Goal: Task Accomplishment & Management: Use online tool/utility

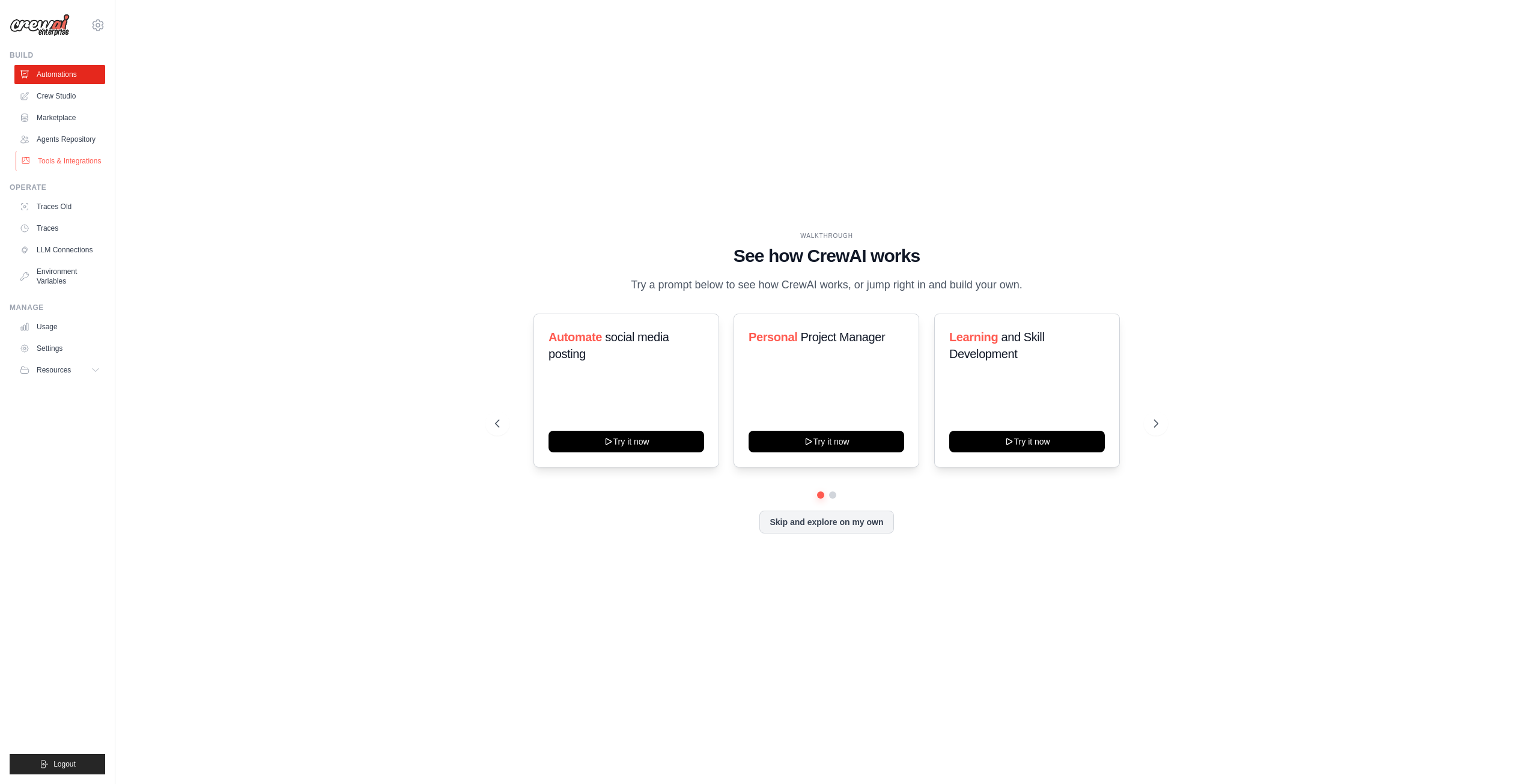
click at [76, 158] on link "Tools & Integrations" at bounding box center [61, 161] width 91 height 19
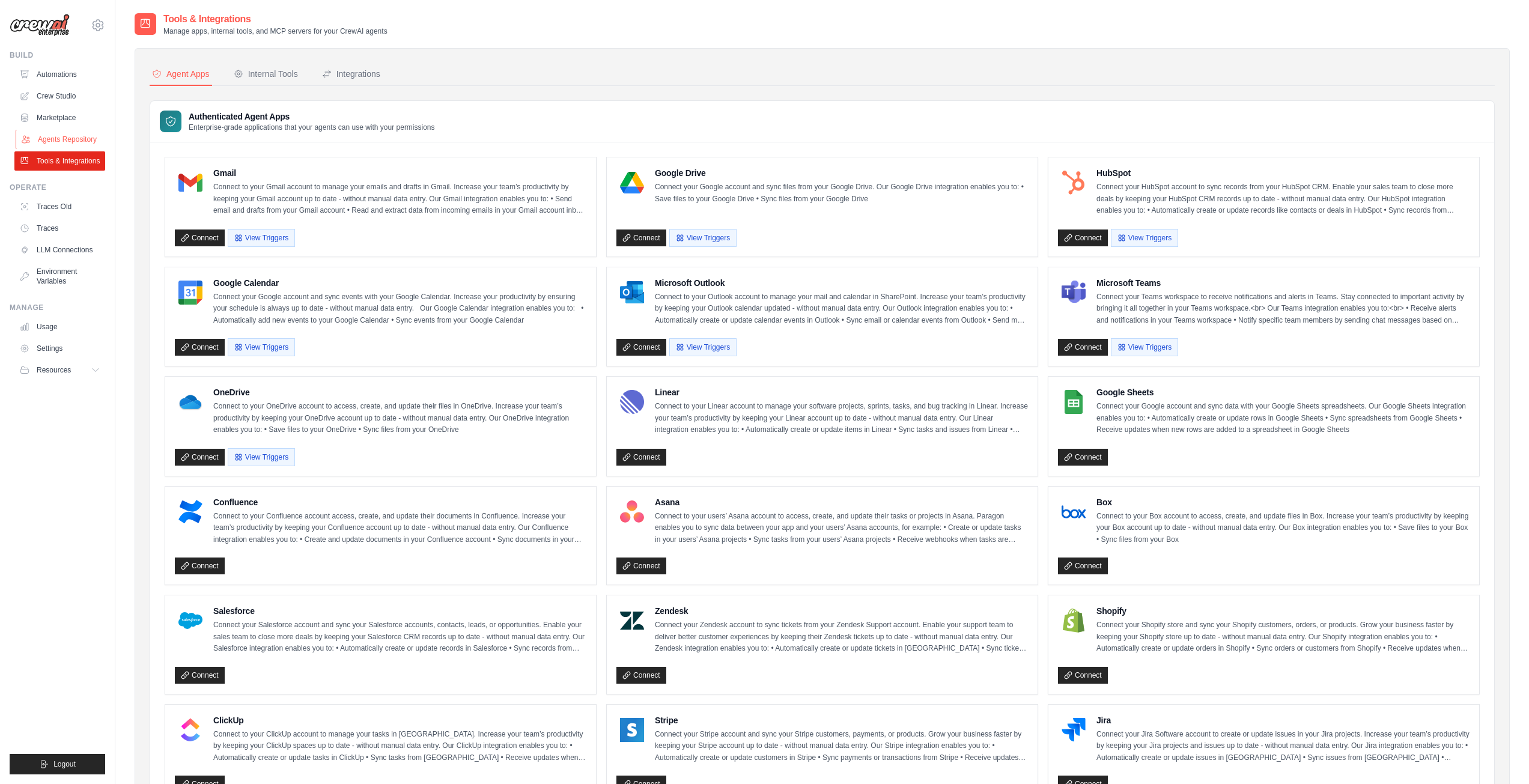
click at [79, 135] on link "Agents Repository" at bounding box center [61, 139] width 91 height 19
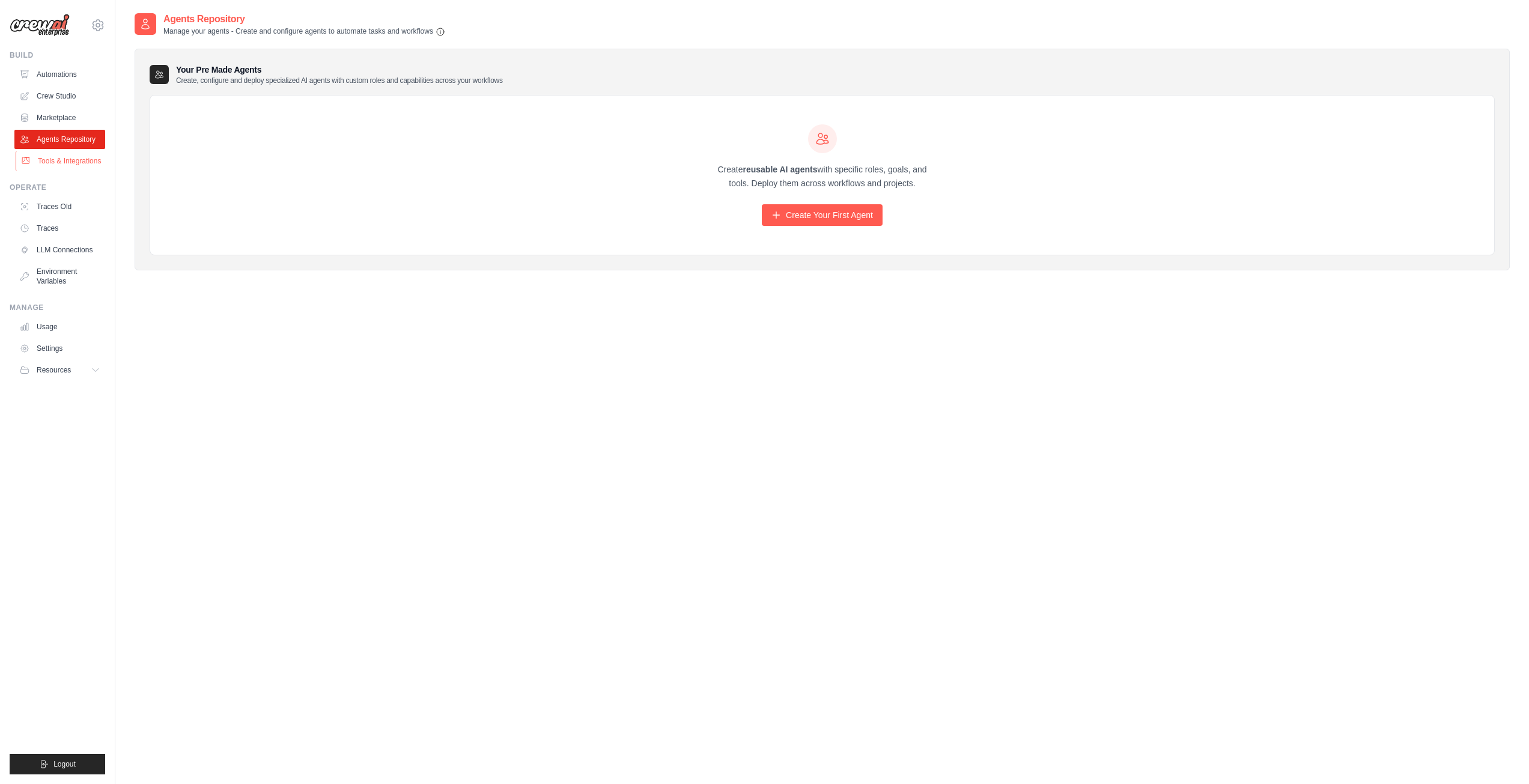
click at [77, 160] on link "Tools & Integrations" at bounding box center [61, 161] width 91 height 19
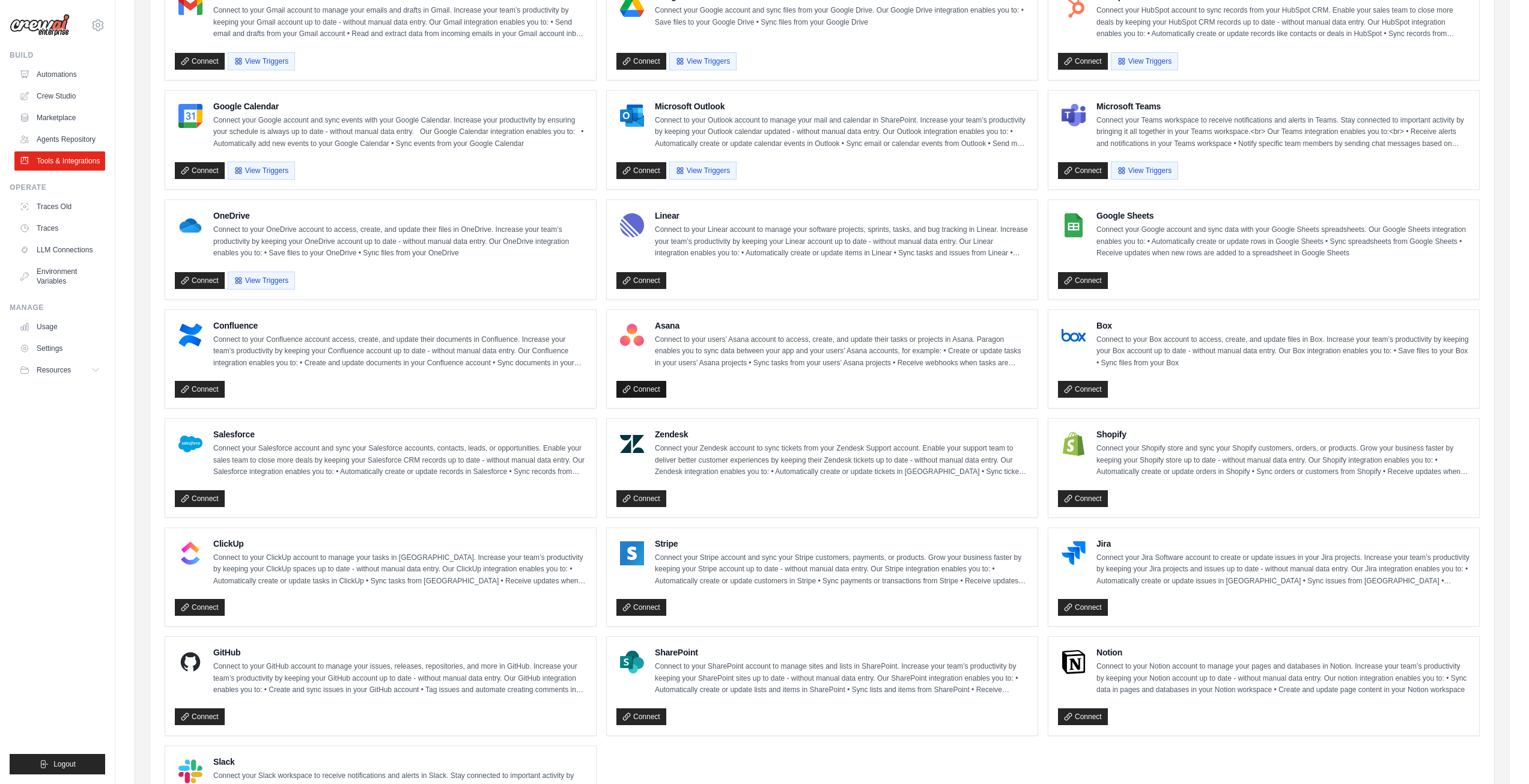
scroll to position [180, 0]
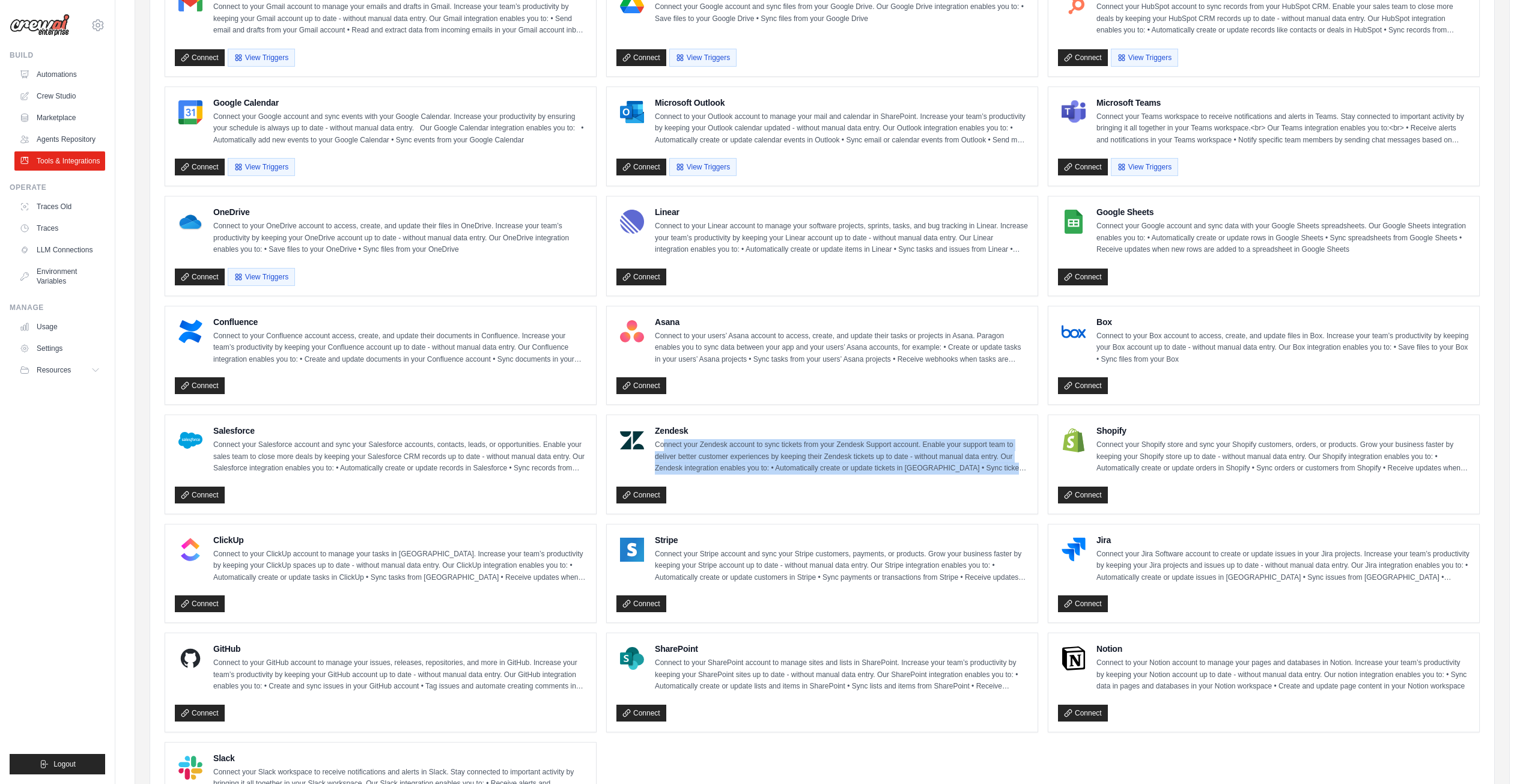
drag, startPoint x: 665, startPoint y: 441, endPoint x: 1023, endPoint y: 474, distance: 359.5
click at [1023, 474] on p "Connect your Zendesk account to sync tickets from your Zendesk Support account.…" at bounding box center [842, 456] width 373 height 35
click at [951, 492] on div "Connect" at bounding box center [823, 493] width 412 height 22
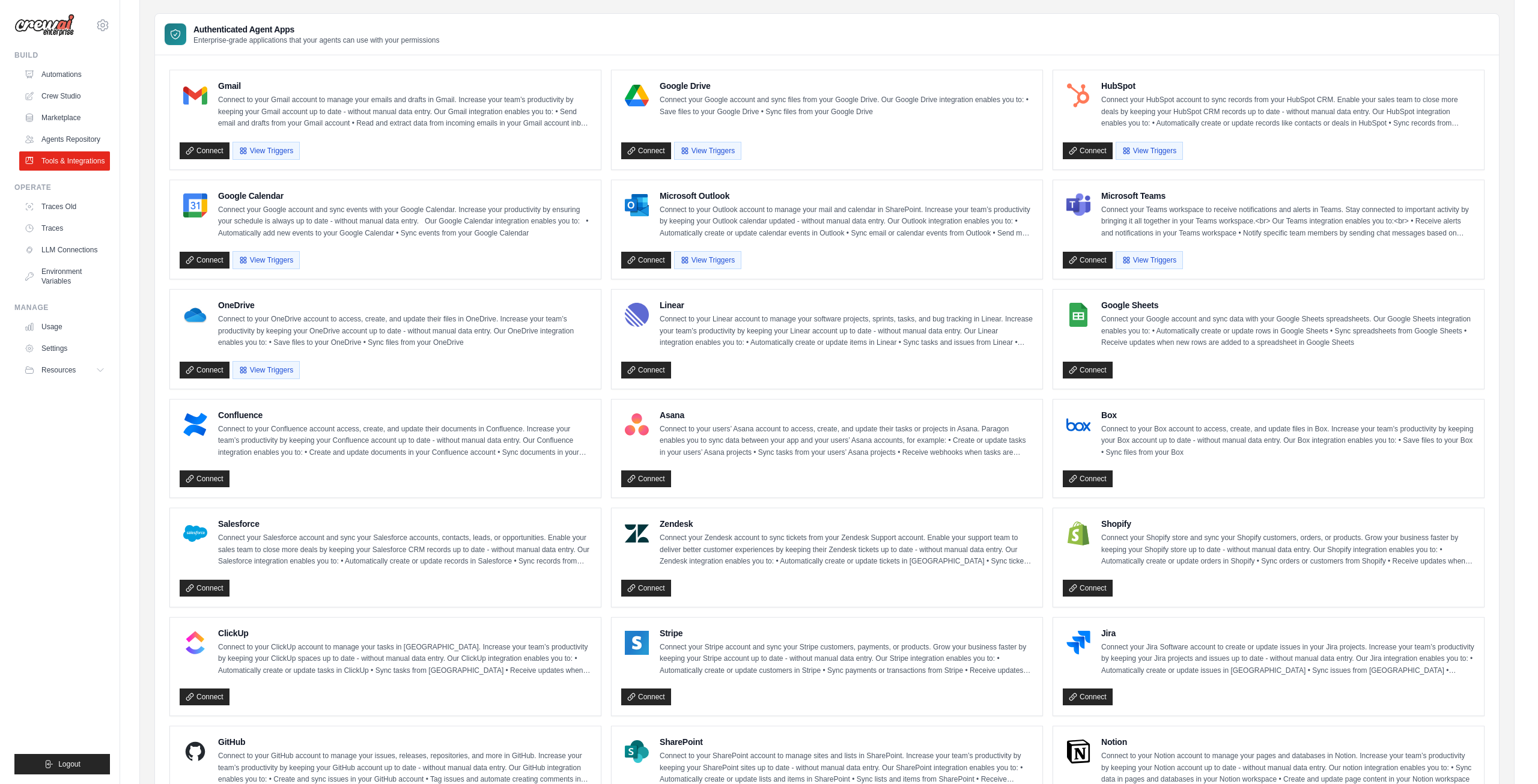
scroll to position [0, 0]
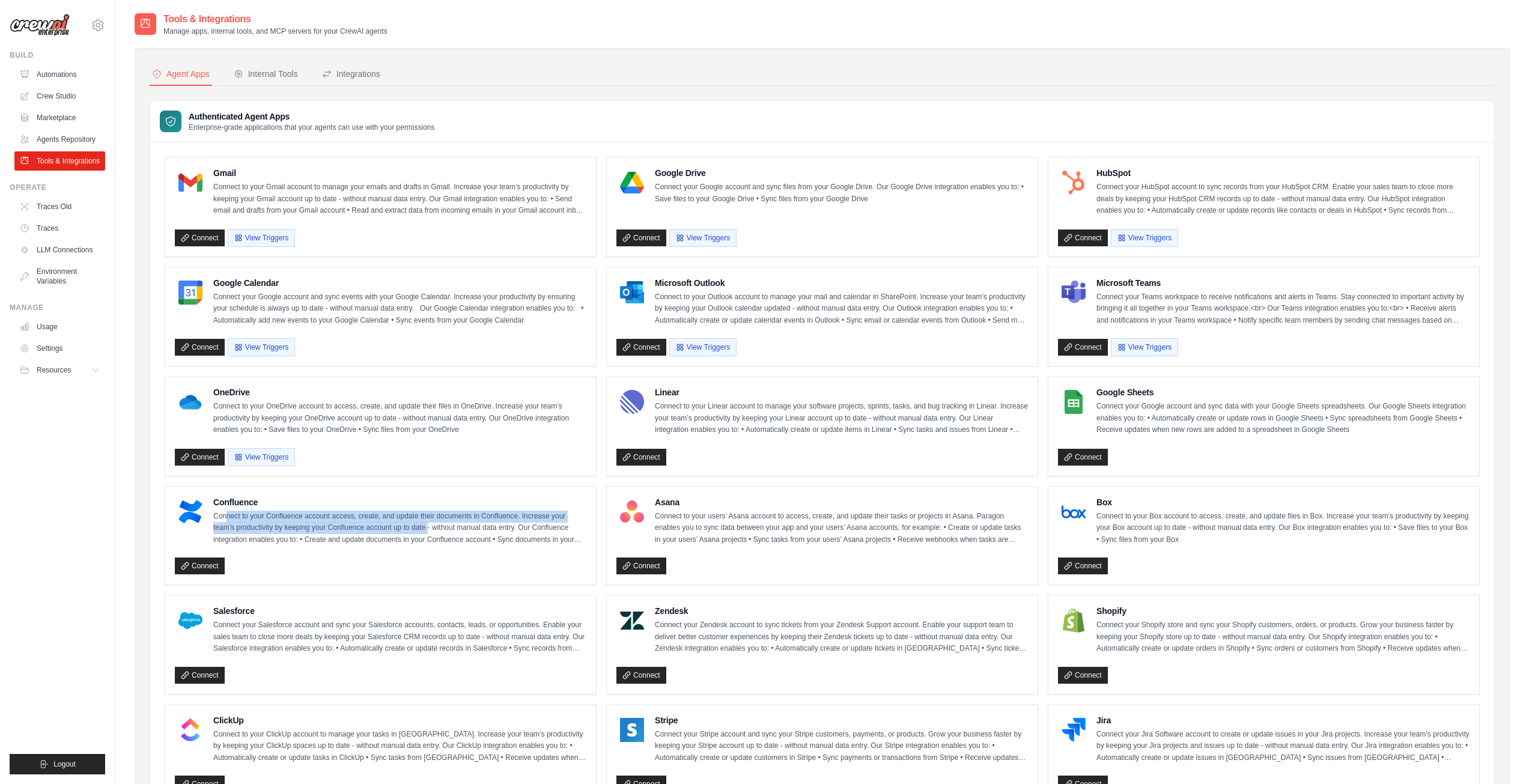
drag, startPoint x: 226, startPoint y: 518, endPoint x: 426, endPoint y: 533, distance: 200.6
click at [426, 533] on p "Connect to your Confluence account access, create, and update their documents i…" at bounding box center [400, 528] width 373 height 35
click at [279, 78] on div "Internal Tools" at bounding box center [266, 74] width 64 height 12
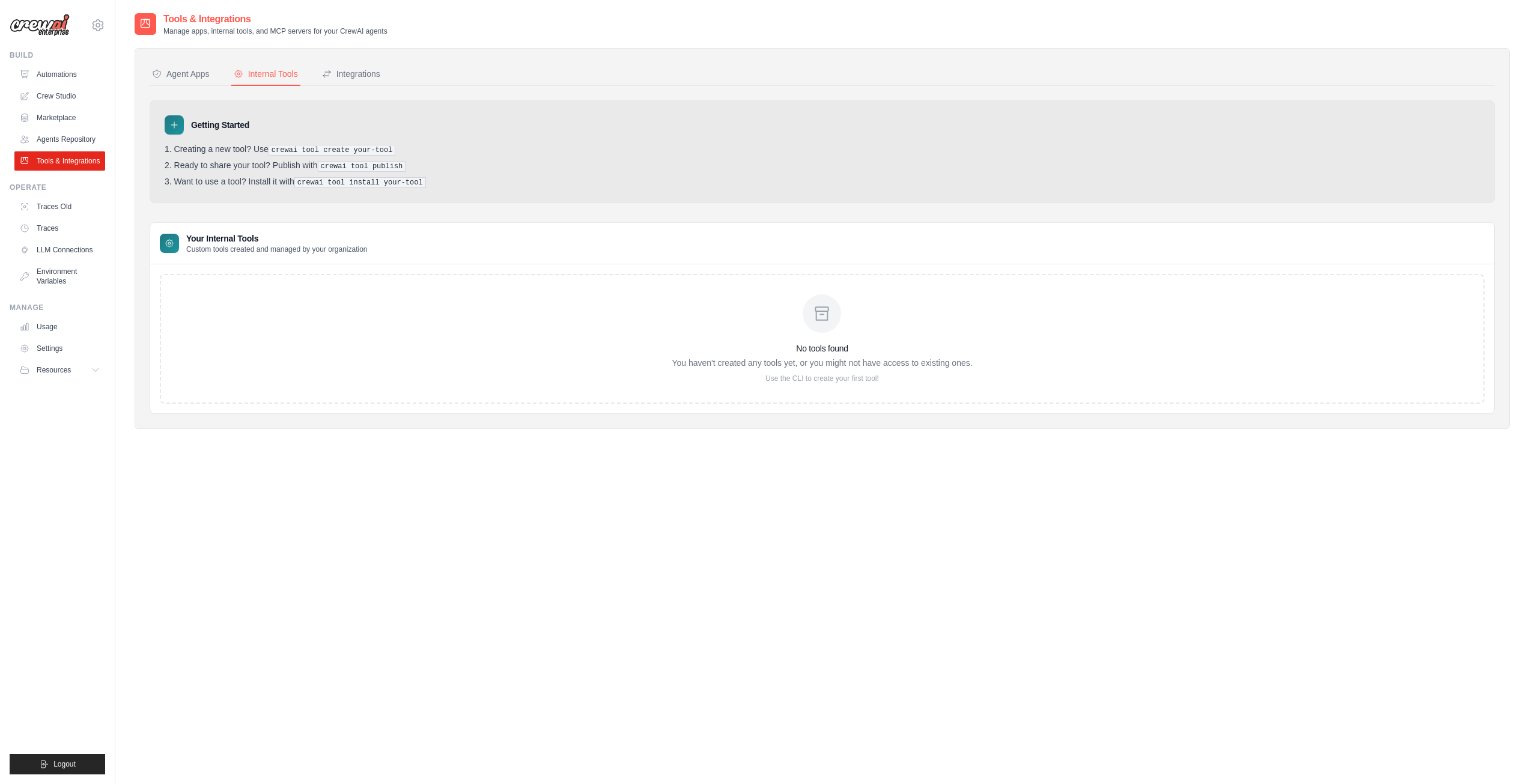
click at [285, 311] on div "No tools found You haven't created any tools yet, or you might not have access …" at bounding box center [822, 338] width 1324 height 129
click at [361, 73] on div "Integrations" at bounding box center [351, 74] width 58 height 12
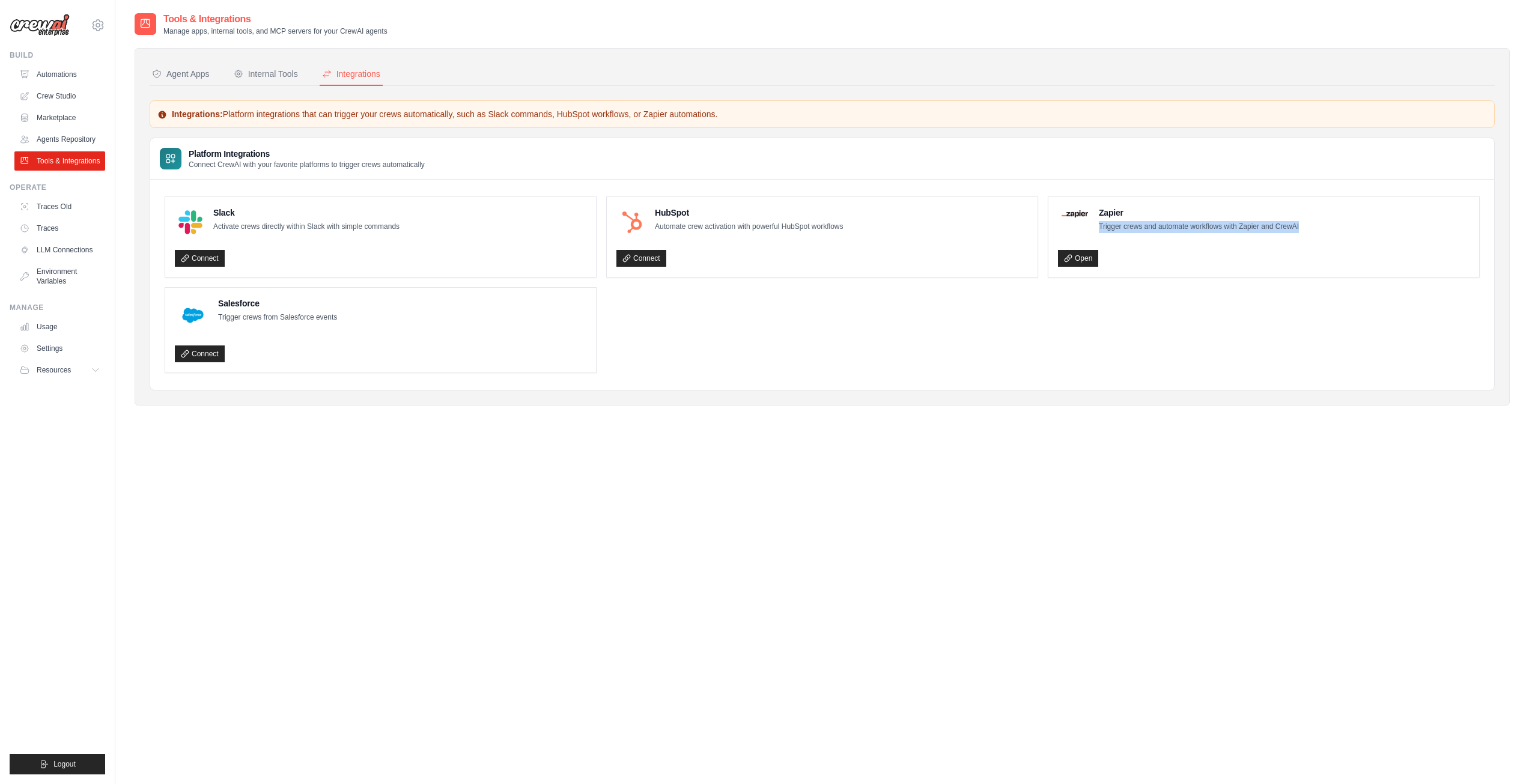
drag, startPoint x: 1096, startPoint y: 224, endPoint x: 1321, endPoint y: 231, distance: 225.1
click at [1321, 231] on div "Zapier Trigger crews and automate workflows with Zapier and CrewAI" at bounding box center [1264, 219] width 412 height 26
click at [1262, 241] on div "Zapier Trigger crews and automate workflows with Zapier and CrewAI Open" at bounding box center [1264, 237] width 412 height 61
click at [1137, 229] on p "Trigger crews and automate workflows with Zapier and CrewAI" at bounding box center [1199, 227] width 200 height 12
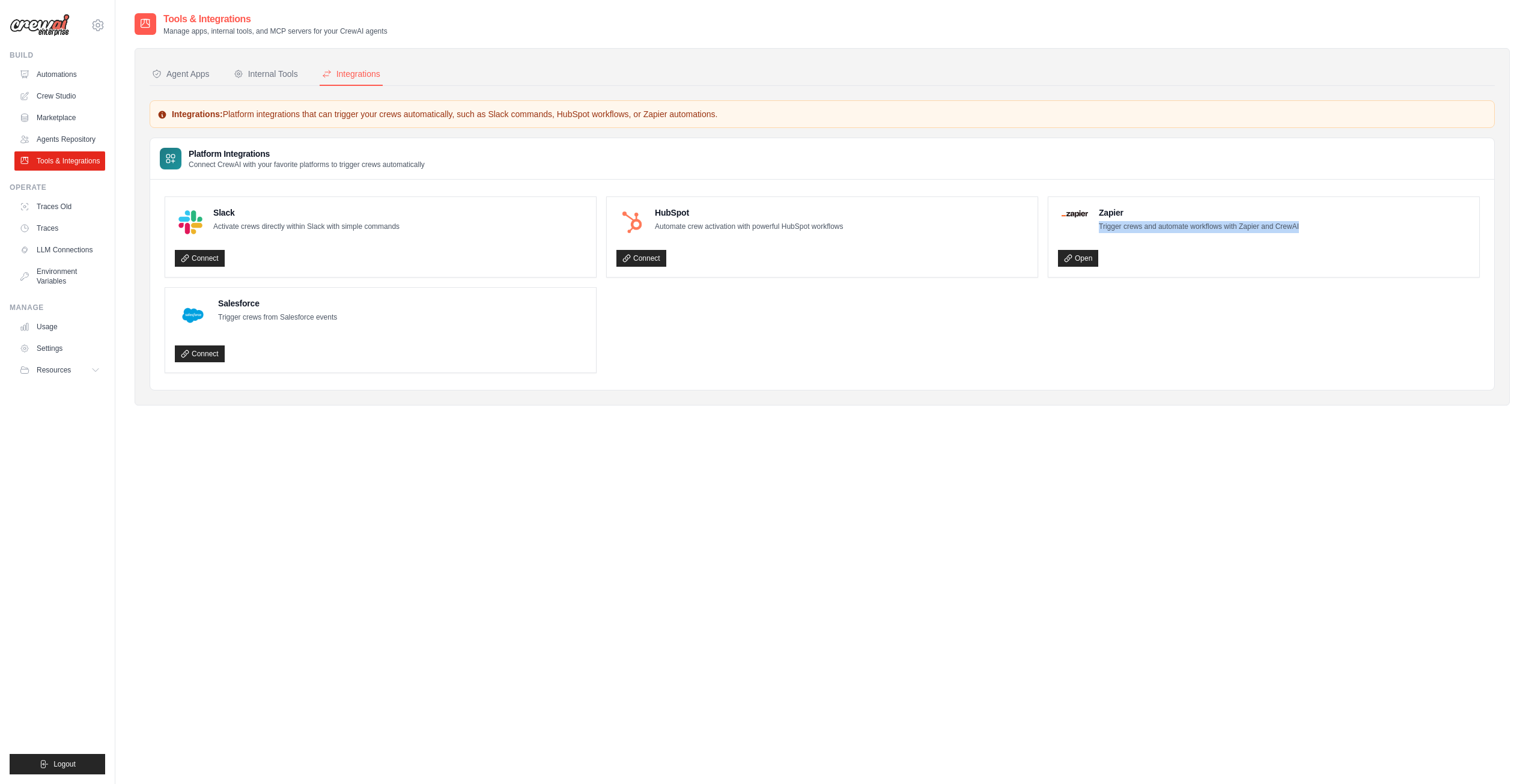
click at [1137, 229] on p "Trigger crews and automate workflows with Zapier and CrewAI" at bounding box center [1199, 227] width 200 height 12
drag, startPoint x: 1137, startPoint y: 229, endPoint x: 1106, endPoint y: 258, distance: 42.4
click at [1106, 258] on div "Open" at bounding box center [1264, 258] width 412 height 17
click at [1134, 230] on p "Trigger crews and automate workflows with Zapier and CrewAI" at bounding box center [1199, 227] width 200 height 12
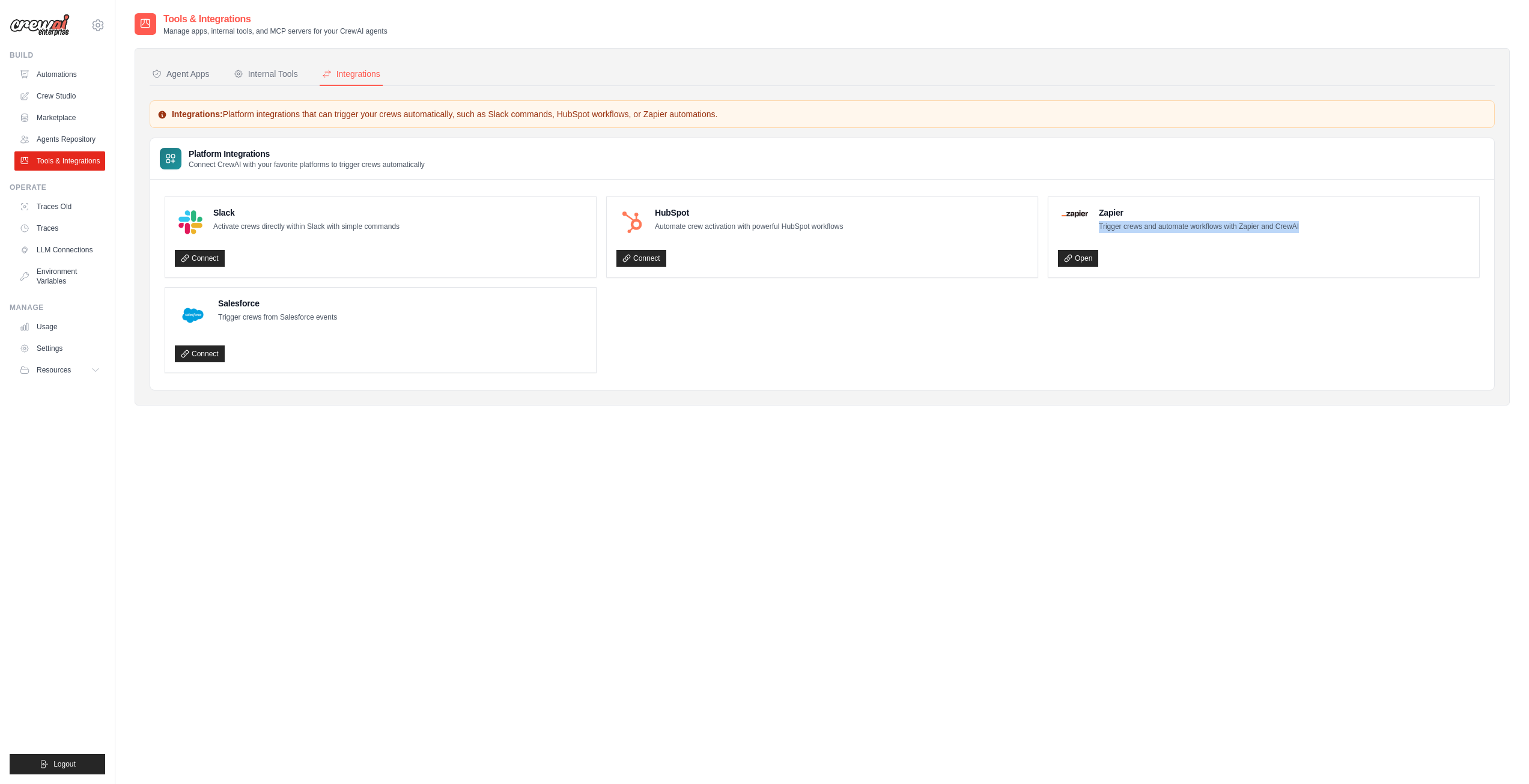
click at [1134, 230] on p "Trigger crews and automate workflows with Zapier and CrewAI" at bounding box center [1199, 227] width 200 height 12
click at [84, 147] on link "Agents Repository" at bounding box center [61, 139] width 91 height 19
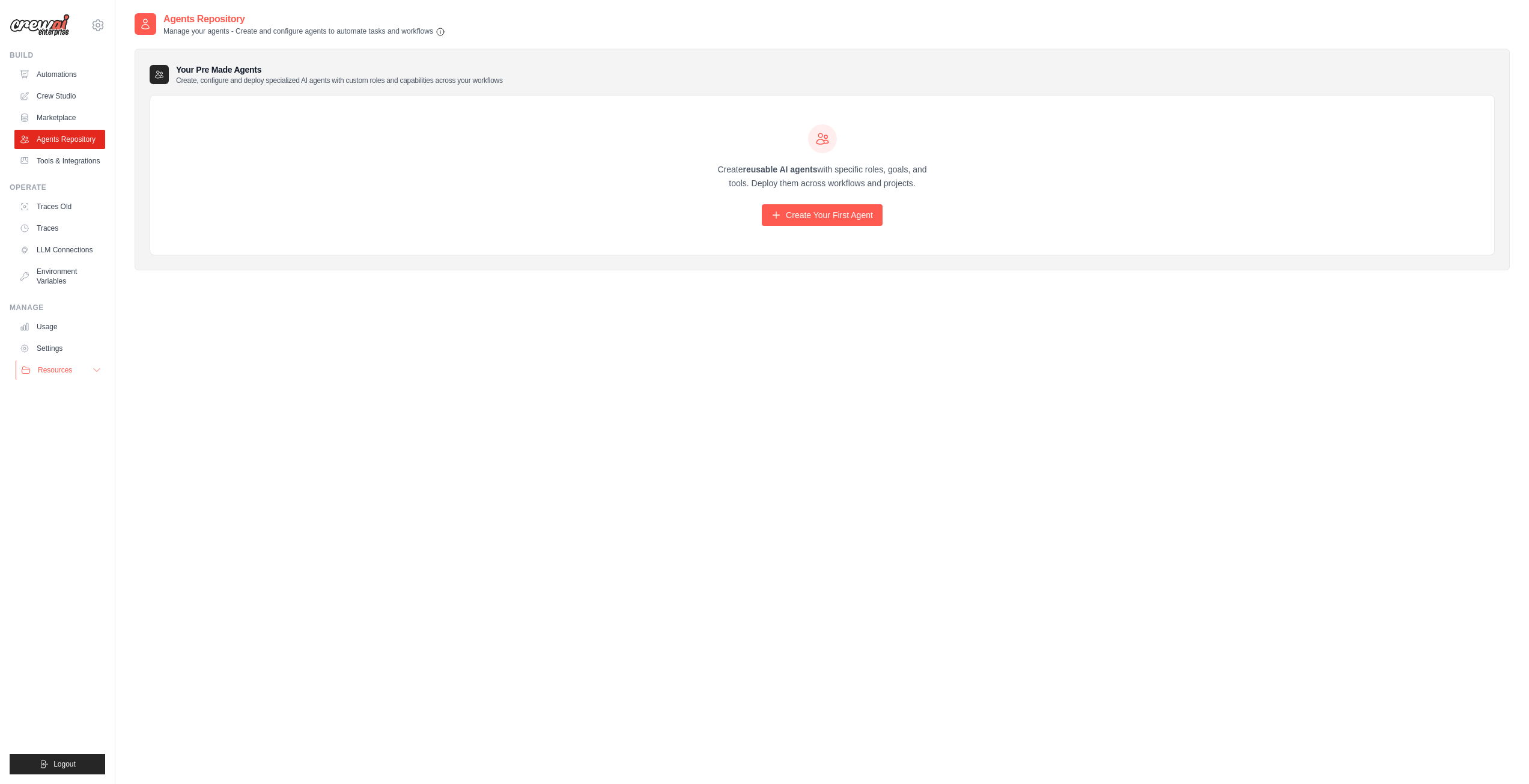
click at [94, 369] on icon at bounding box center [96, 370] width 10 height 10
click at [63, 387] on span "Documentation" at bounding box center [67, 390] width 49 height 10
click at [78, 69] on link "Automations" at bounding box center [61, 74] width 91 height 19
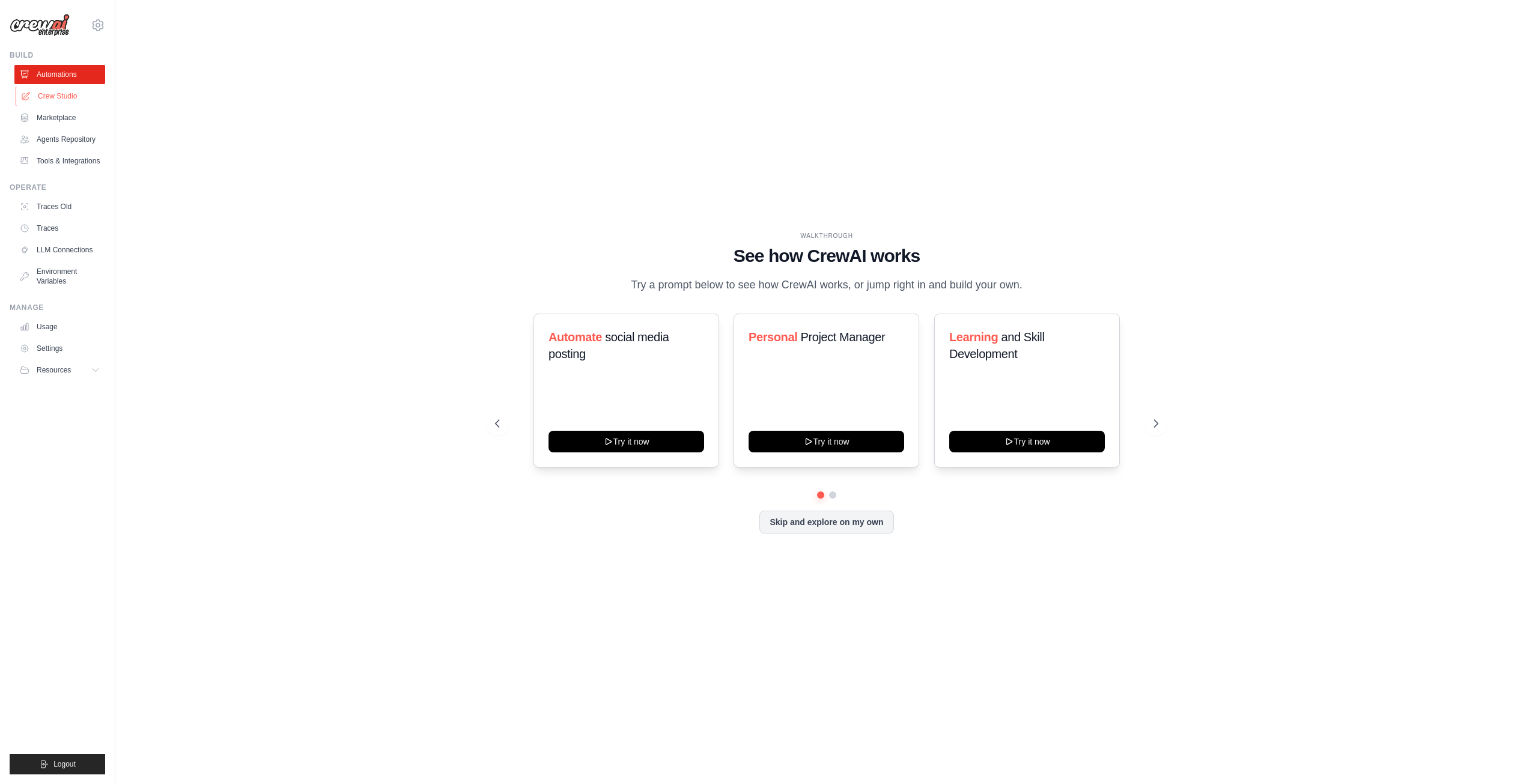
click at [71, 95] on link "Crew Studio" at bounding box center [61, 96] width 91 height 19
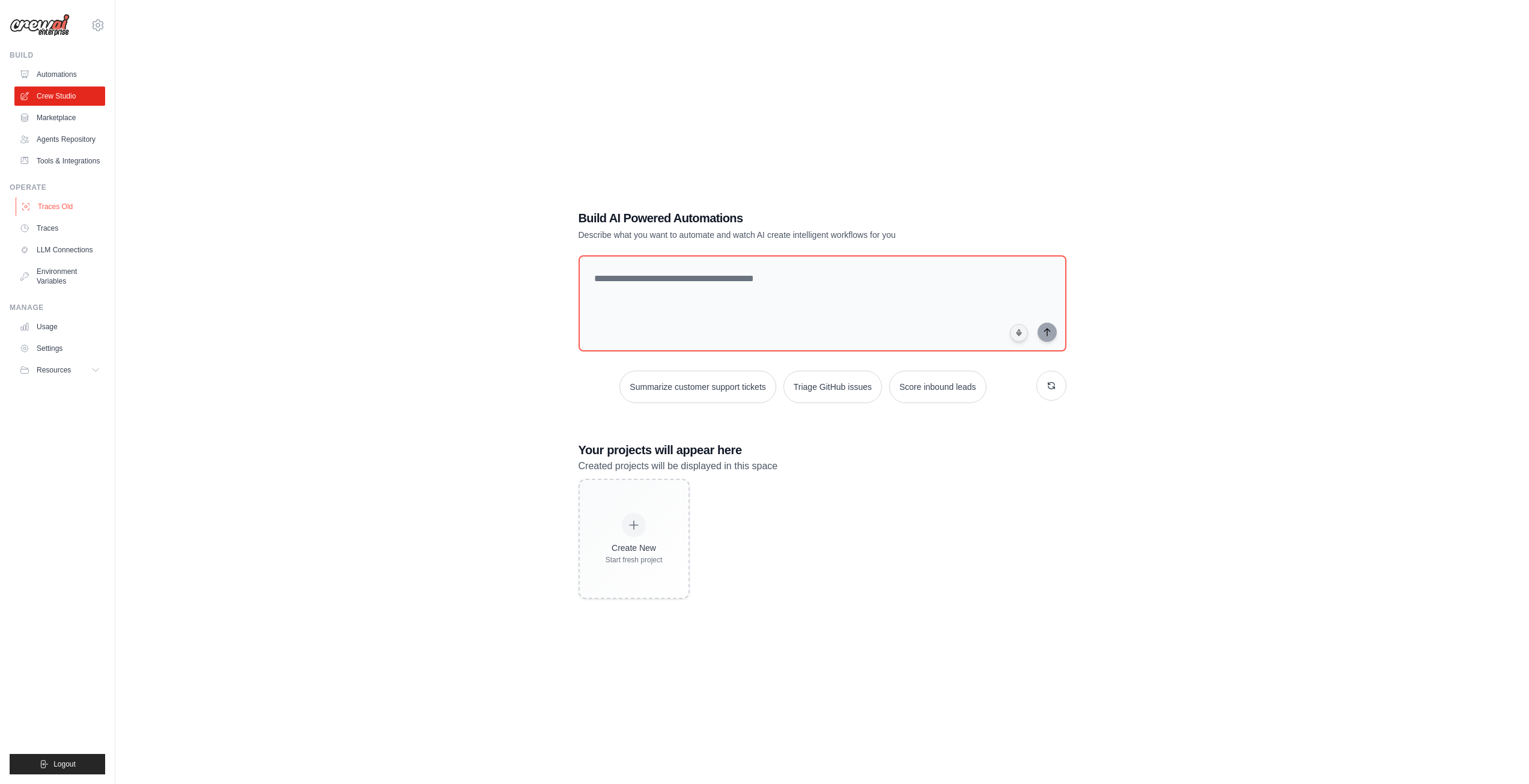
click at [62, 204] on link "Traces Old" at bounding box center [61, 206] width 91 height 19
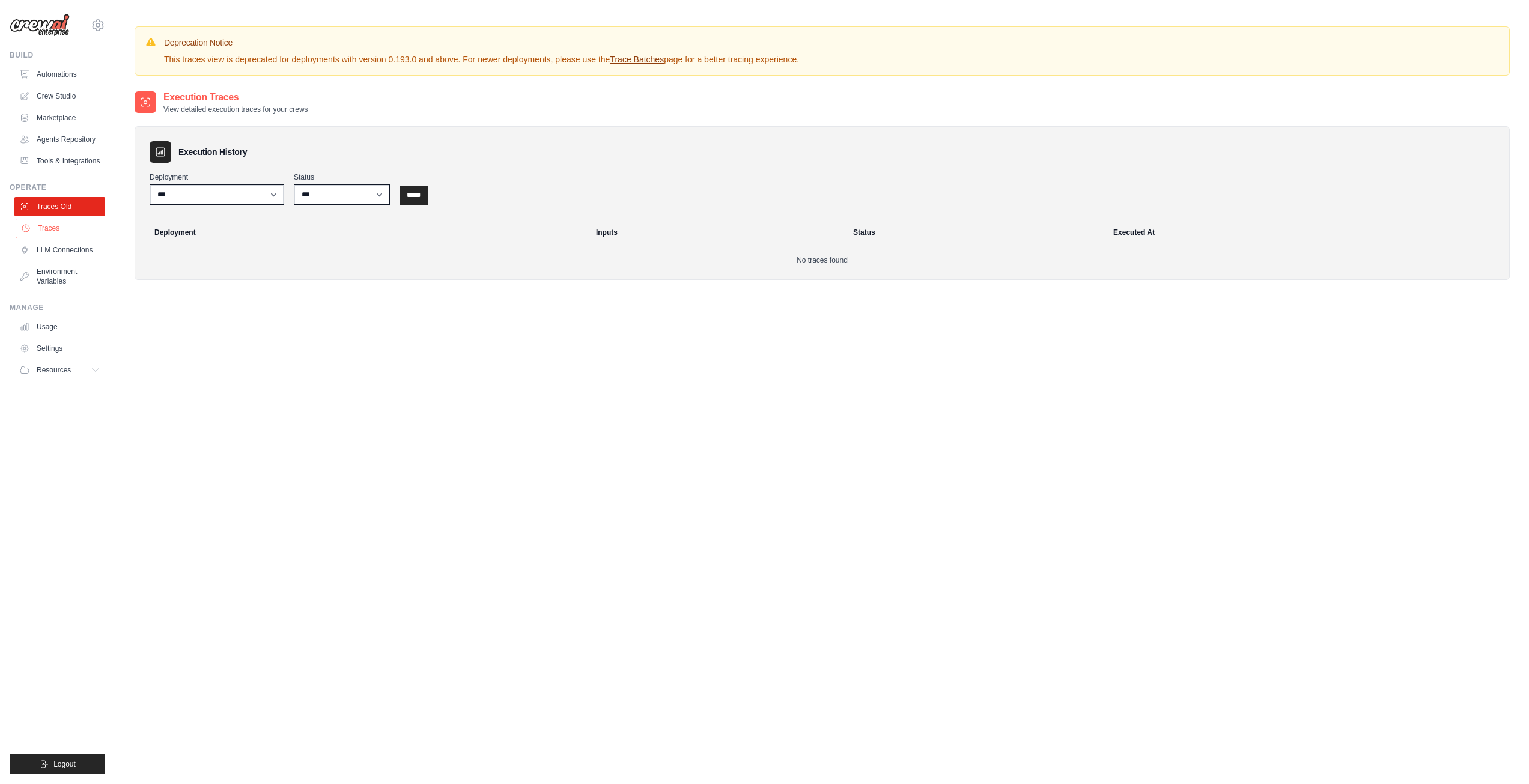
click at [49, 234] on link "Traces" at bounding box center [61, 228] width 91 height 19
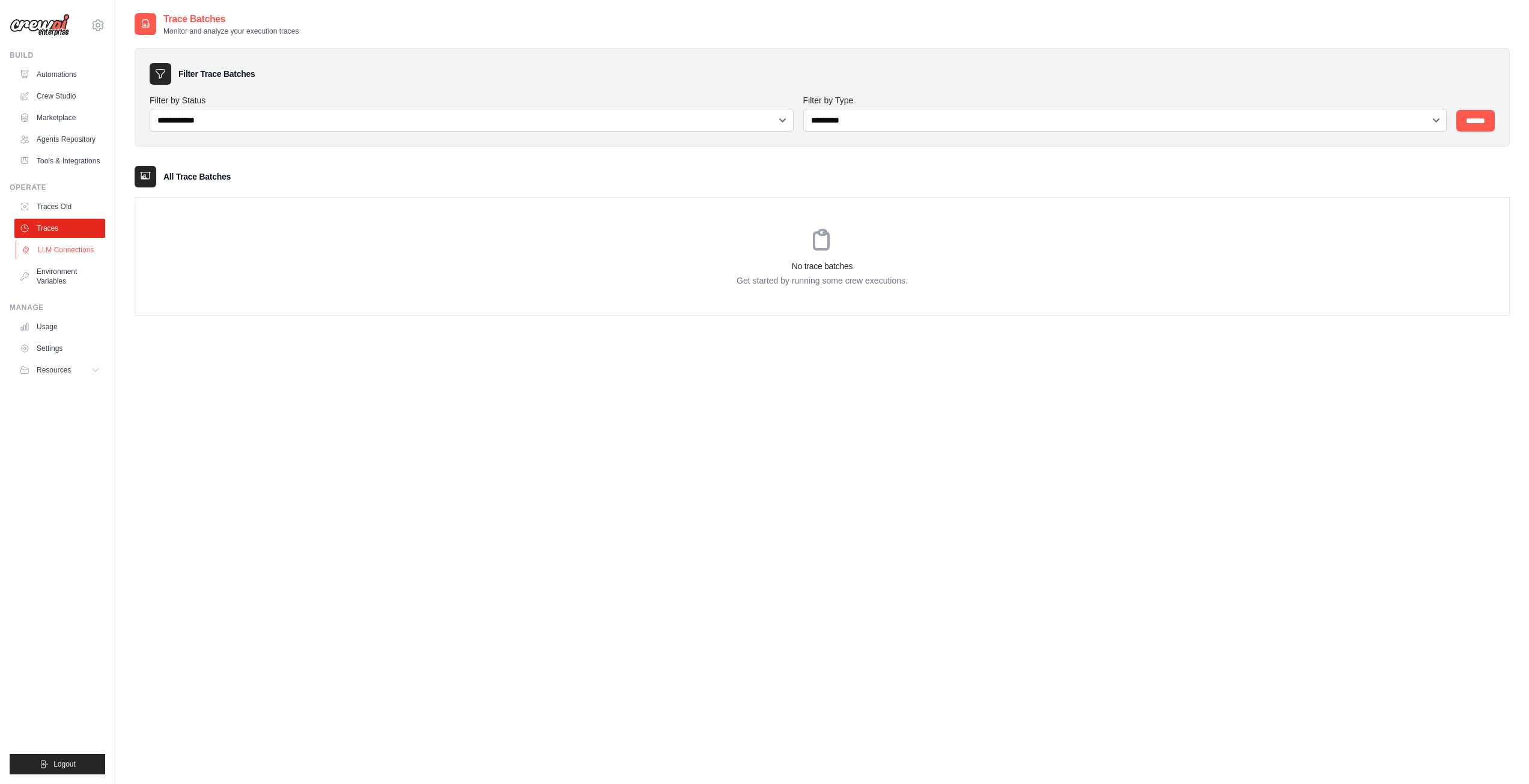
click at [58, 253] on link "LLM Connections" at bounding box center [61, 250] width 91 height 19
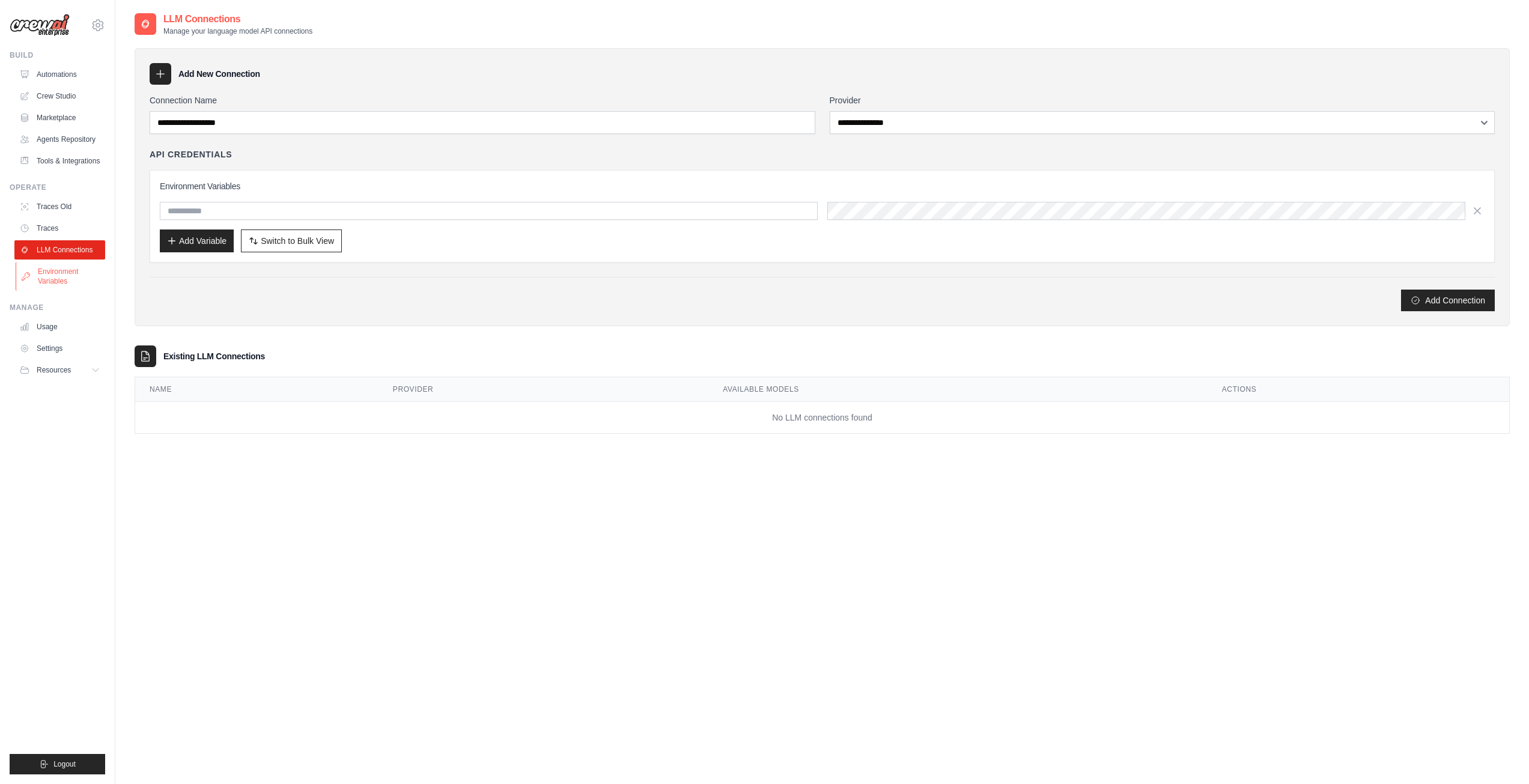
click at [60, 273] on link "Environment Variables" at bounding box center [61, 276] width 91 height 29
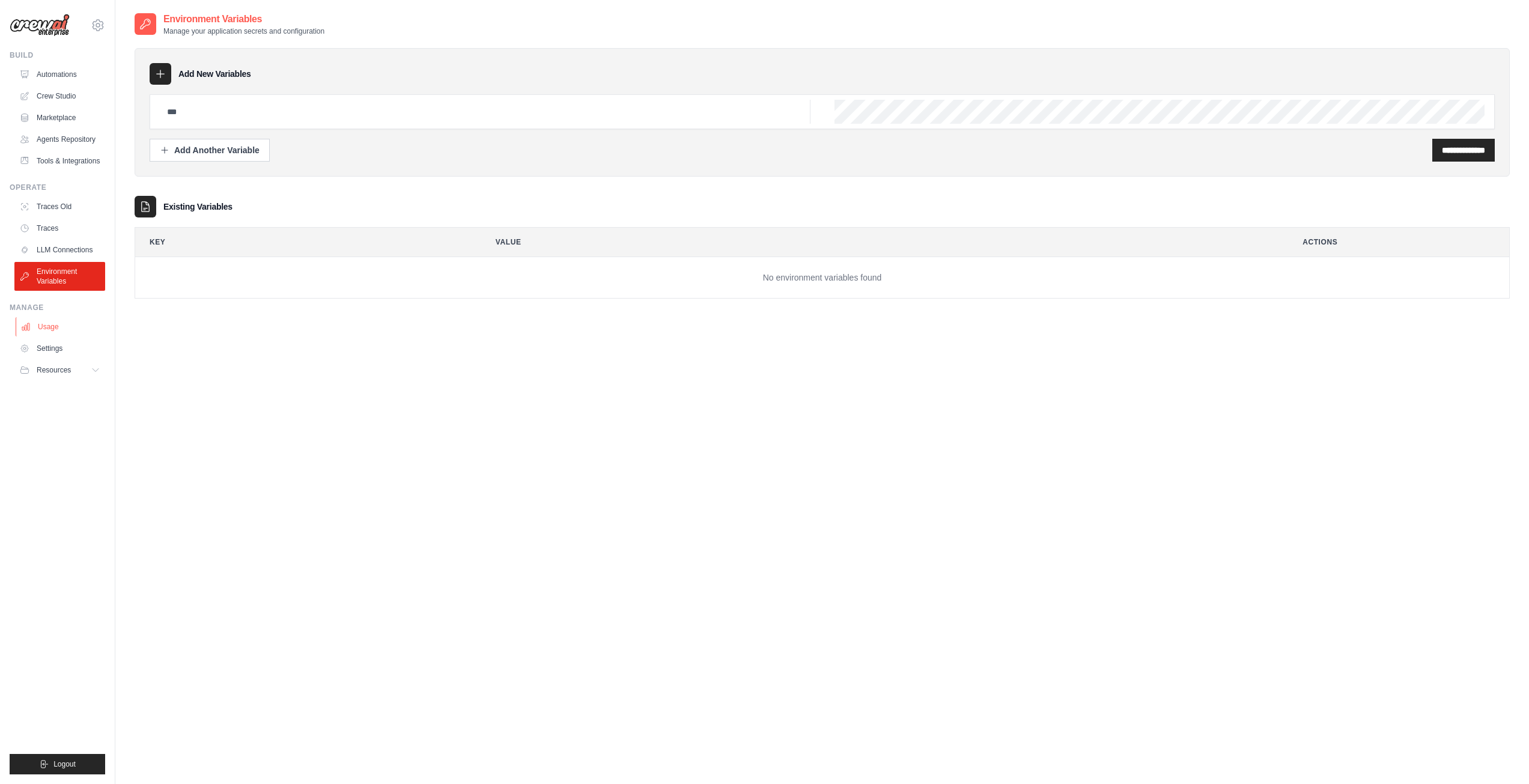
click at [51, 324] on link "Usage" at bounding box center [61, 327] width 91 height 19
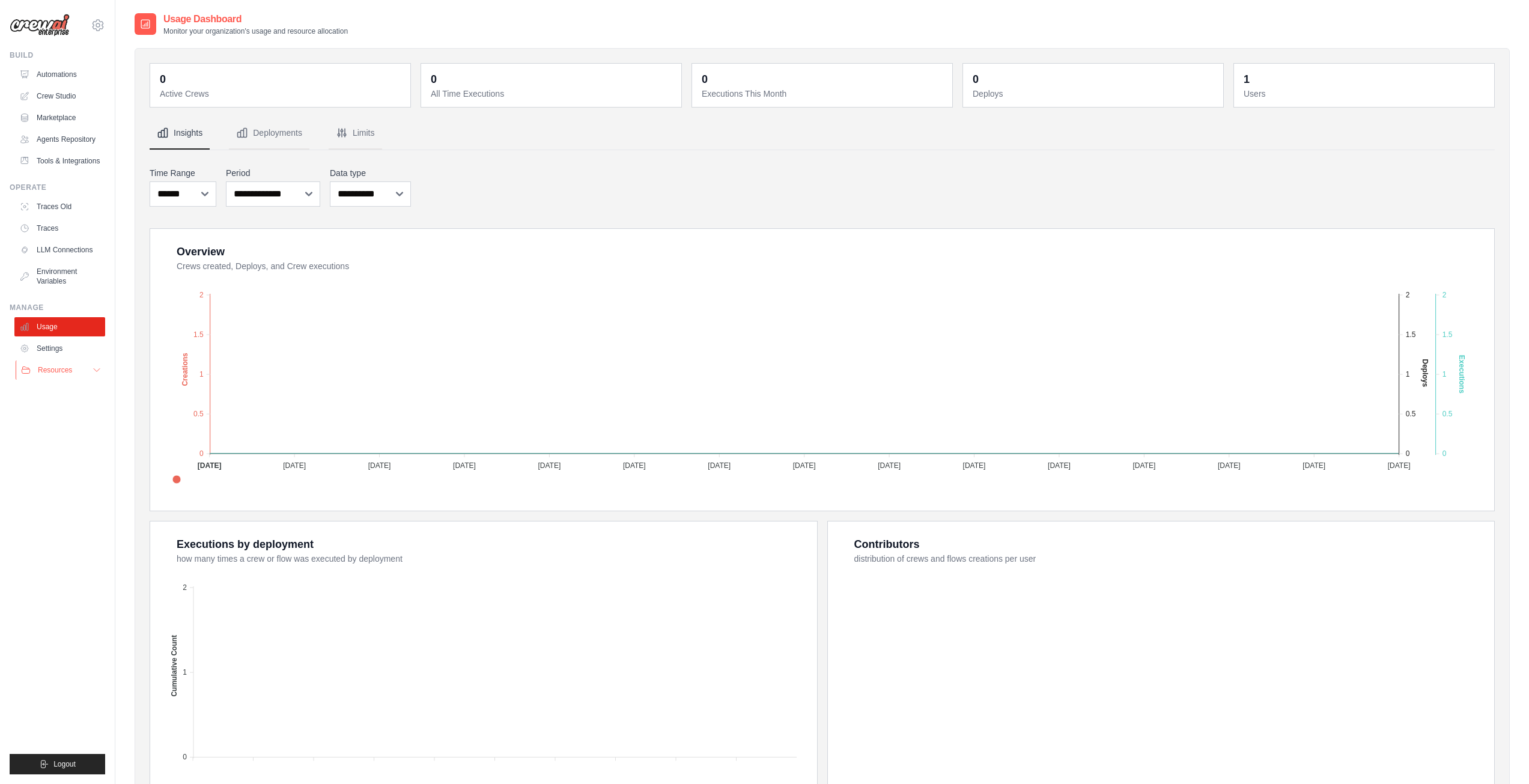
click at [92, 367] on icon at bounding box center [96, 370] width 10 height 10
click at [51, 346] on link "Settings" at bounding box center [61, 349] width 91 height 19
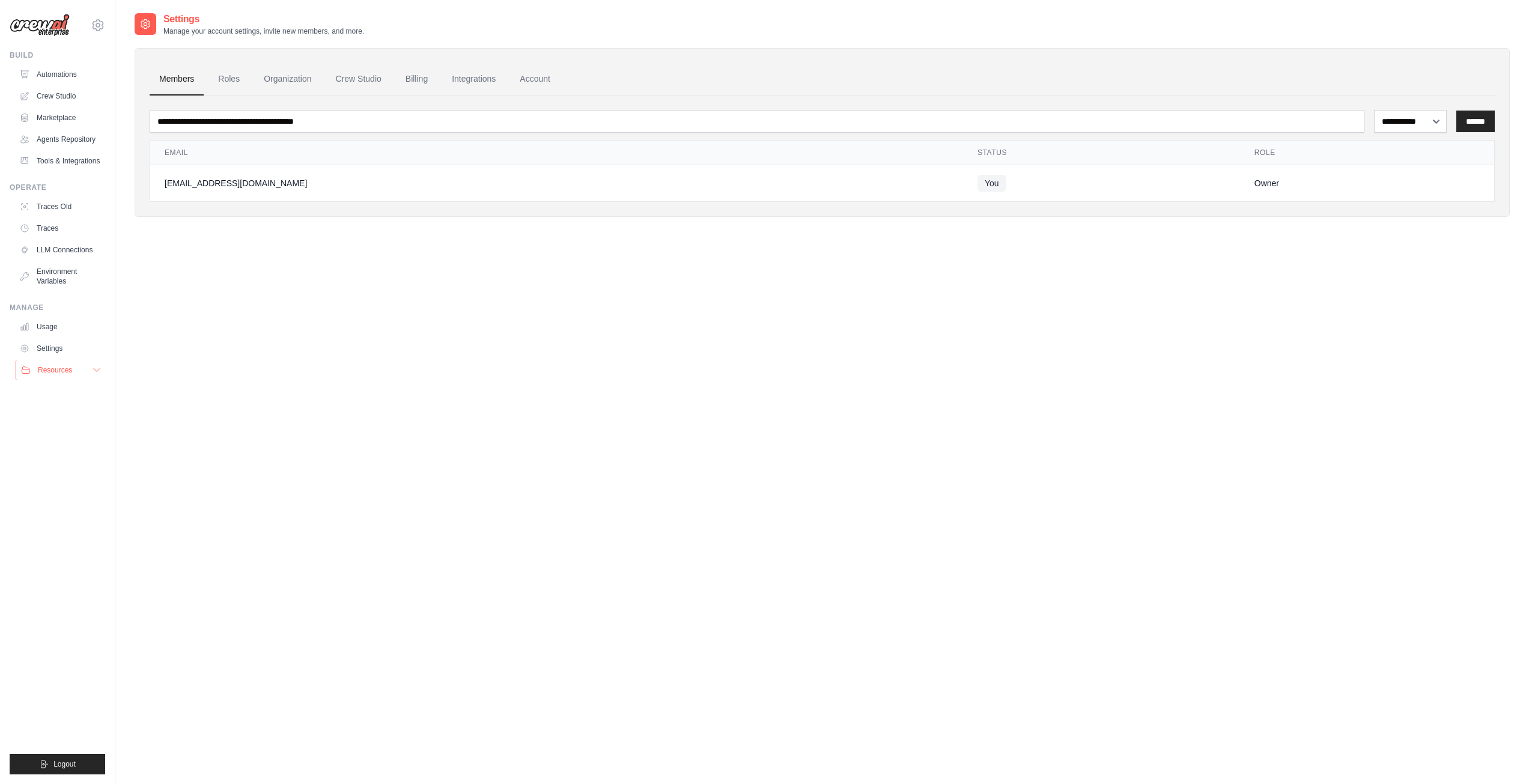
click at [60, 374] on span "Resources" at bounding box center [54, 370] width 34 height 10
click at [365, 76] on link "Crew Studio" at bounding box center [358, 79] width 65 height 33
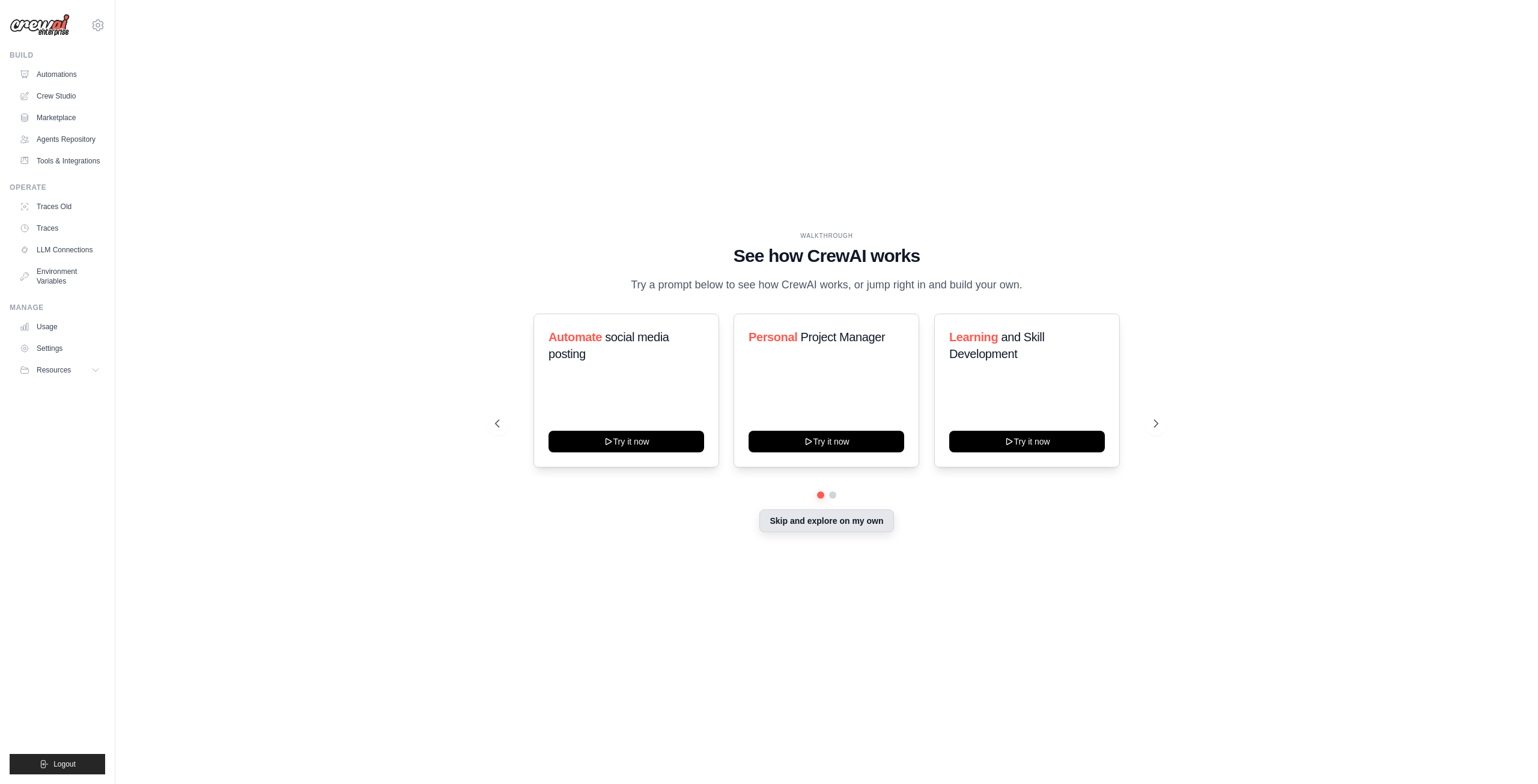
click at [806, 524] on button "Skip and explore on my own" at bounding box center [826, 521] width 134 height 23
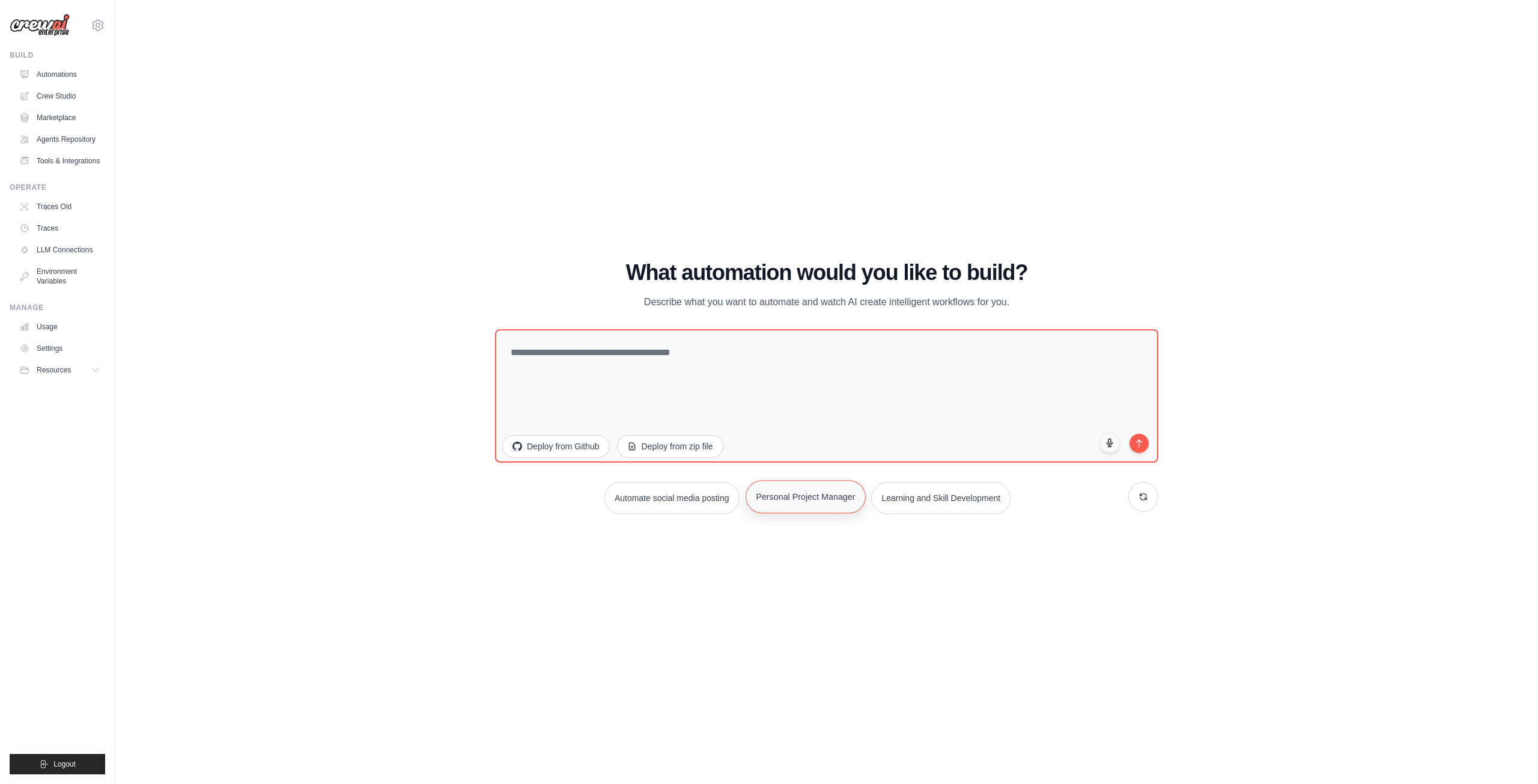
click at [798, 501] on button "Personal Project Manager" at bounding box center [805, 497] width 120 height 33
click at [815, 503] on button "Personal Project Manager" at bounding box center [805, 497] width 120 height 33
click at [674, 449] on button "Deploy from zip file" at bounding box center [671, 445] width 108 height 23
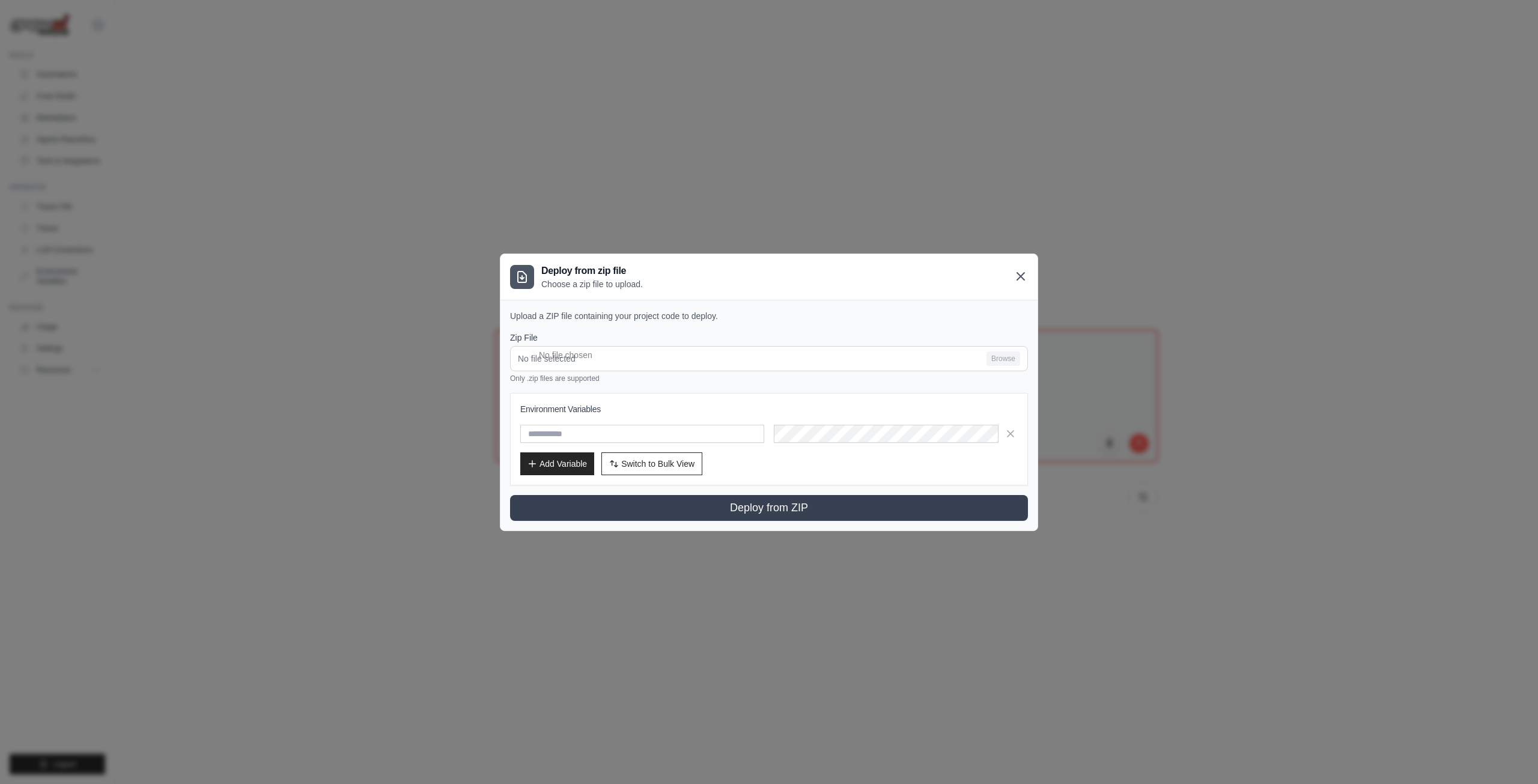
drag, startPoint x: 1023, startPoint y: 277, endPoint x: 1057, endPoint y: 340, distance: 71.6
click at [1023, 278] on icon at bounding box center [1021, 276] width 14 height 14
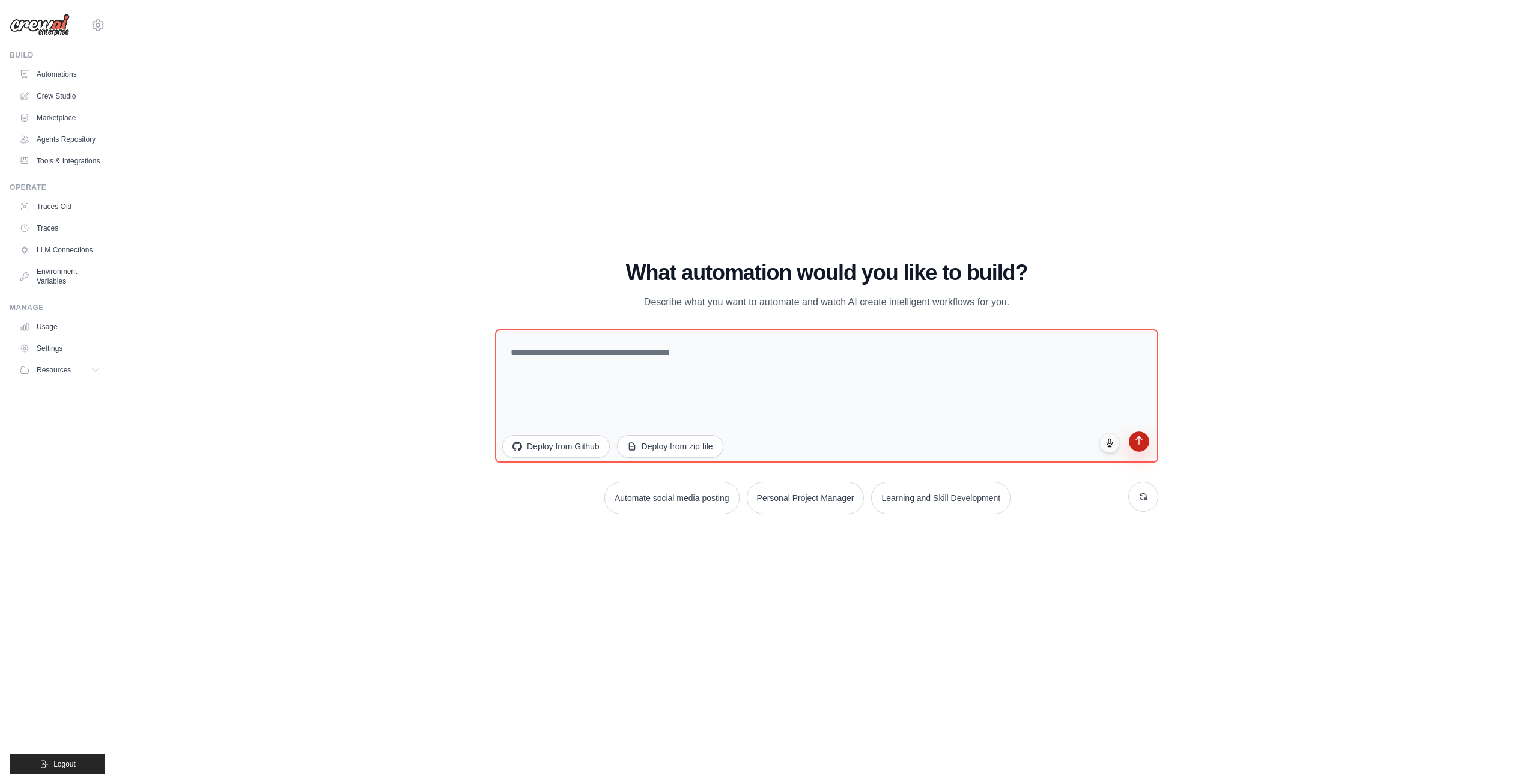
click at [1141, 440] on icon "submit" at bounding box center [1139, 440] width 10 height 10
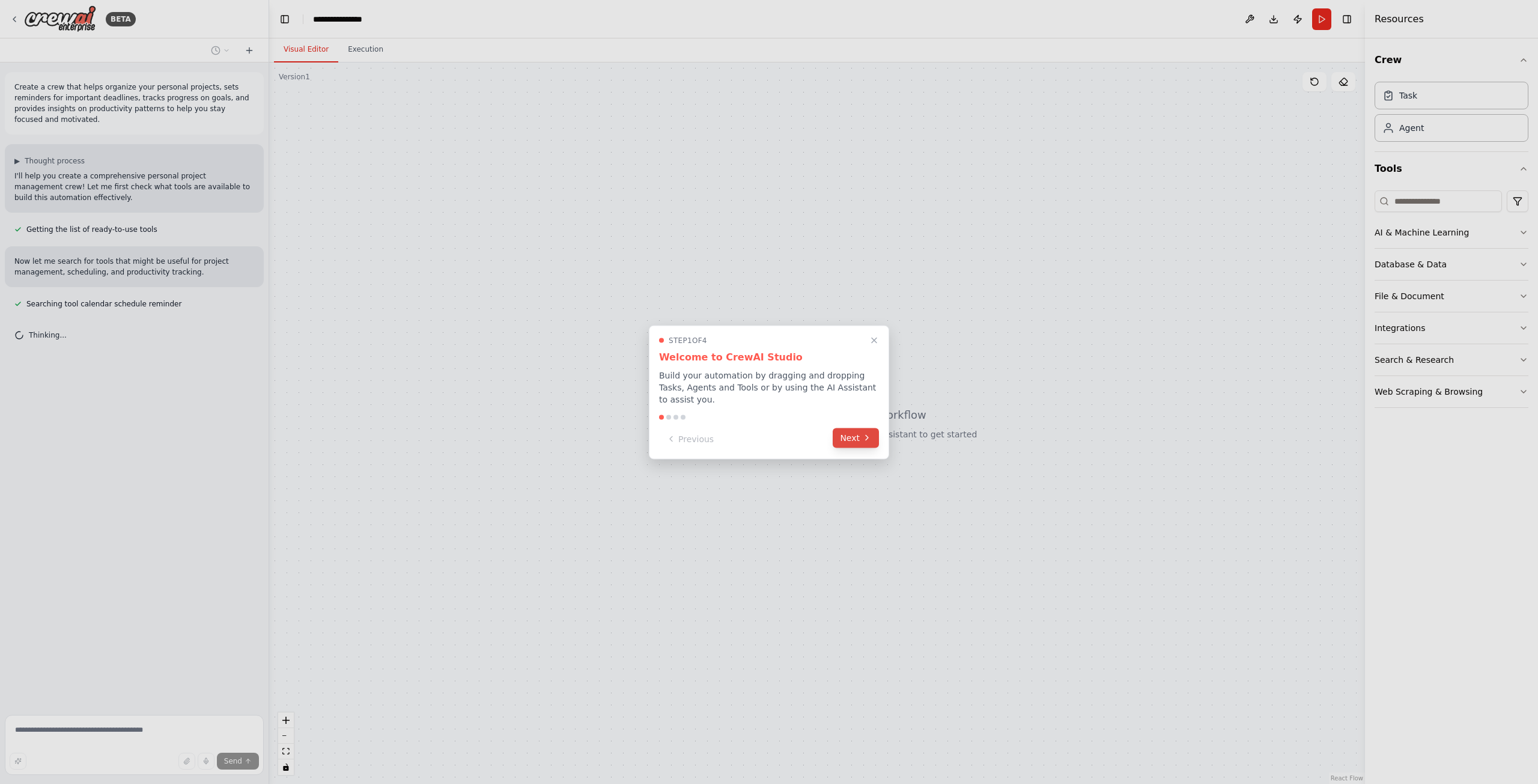
click at [856, 428] on button "Next" at bounding box center [856, 437] width 46 height 20
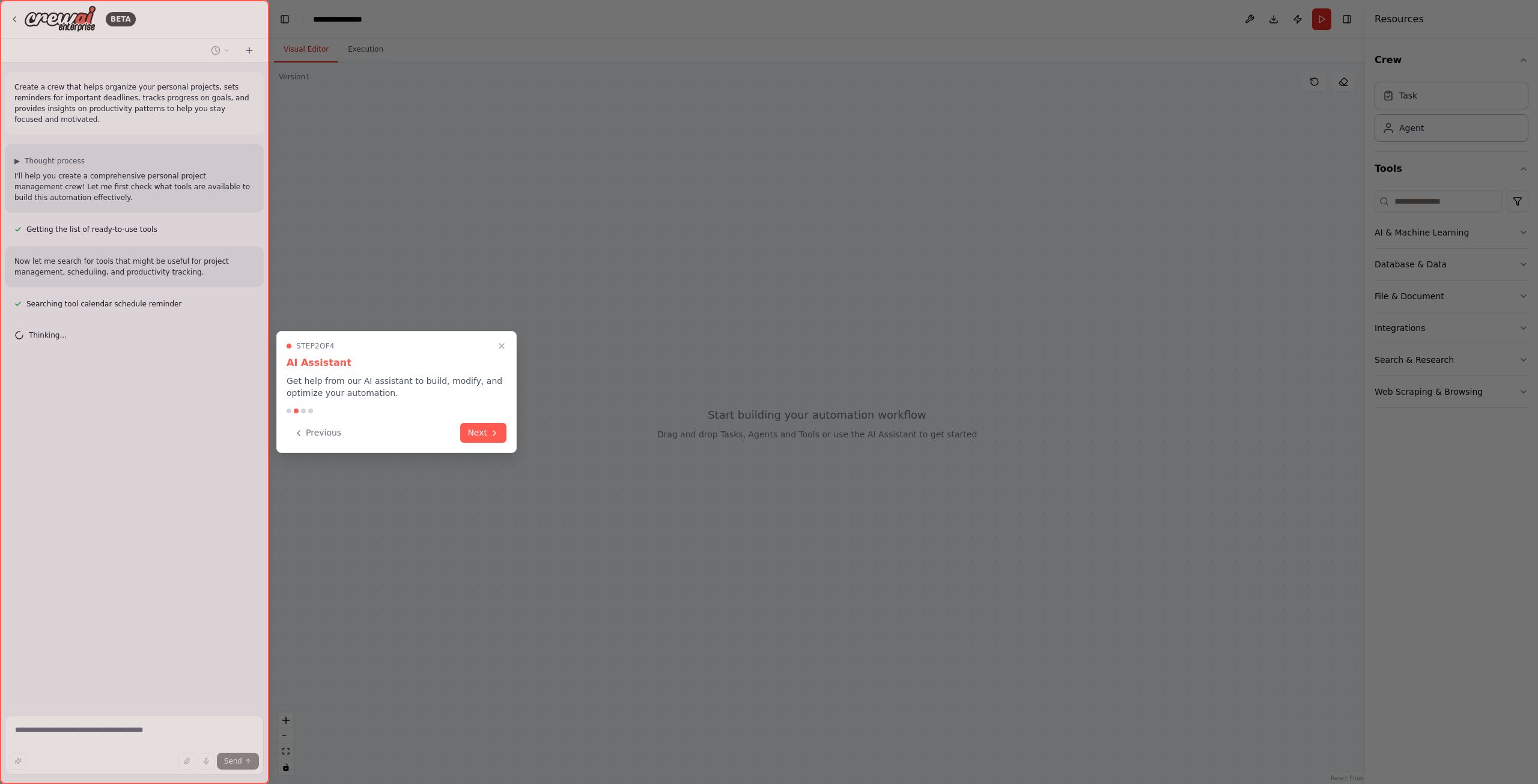
click at [461, 424] on div "Previous Next" at bounding box center [396, 433] width 220 height 20
click at [460, 406] on div "Step 2 of 4 AI Assistant Get help from our AI assistant to build, modify, and o…" at bounding box center [396, 392] width 240 height 122
click at [464, 446] on div "Step 2 of 4 AI Assistant Get help from our AI assistant to build, modify, and o…" at bounding box center [396, 392] width 240 height 122
click at [476, 428] on button "Next" at bounding box center [483, 431] width 46 height 20
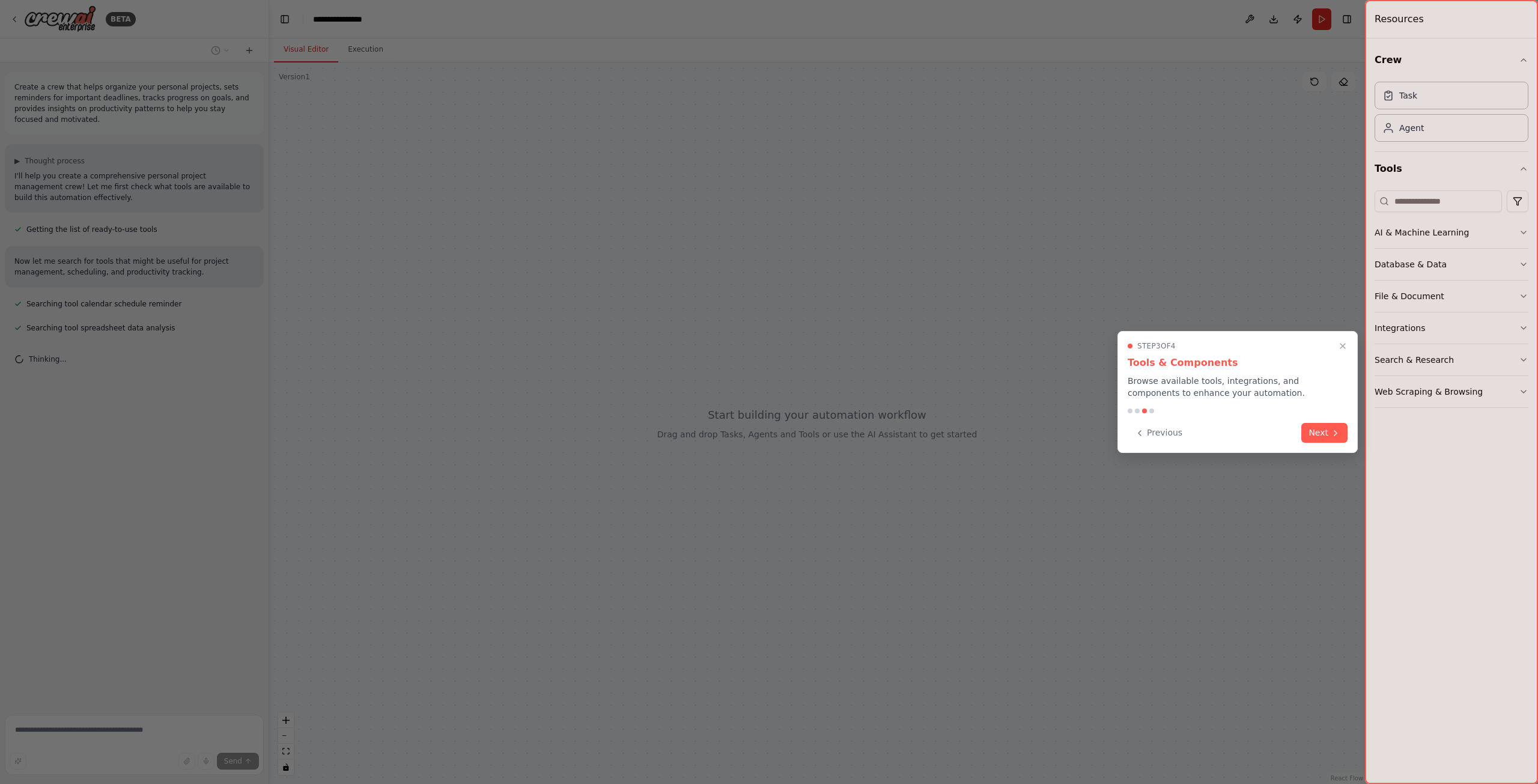
click at [1298, 432] on div "Previous Next" at bounding box center [1237, 433] width 220 height 20
click at [1305, 435] on button "Next" at bounding box center [1325, 431] width 46 height 20
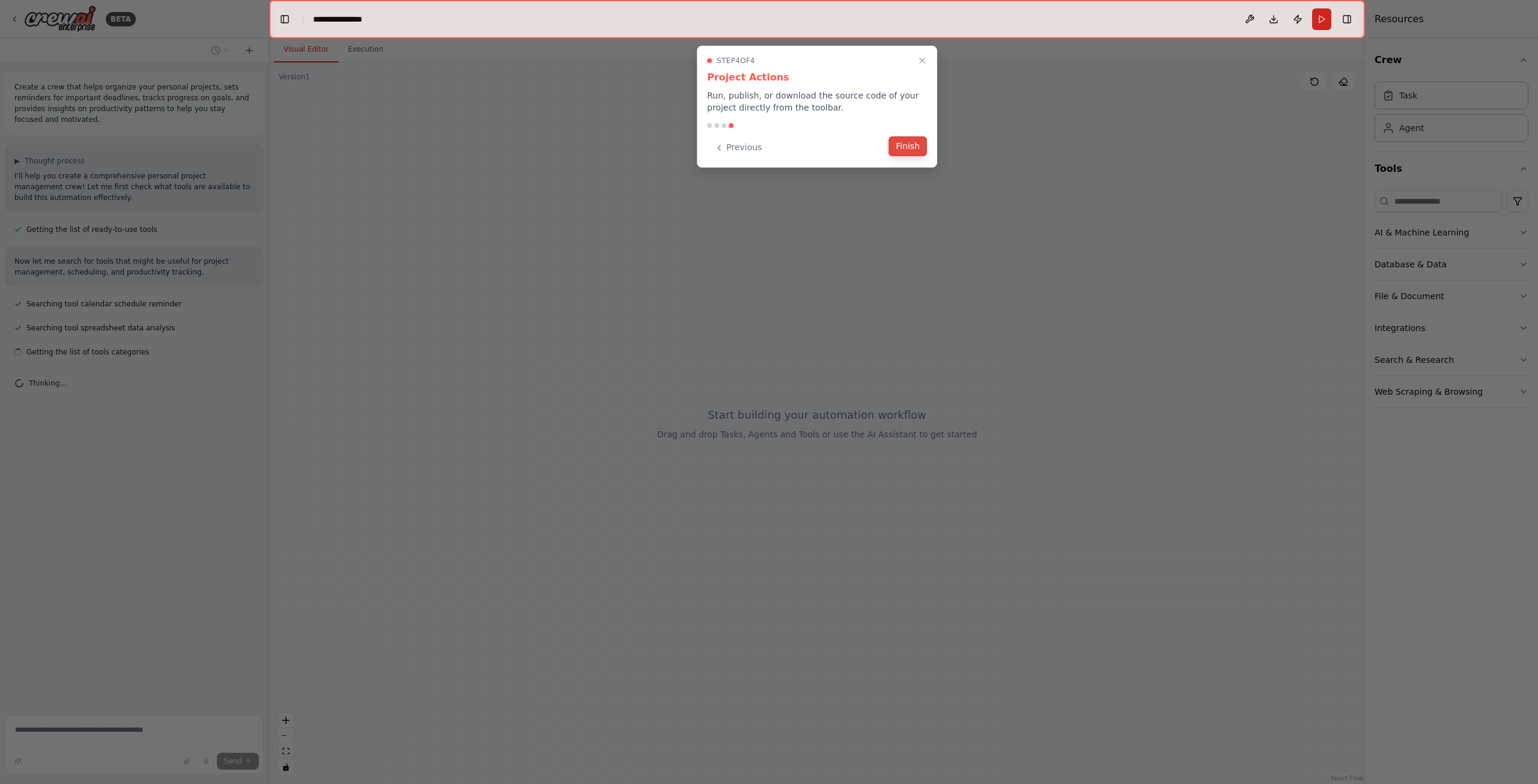
click at [896, 146] on button "Finish" at bounding box center [908, 146] width 38 height 20
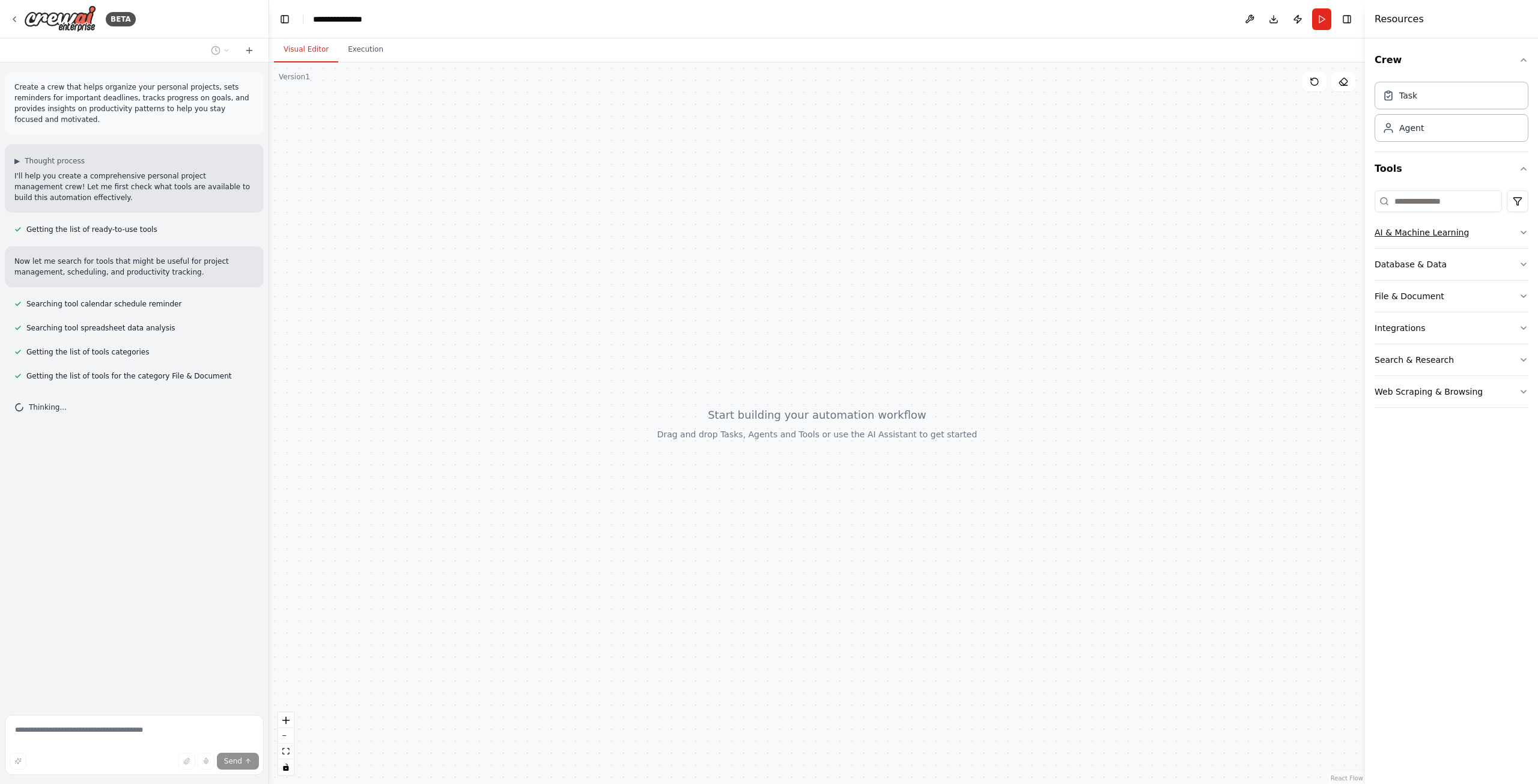
click at [1526, 236] on icon "button" at bounding box center [1523, 232] width 10 height 10
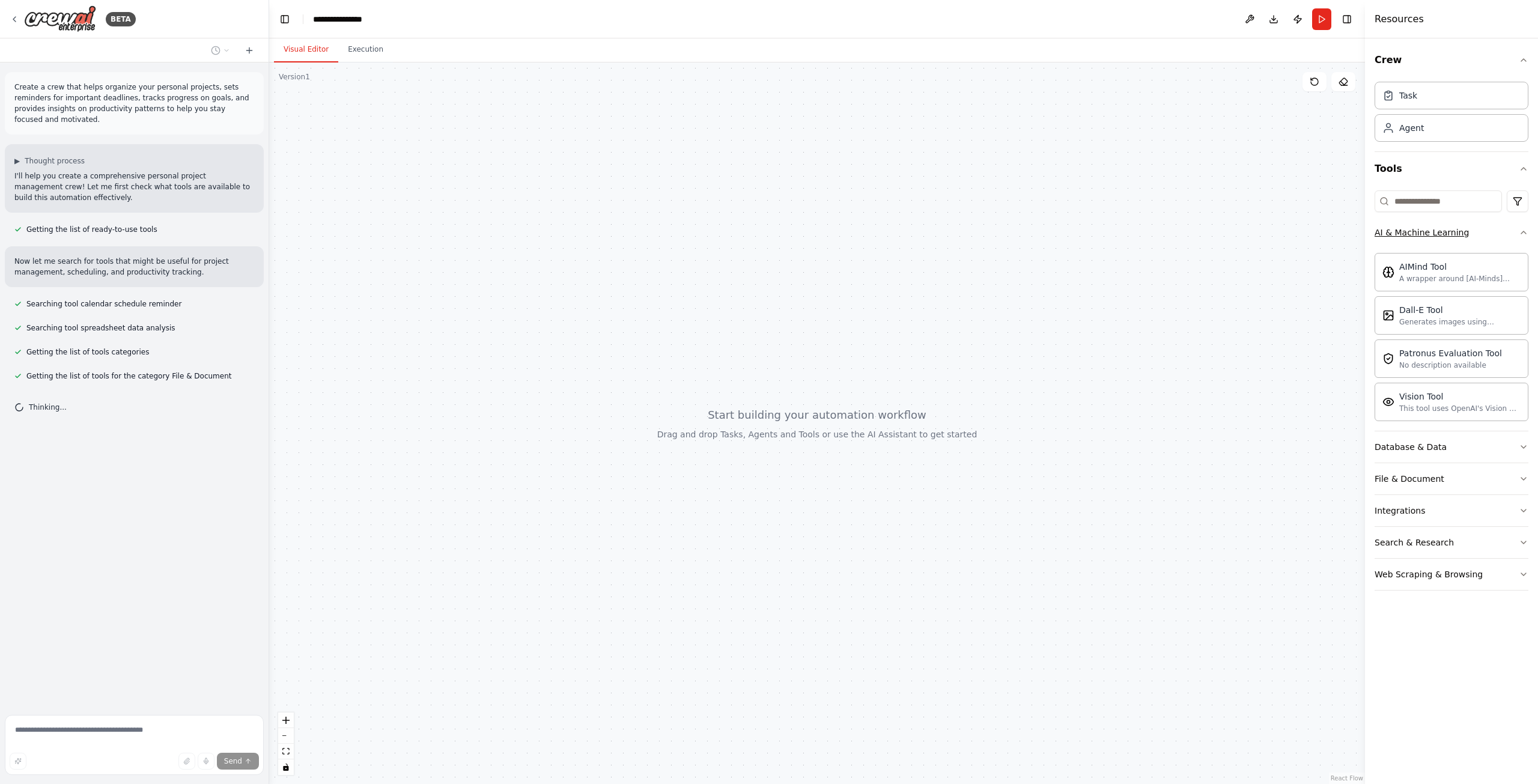
click at [1526, 236] on icon "button" at bounding box center [1523, 232] width 10 height 10
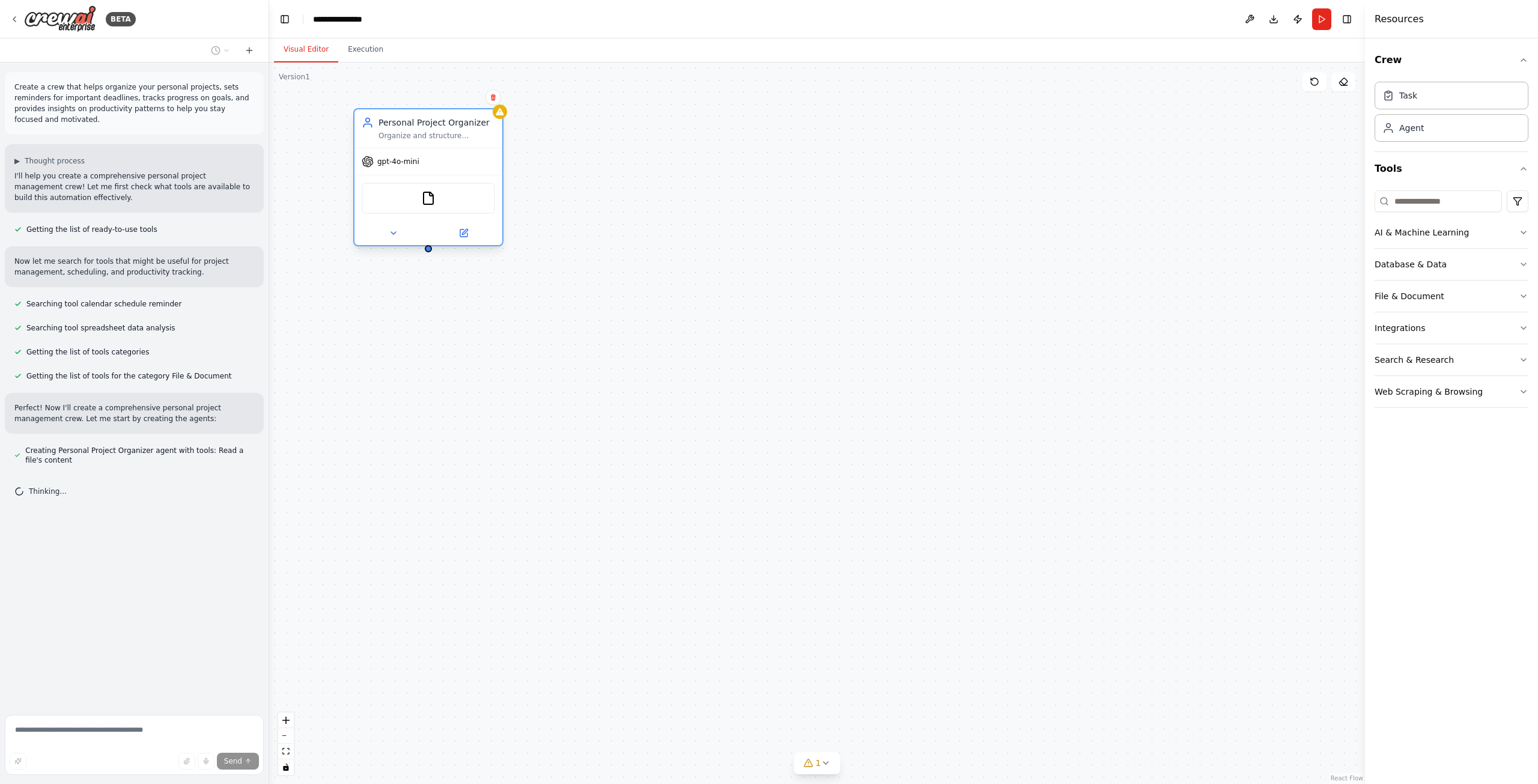
drag, startPoint x: 439, startPoint y: 130, endPoint x: 477, endPoint y: 119, distance: 39.6
click at [477, 119] on div "Personal Project Organizer" at bounding box center [437, 122] width 117 height 12
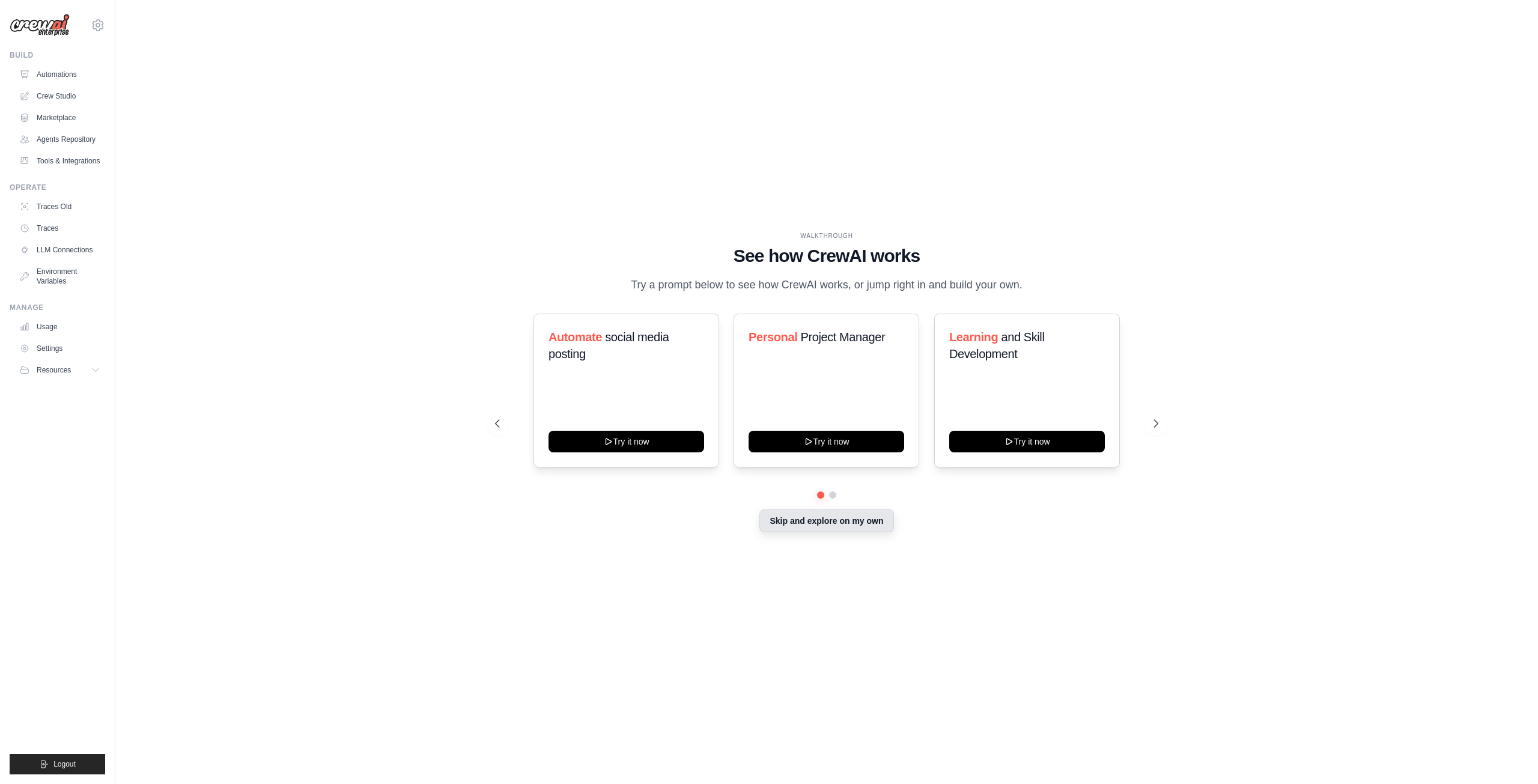
click at [866, 520] on button "Skip and explore on my own" at bounding box center [826, 521] width 134 height 23
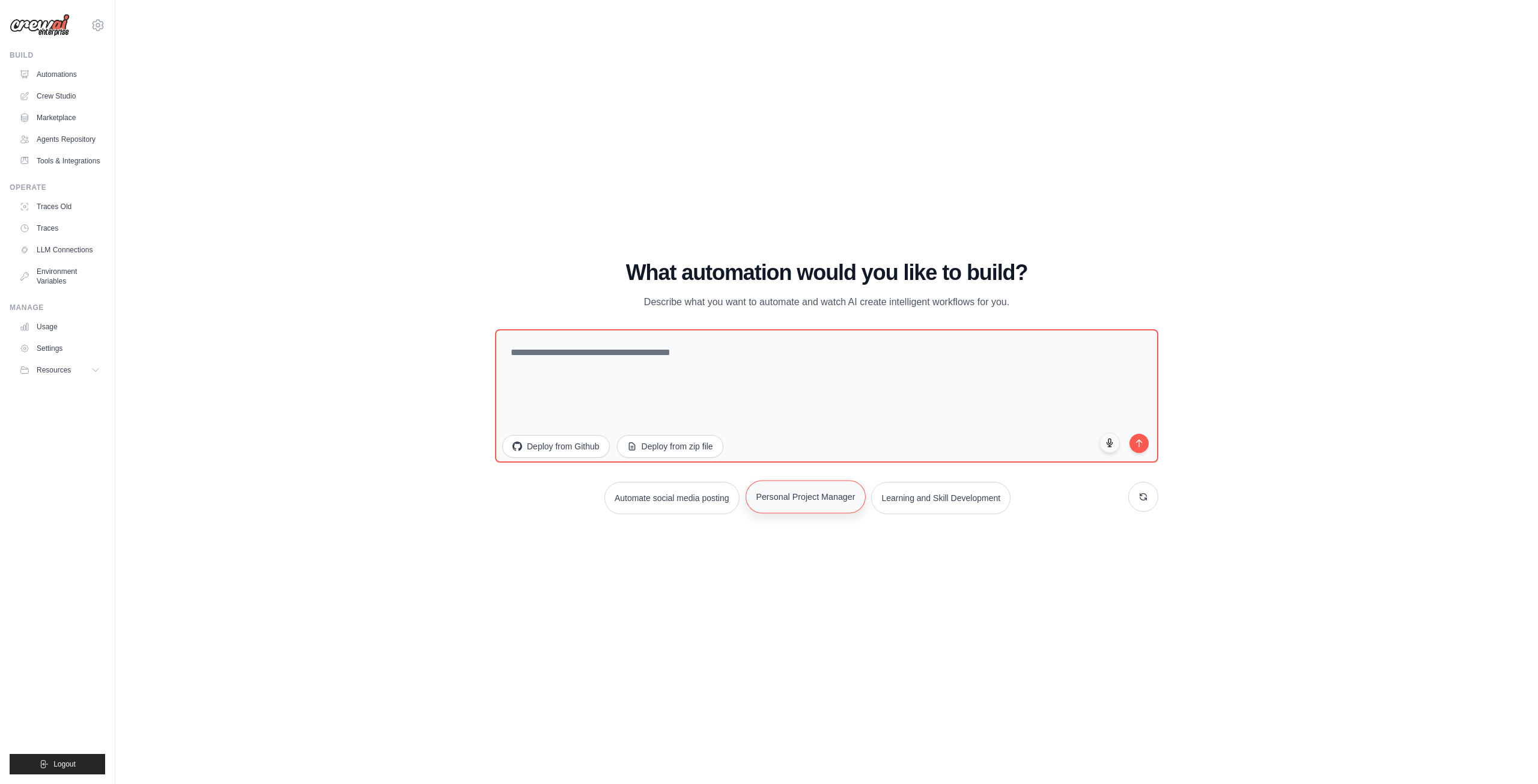
click at [805, 506] on button "Personal Project Manager" at bounding box center [805, 497] width 120 height 33
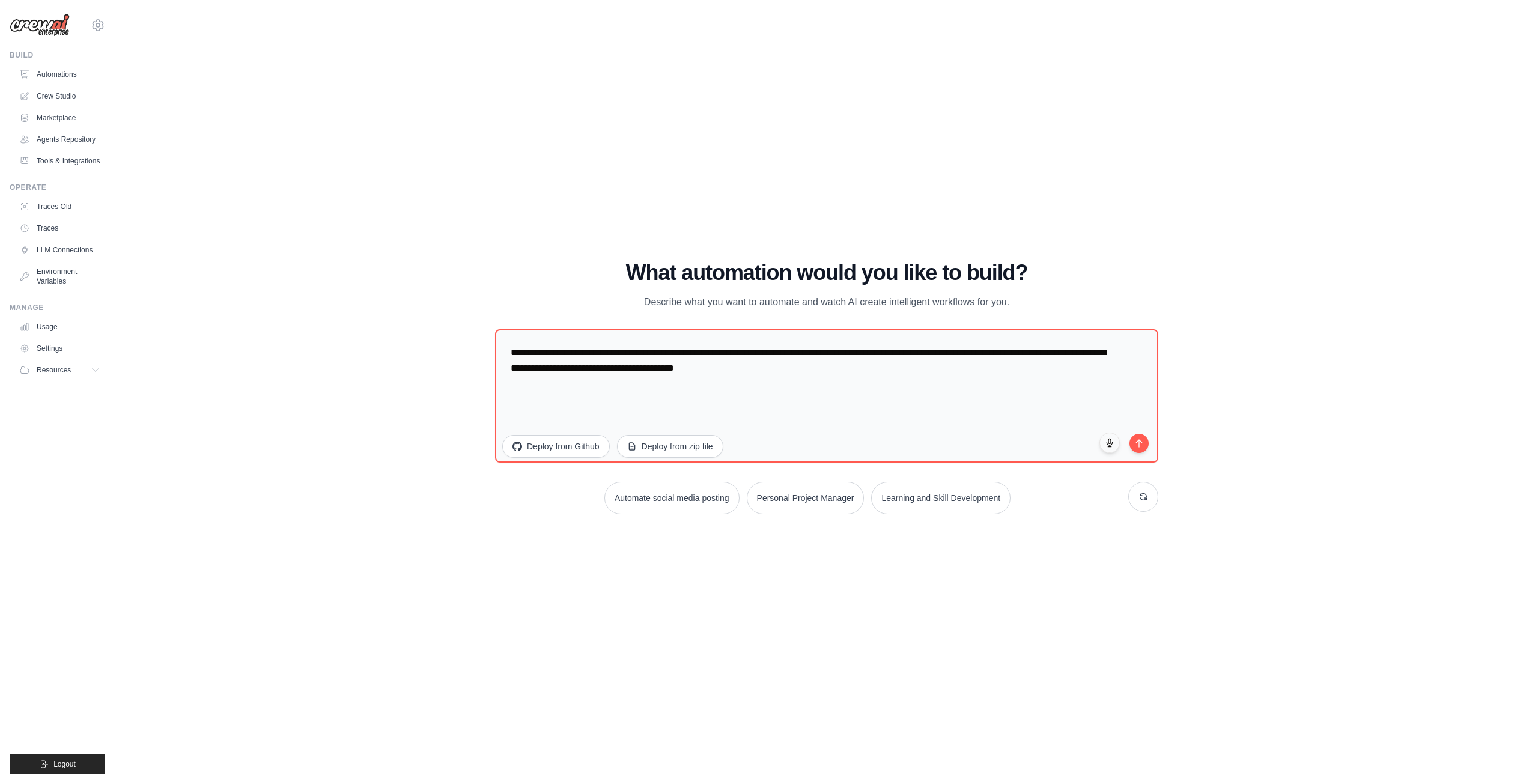
click at [925, 478] on div "**********" at bounding box center [826, 387] width 664 height 253
click at [927, 502] on button "Learning and Skill Development" at bounding box center [940, 497] width 142 height 33
type textarea "**********"
click at [1142, 498] on icon at bounding box center [1143, 496] width 10 height 10
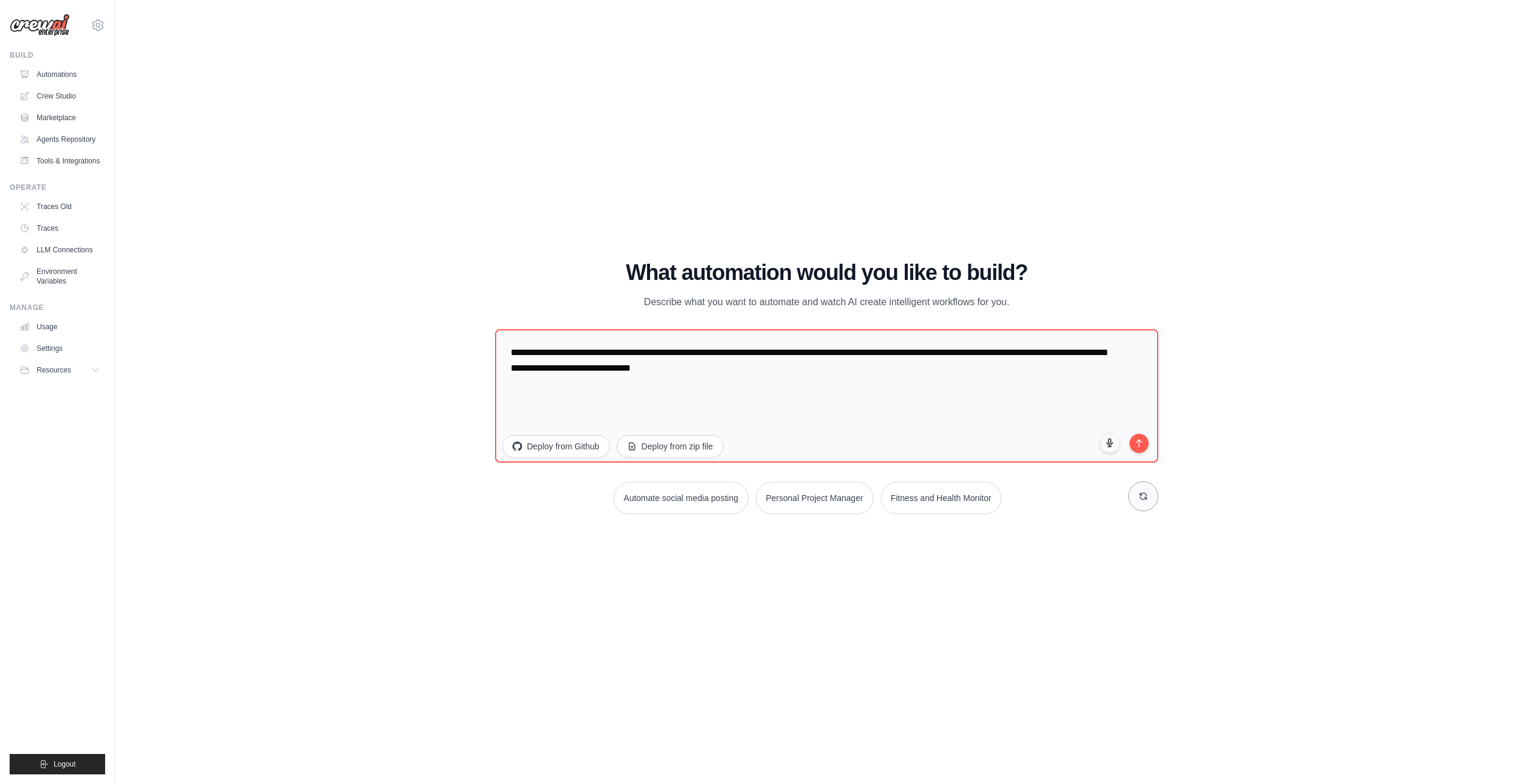
click at [1142, 498] on icon at bounding box center [1143, 496] width 10 height 10
click at [1142, 499] on icon at bounding box center [1144, 496] width 6 height 6
click at [1142, 499] on icon at bounding box center [1143, 496] width 10 height 10
click at [1141, 501] on button at bounding box center [1143, 496] width 30 height 30
click at [1141, 502] on button at bounding box center [1143, 496] width 30 height 30
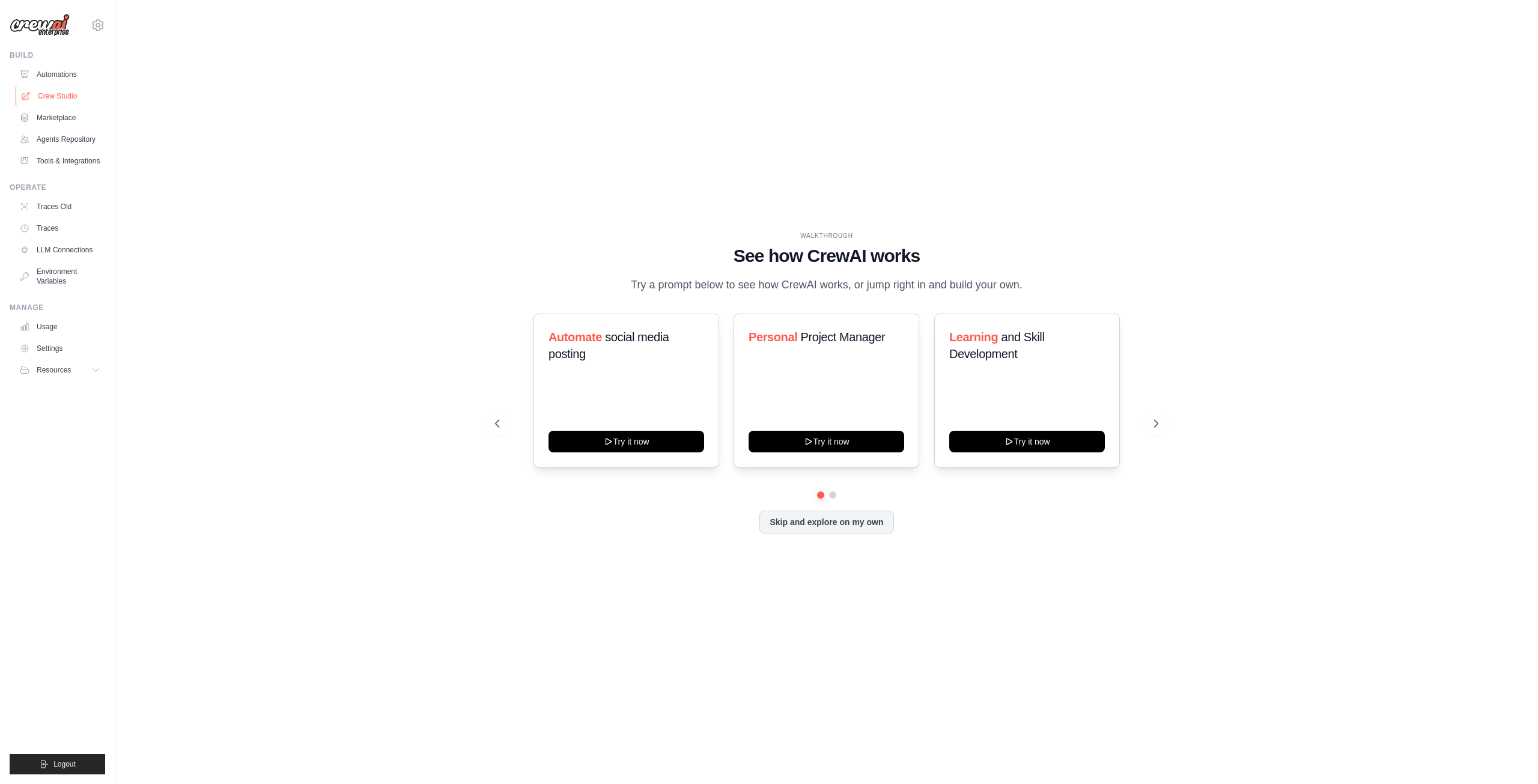
click at [74, 105] on link "Crew Studio" at bounding box center [61, 96] width 91 height 19
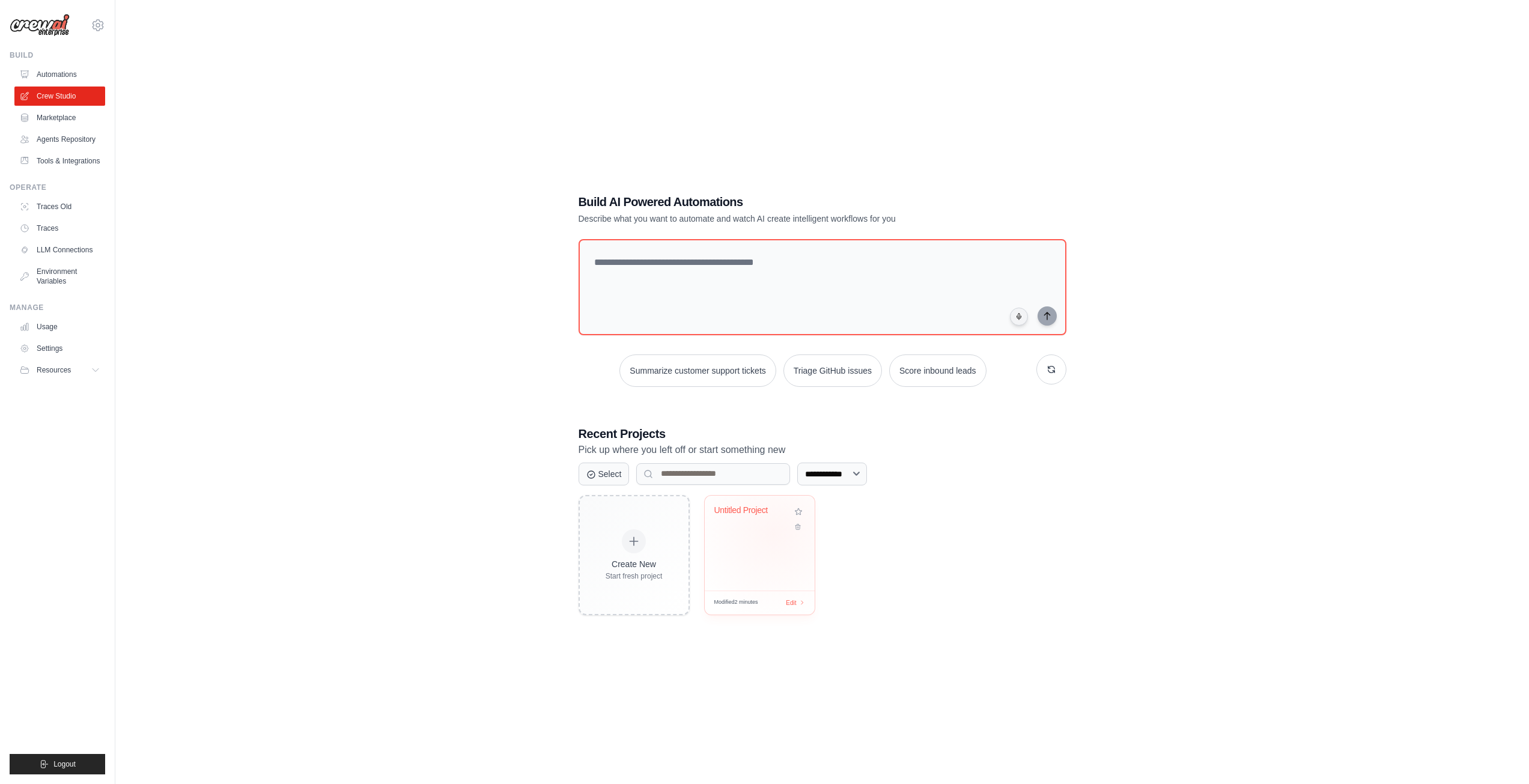
click at [773, 533] on div "Untitled Project" at bounding box center [760, 543] width 110 height 95
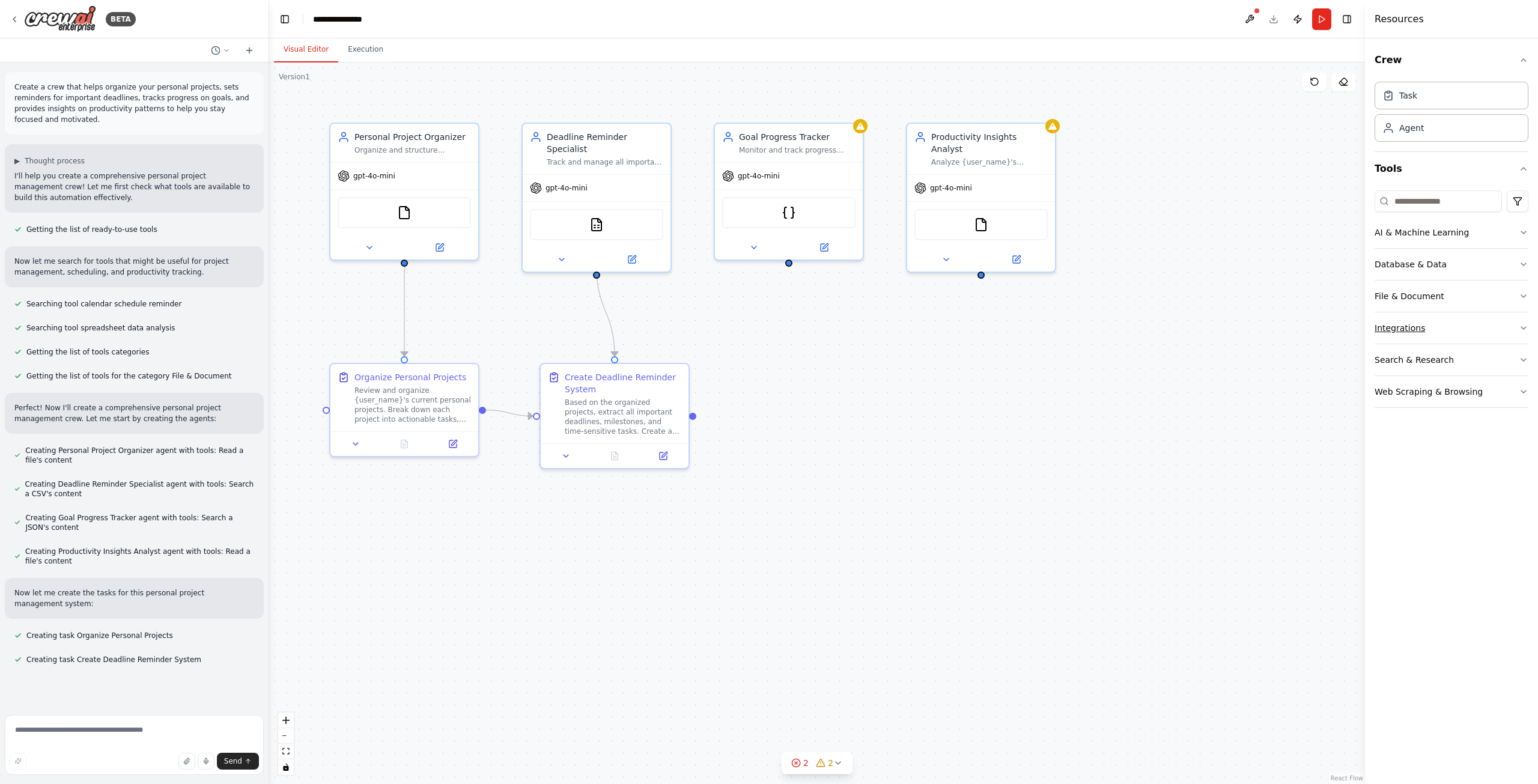
click at [1502, 332] on button "Integrations" at bounding box center [1451, 328] width 154 height 31
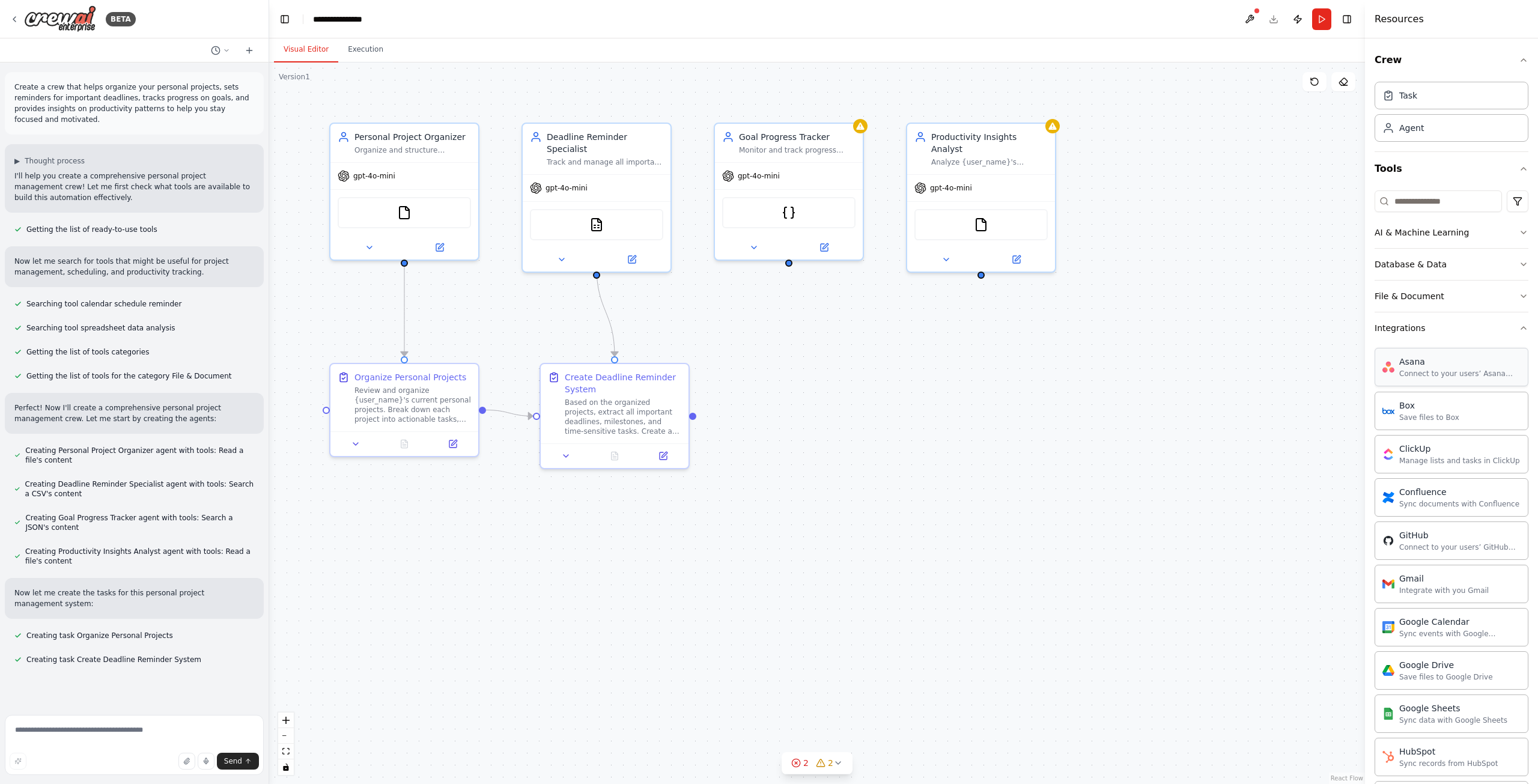
click at [1457, 365] on div "Asana" at bounding box center [1460, 362] width 121 height 12
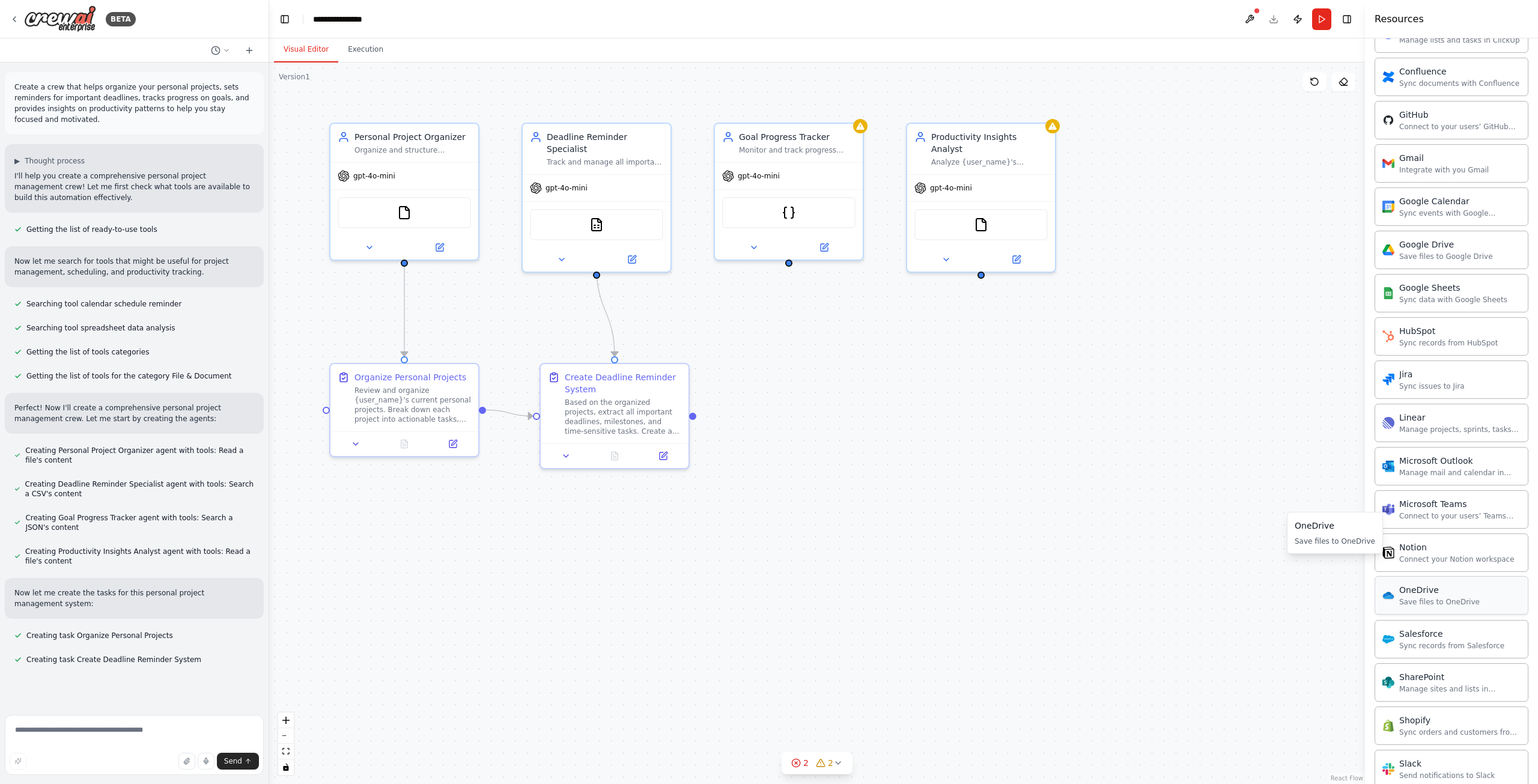
scroll to position [605, 0]
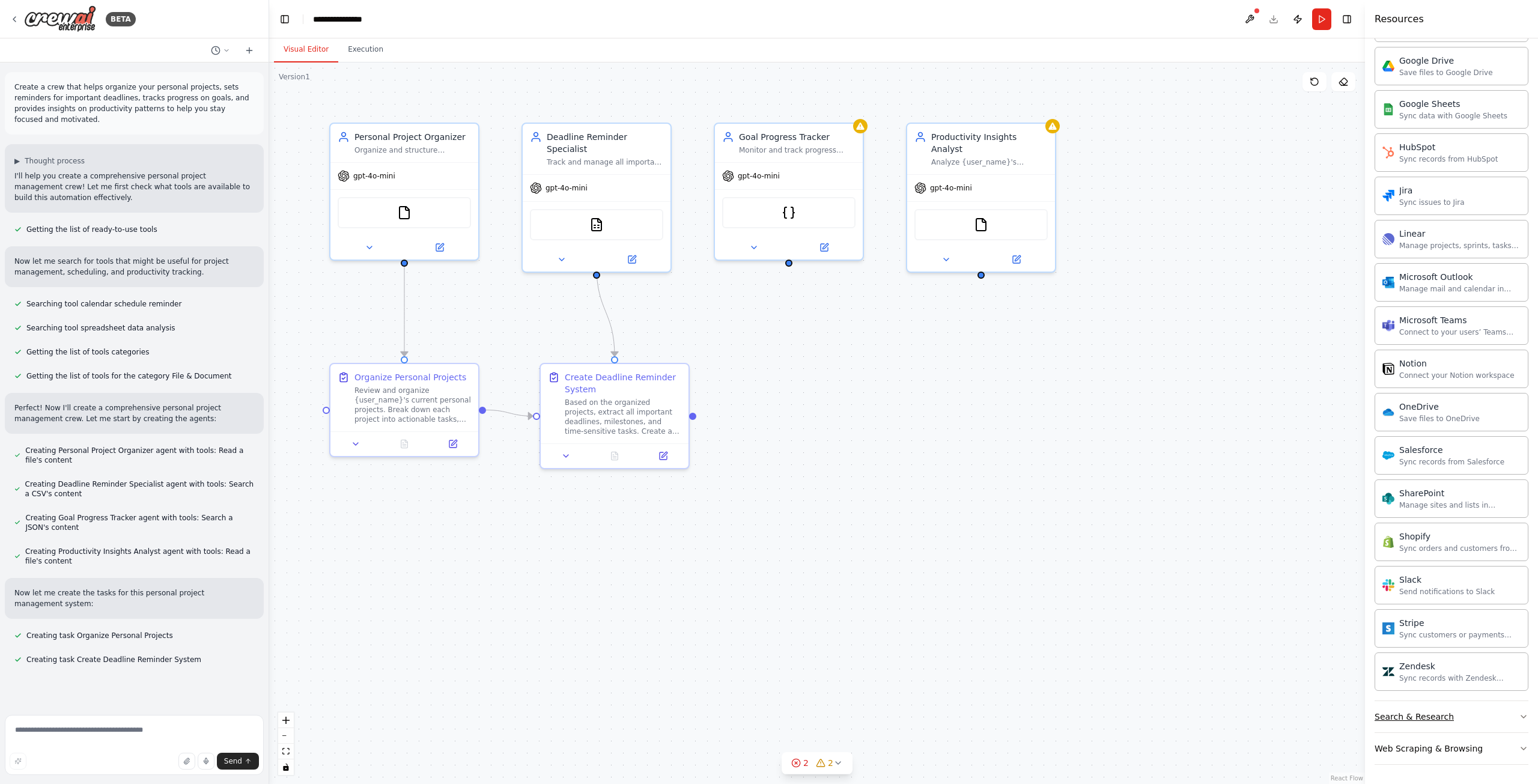
click at [1519, 715] on icon "button" at bounding box center [1523, 717] width 10 height 10
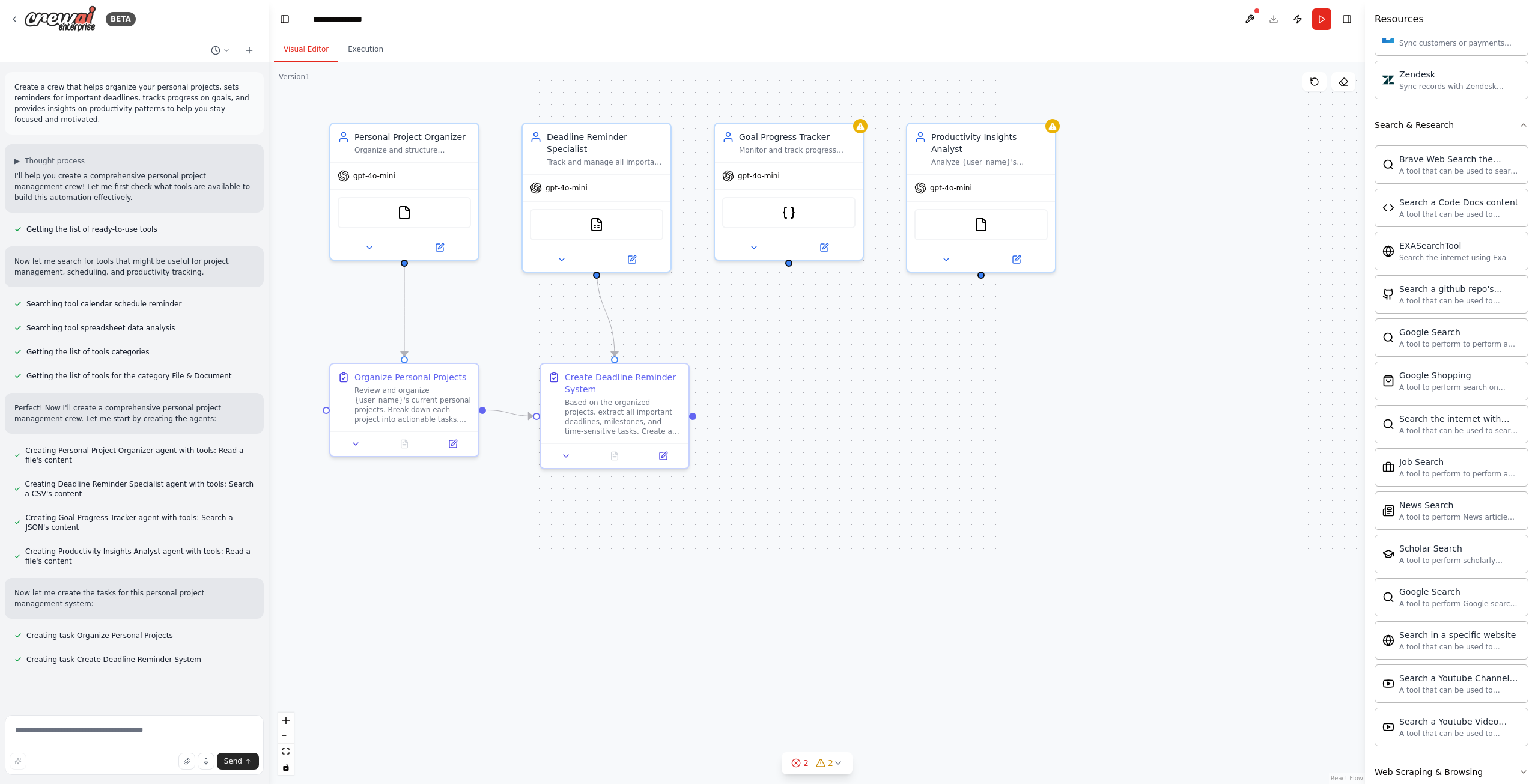
scroll to position [1219, 0]
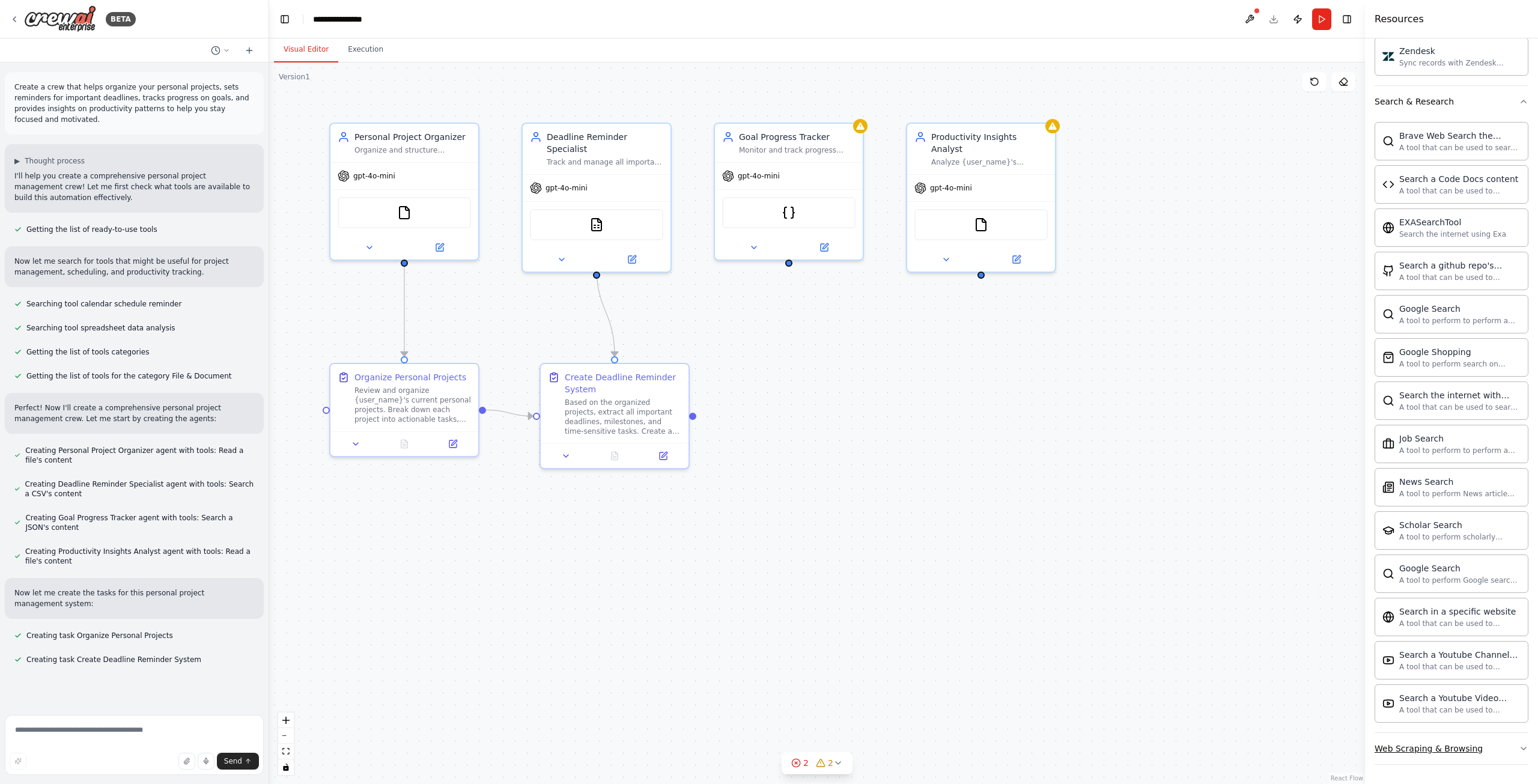
click at [1511, 743] on button "Web Scraping & Browsing" at bounding box center [1451, 748] width 154 height 31
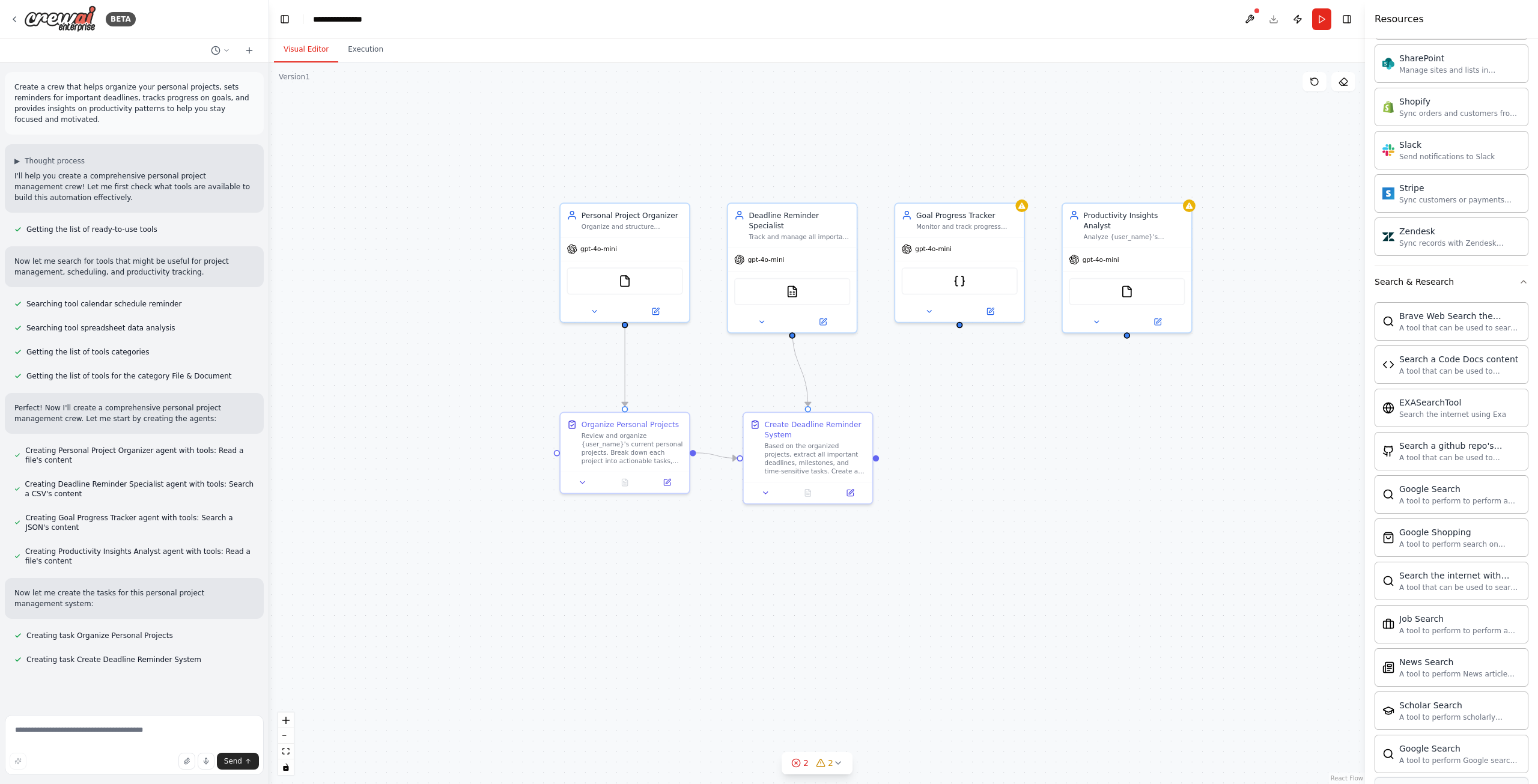
scroll to position [739, 0]
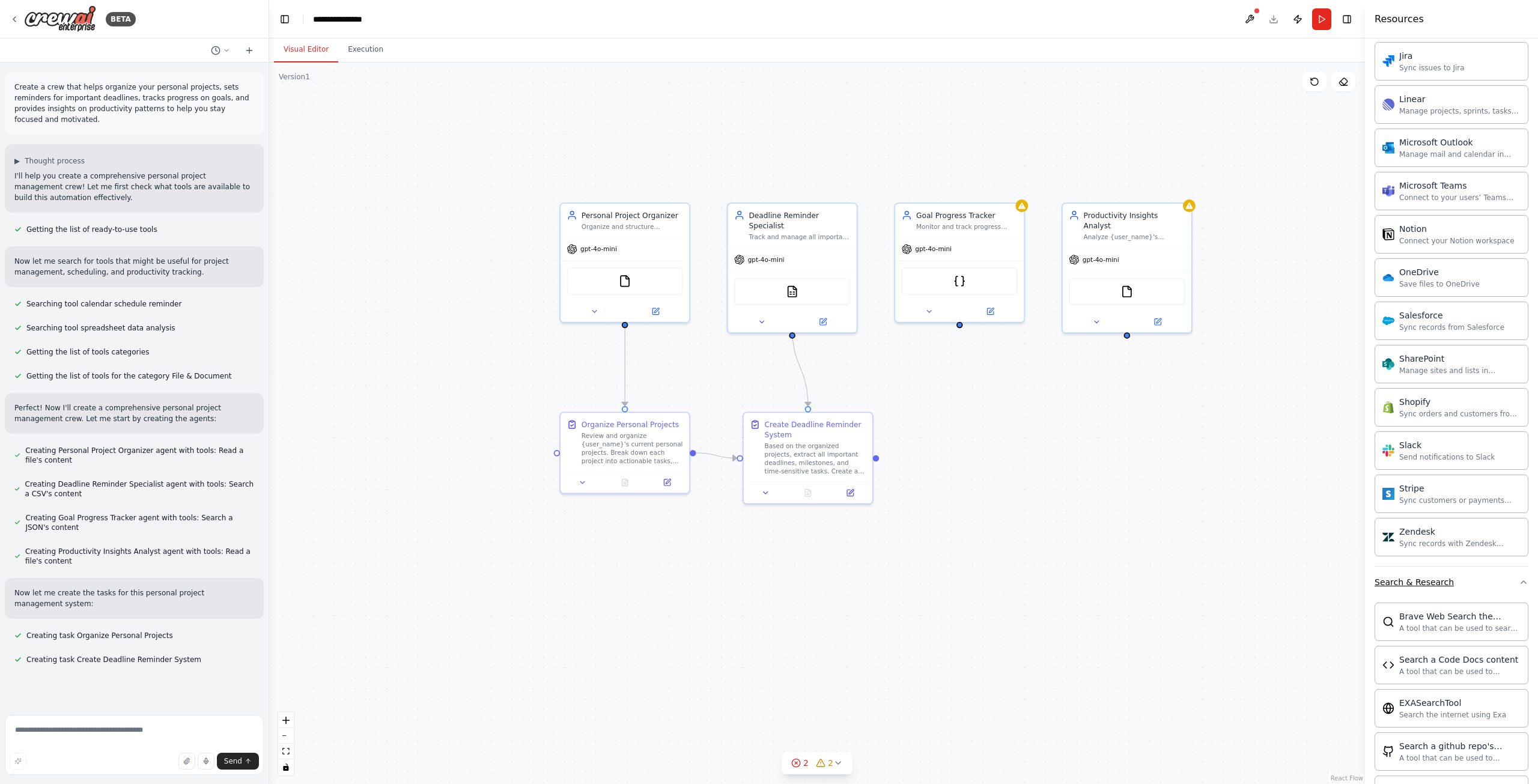
click at [1508, 588] on button "Search & Research" at bounding box center [1451, 582] width 154 height 31
click at [1519, 615] on icon "button" at bounding box center [1523, 613] width 10 height 10
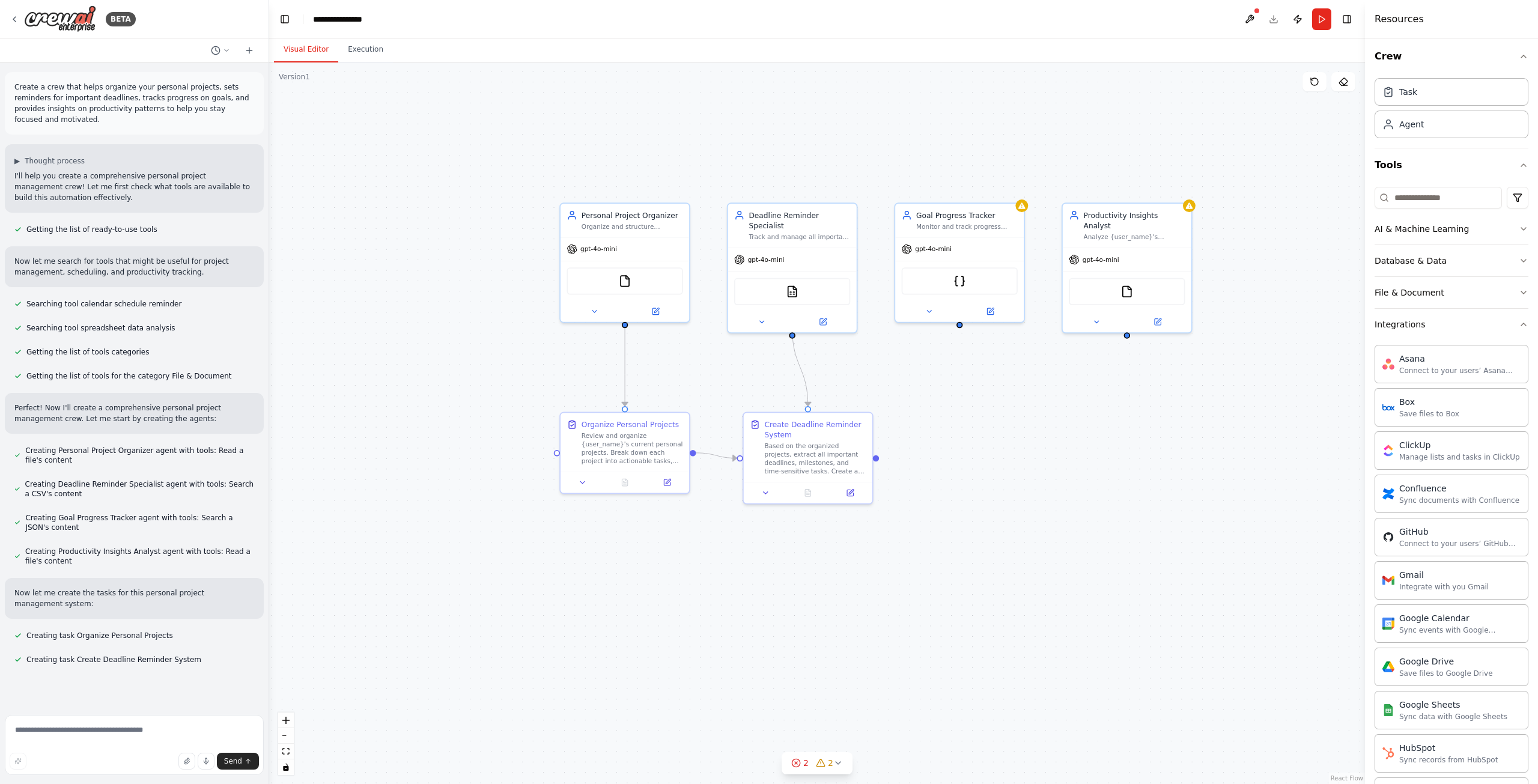
scroll to position [0, 0]
click at [1519, 326] on icon "button" at bounding box center [1523, 328] width 10 height 10
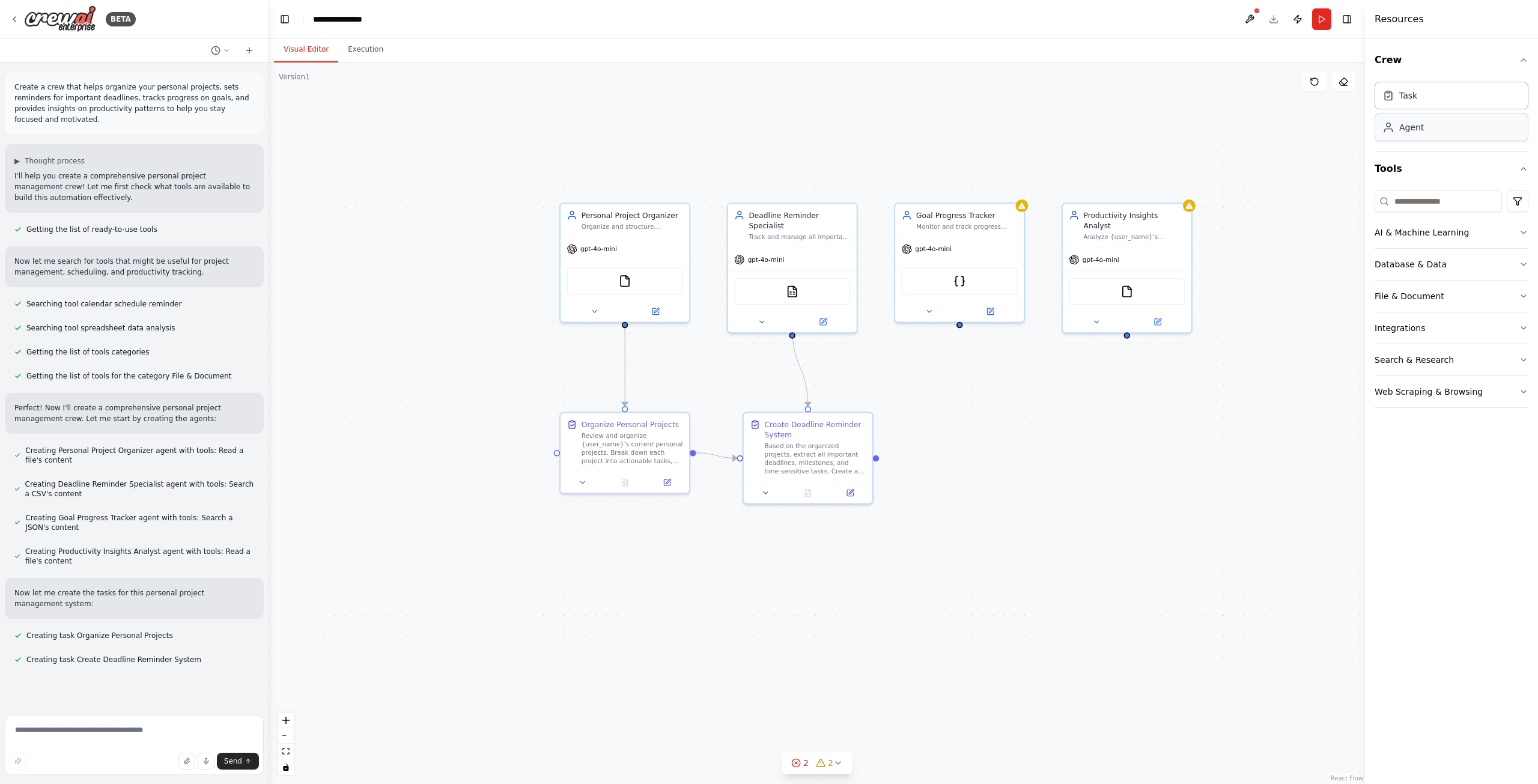
click at [1407, 135] on div "Agent" at bounding box center [1451, 127] width 154 height 28
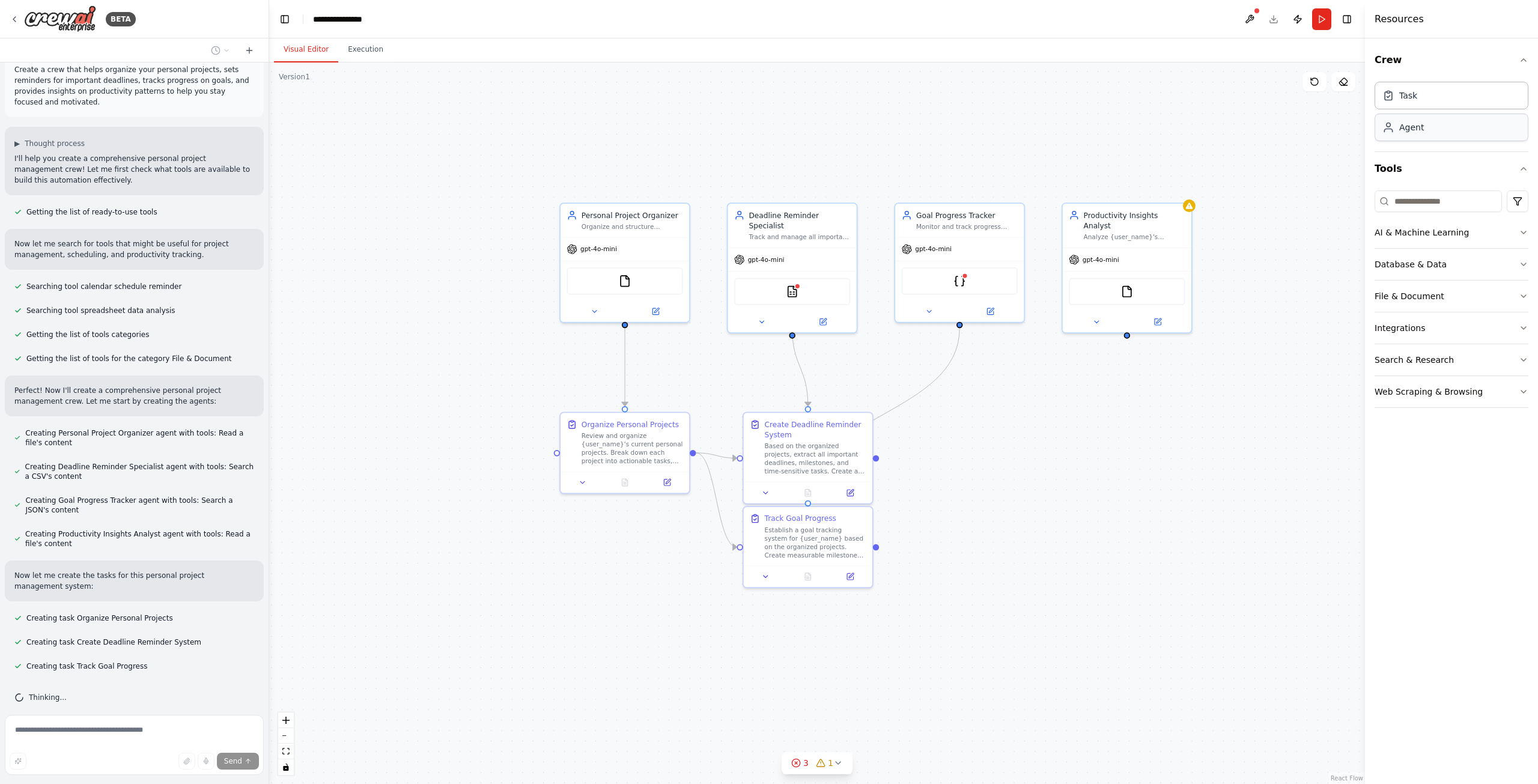
click at [1407, 135] on div "Agent" at bounding box center [1451, 127] width 154 height 28
click at [1250, 21] on button at bounding box center [1250, 19] width 19 height 22
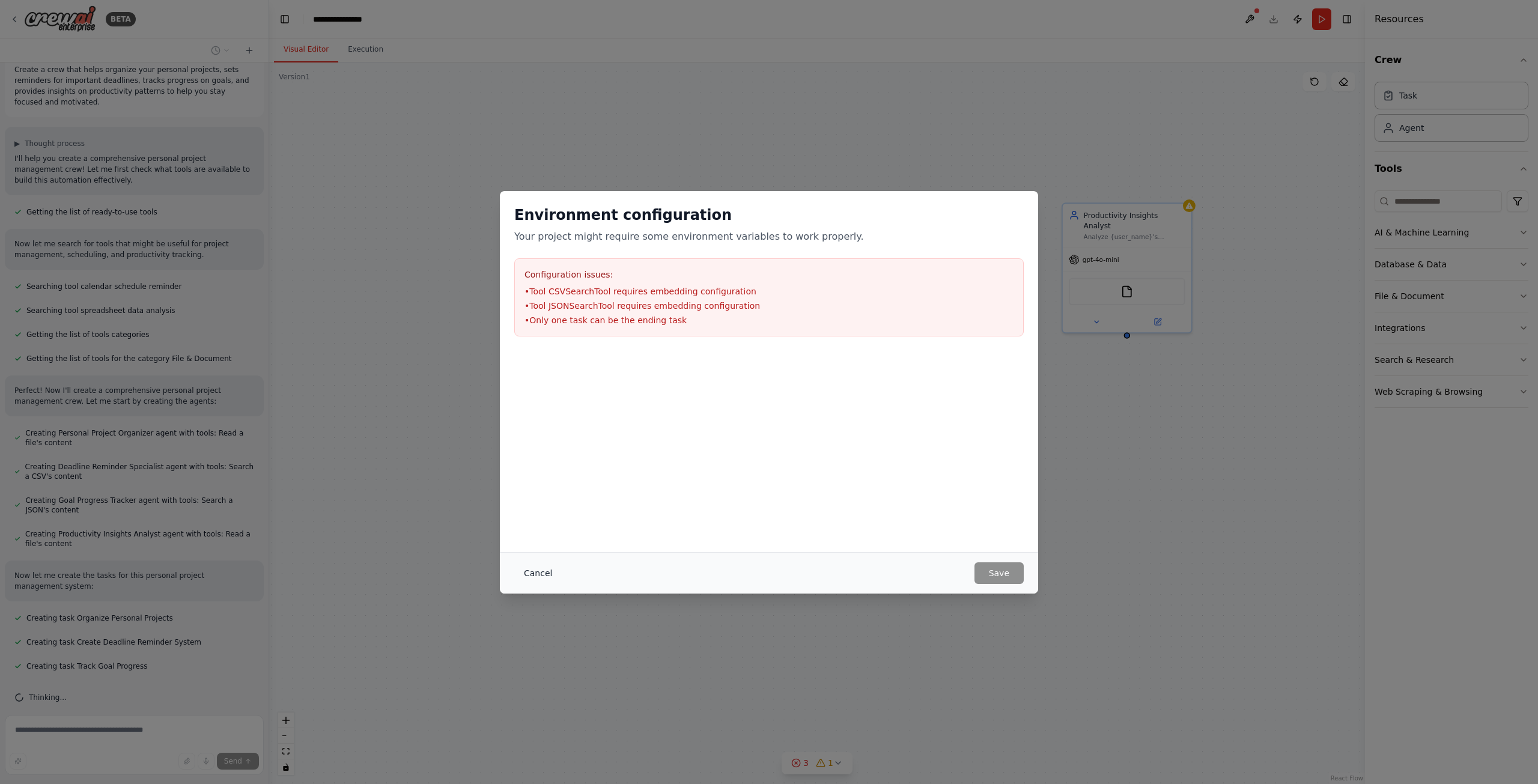
scroll to position [42, 0]
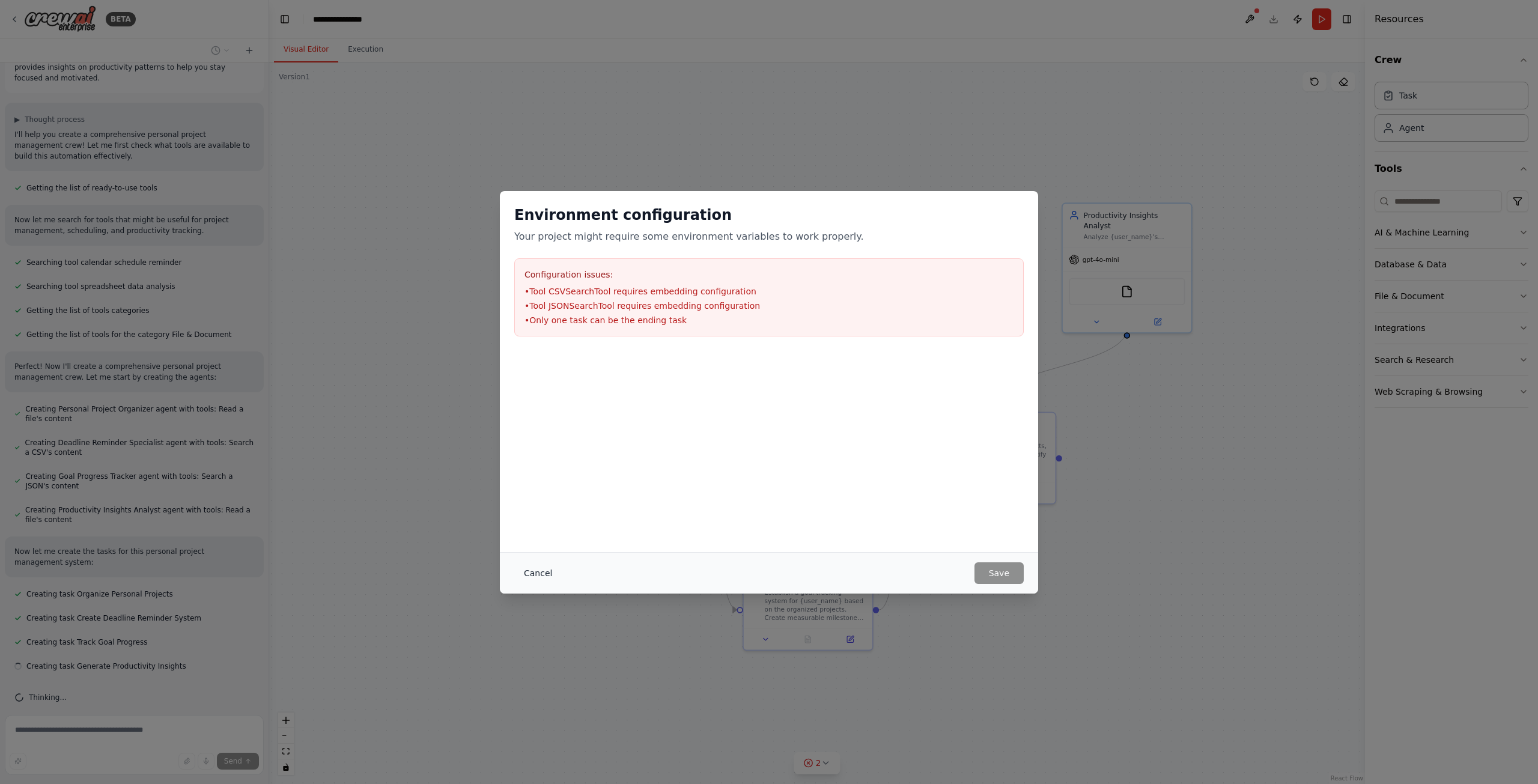
click at [551, 569] on button "Cancel" at bounding box center [538, 573] width 47 height 22
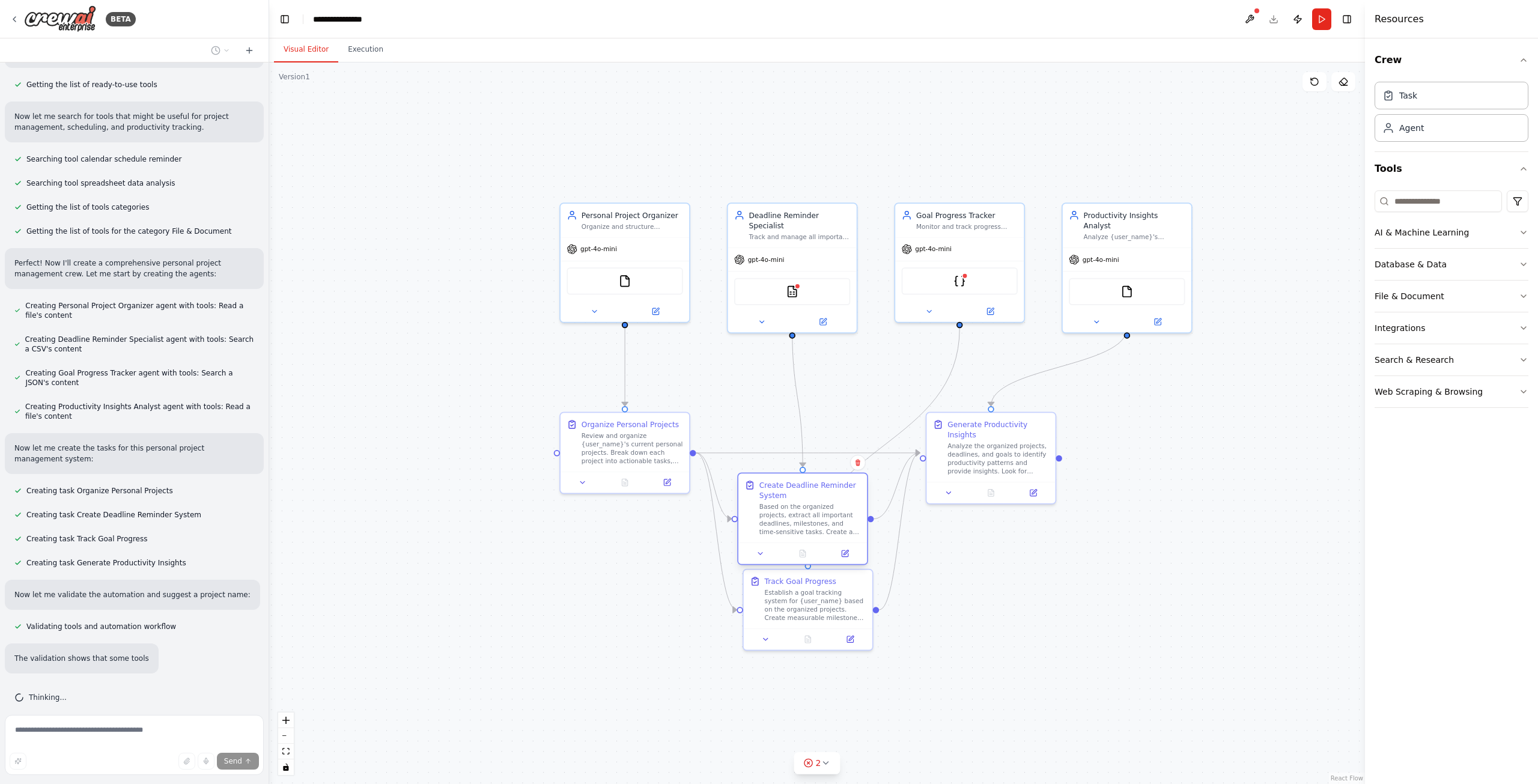
scroll to position [156, 0]
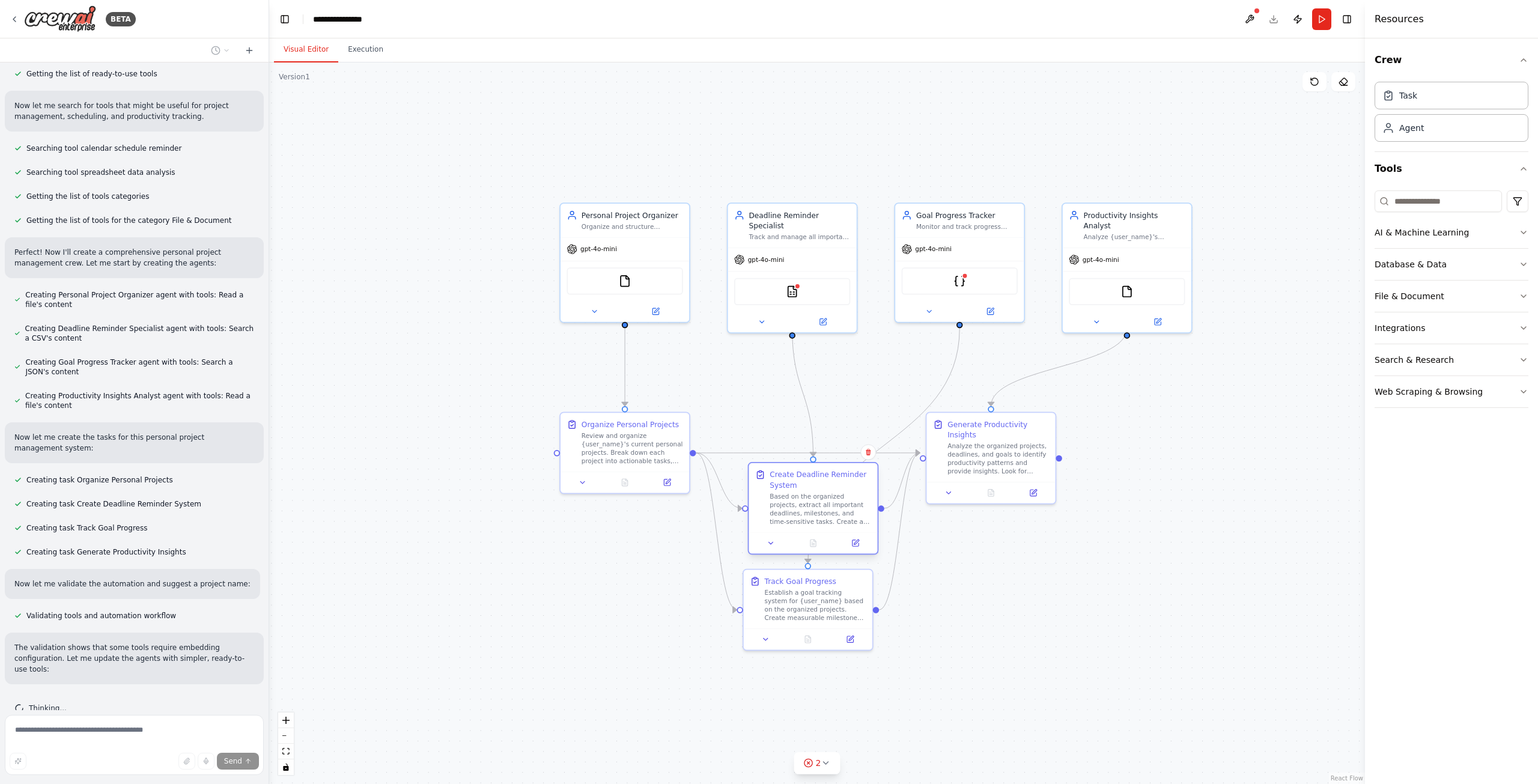
drag, startPoint x: 857, startPoint y: 506, endPoint x: 859, endPoint y: 494, distance: 12.2
click at [859, 494] on div "Based on the organized projects, extract all important deadlines, milestones, a…" at bounding box center [821, 509] width 101 height 33
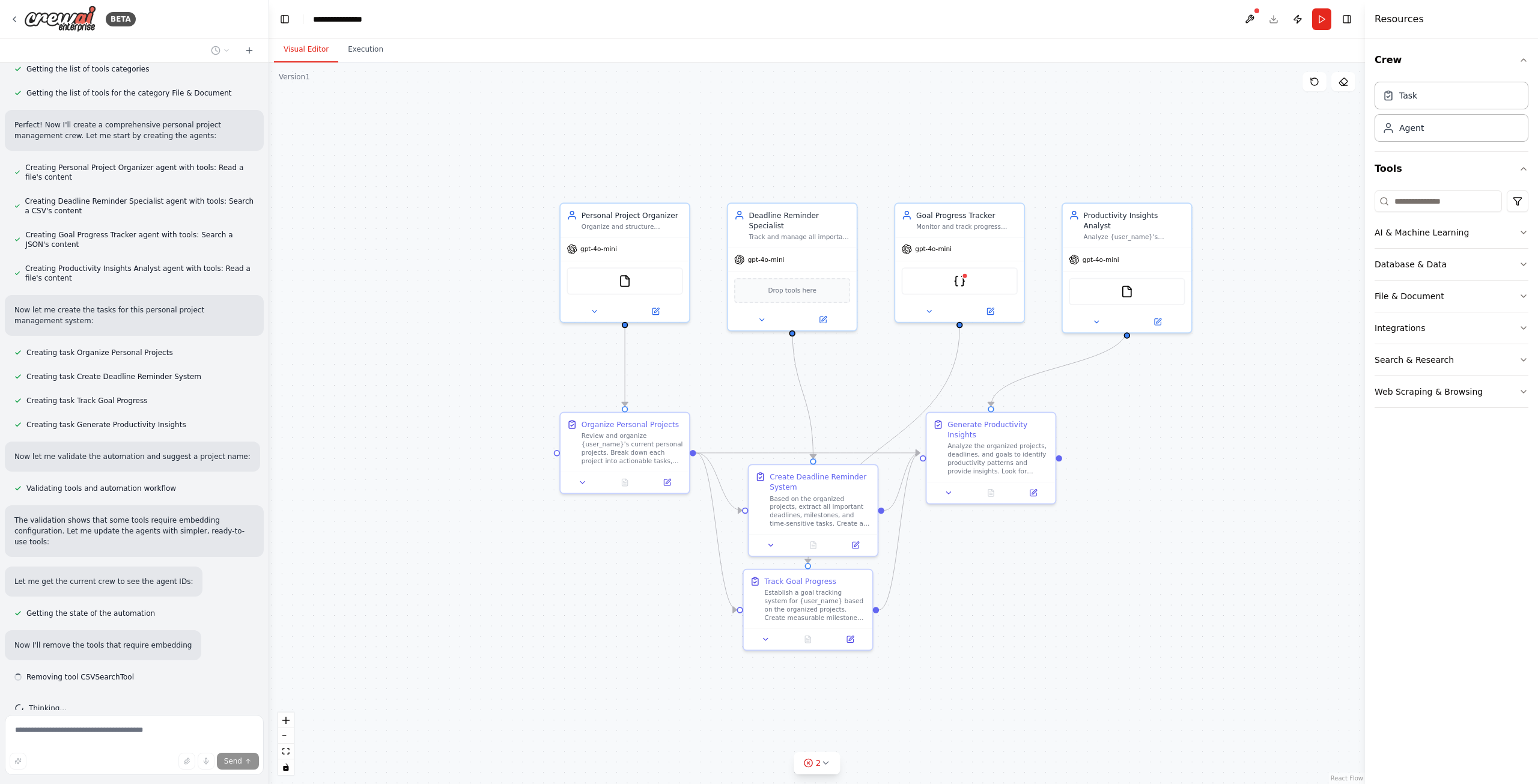
scroll to position [294, 0]
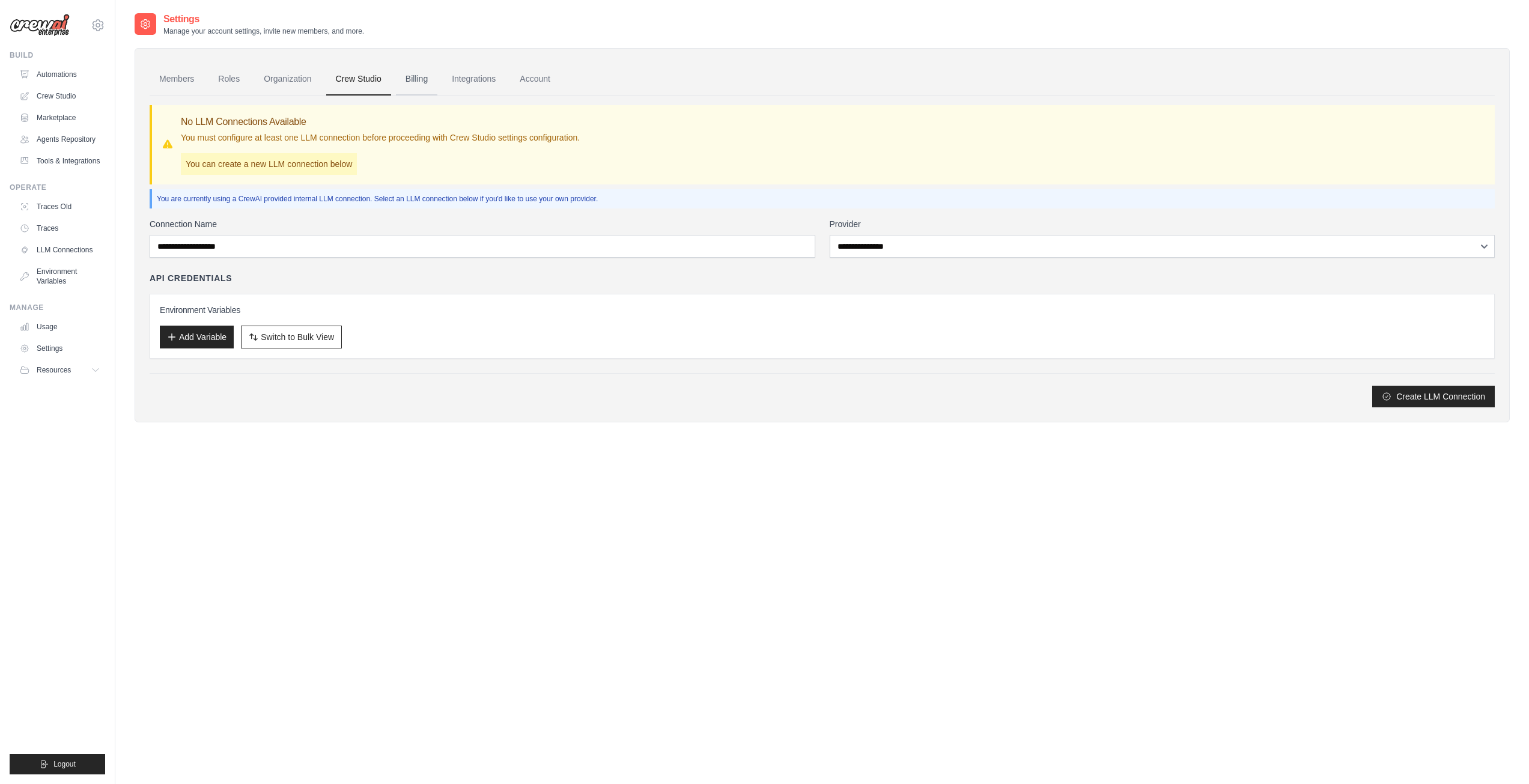
click at [432, 78] on link "Billing" at bounding box center [417, 79] width 42 height 33
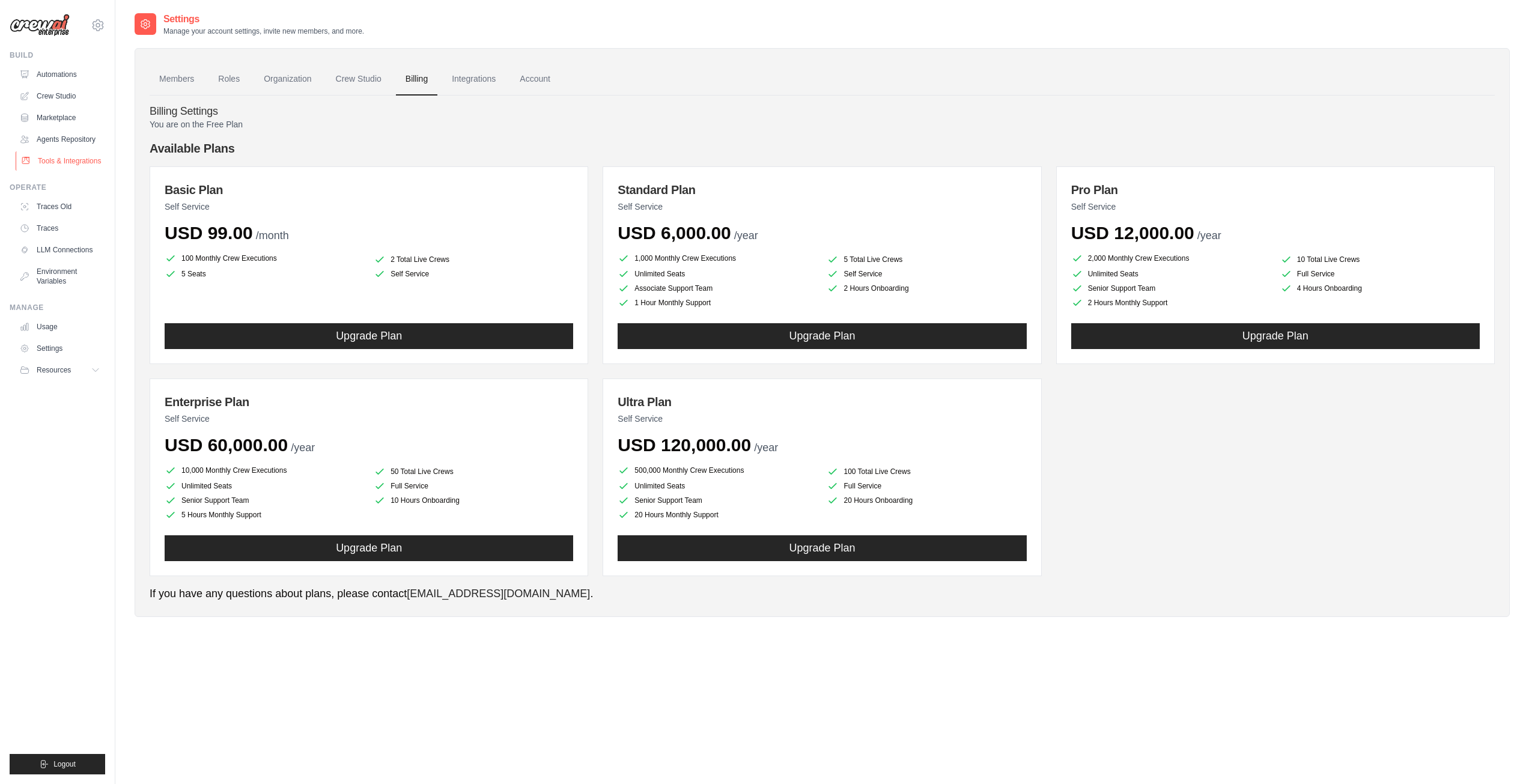
click at [67, 160] on link "Tools & Integrations" at bounding box center [61, 161] width 91 height 19
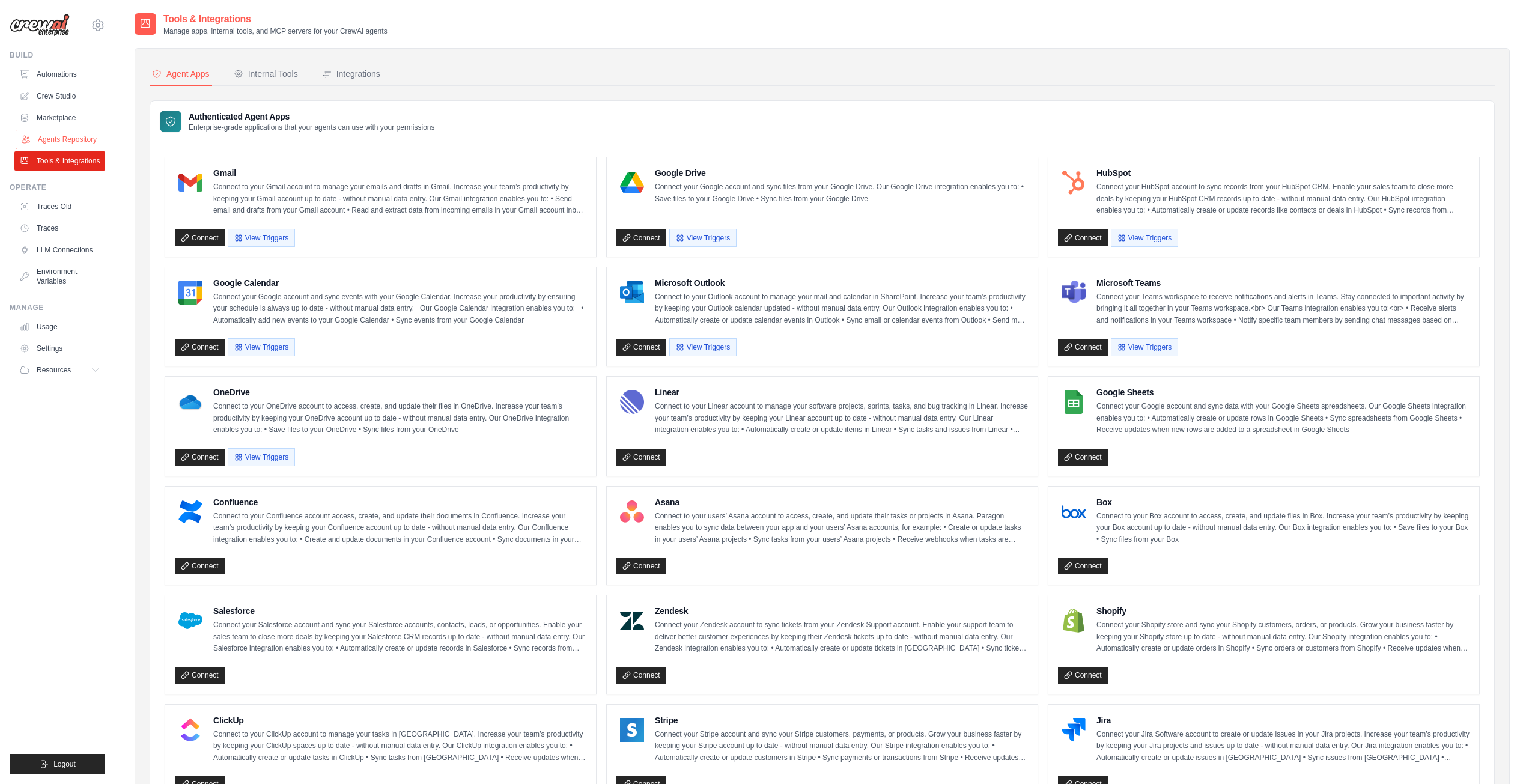
click at [90, 147] on link "Agents Repository" at bounding box center [61, 139] width 91 height 19
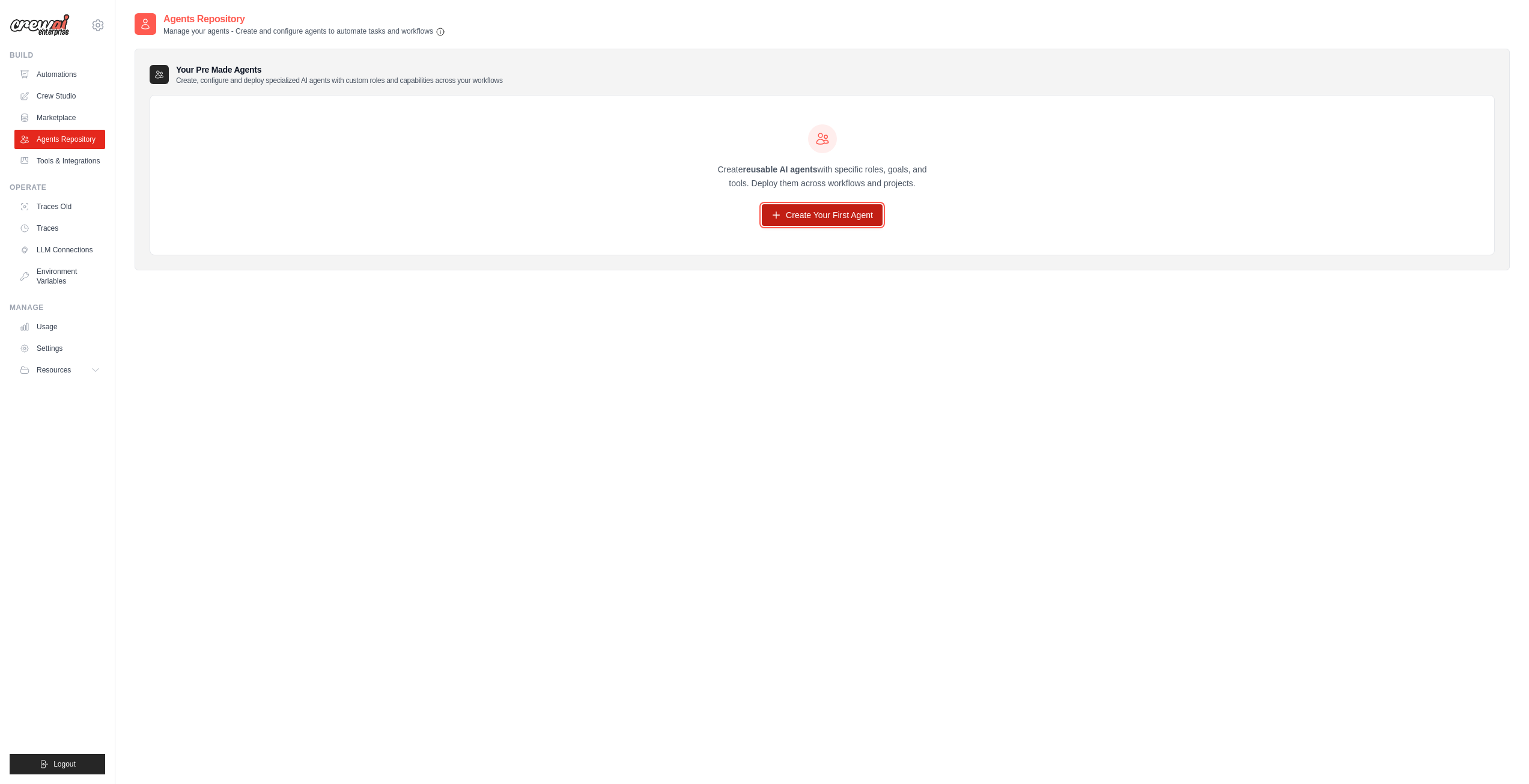
click at [837, 221] on link "Create Your First Agent" at bounding box center [822, 215] width 121 height 22
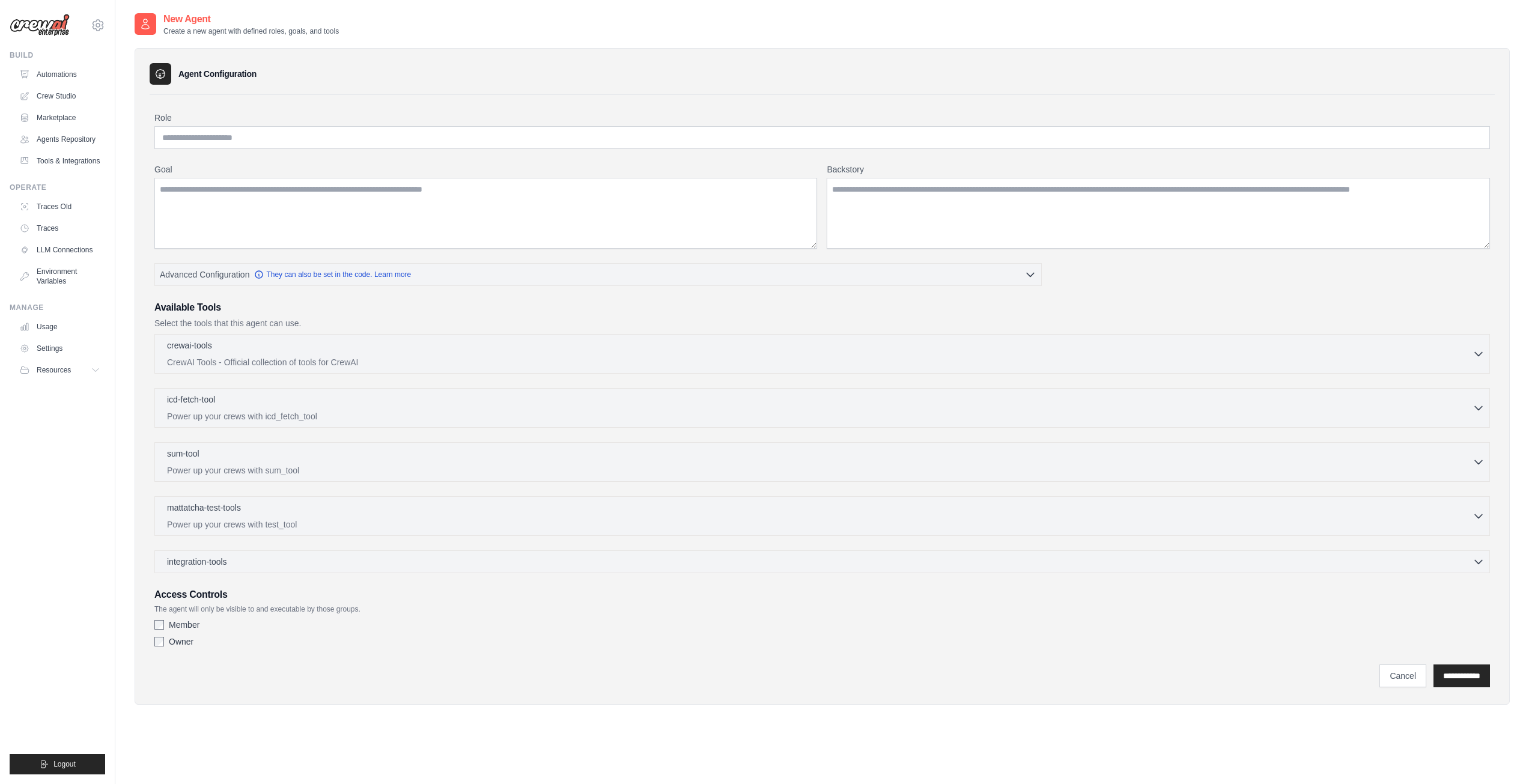
click at [336, 122] on label "Role" at bounding box center [822, 117] width 1335 height 12
click at [336, 126] on input "Role" at bounding box center [822, 138] width 1335 height 23
click at [404, 349] on div "crewai-tools 0 selected" at bounding box center [820, 346] width 1305 height 14
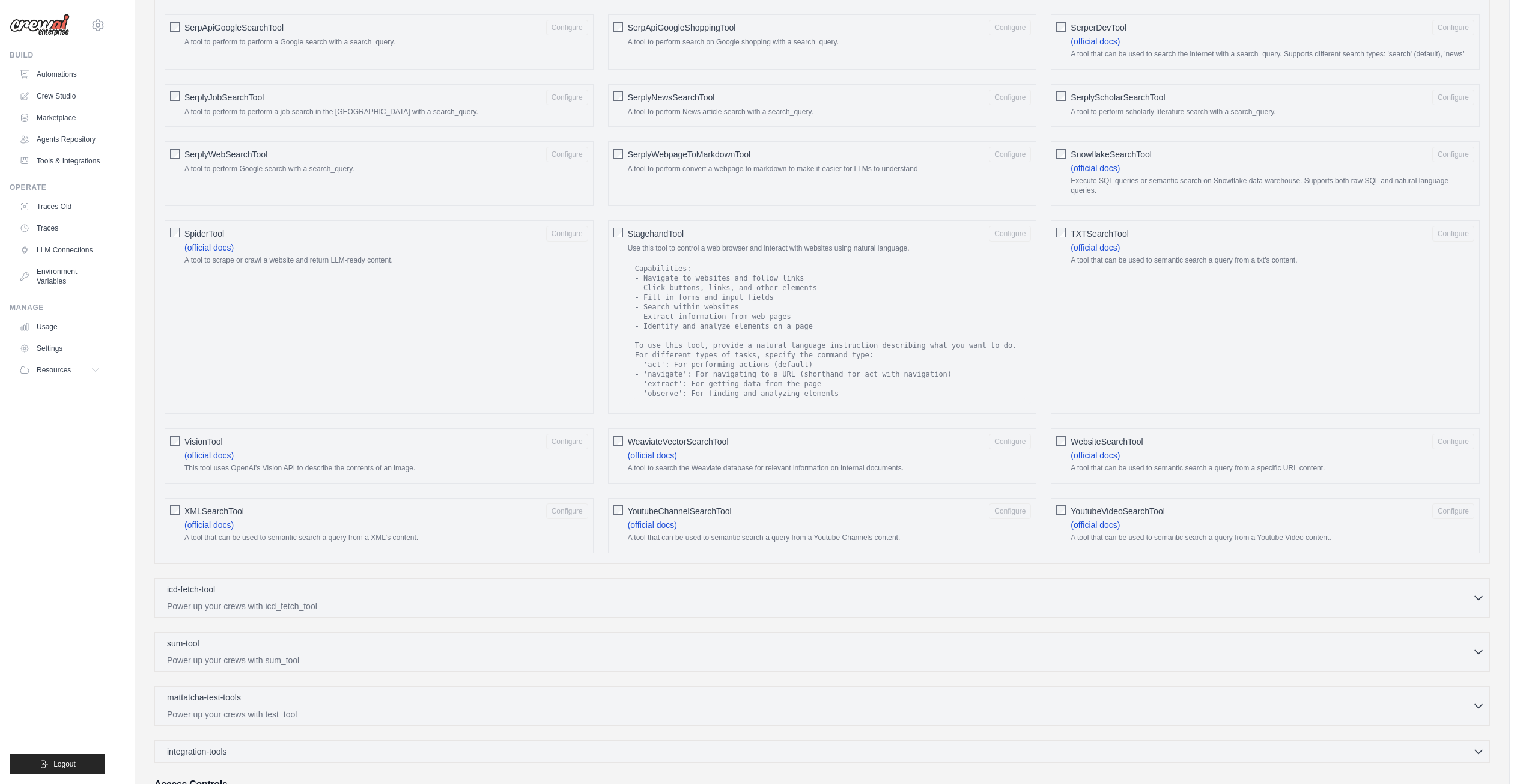
scroll to position [1370, 0]
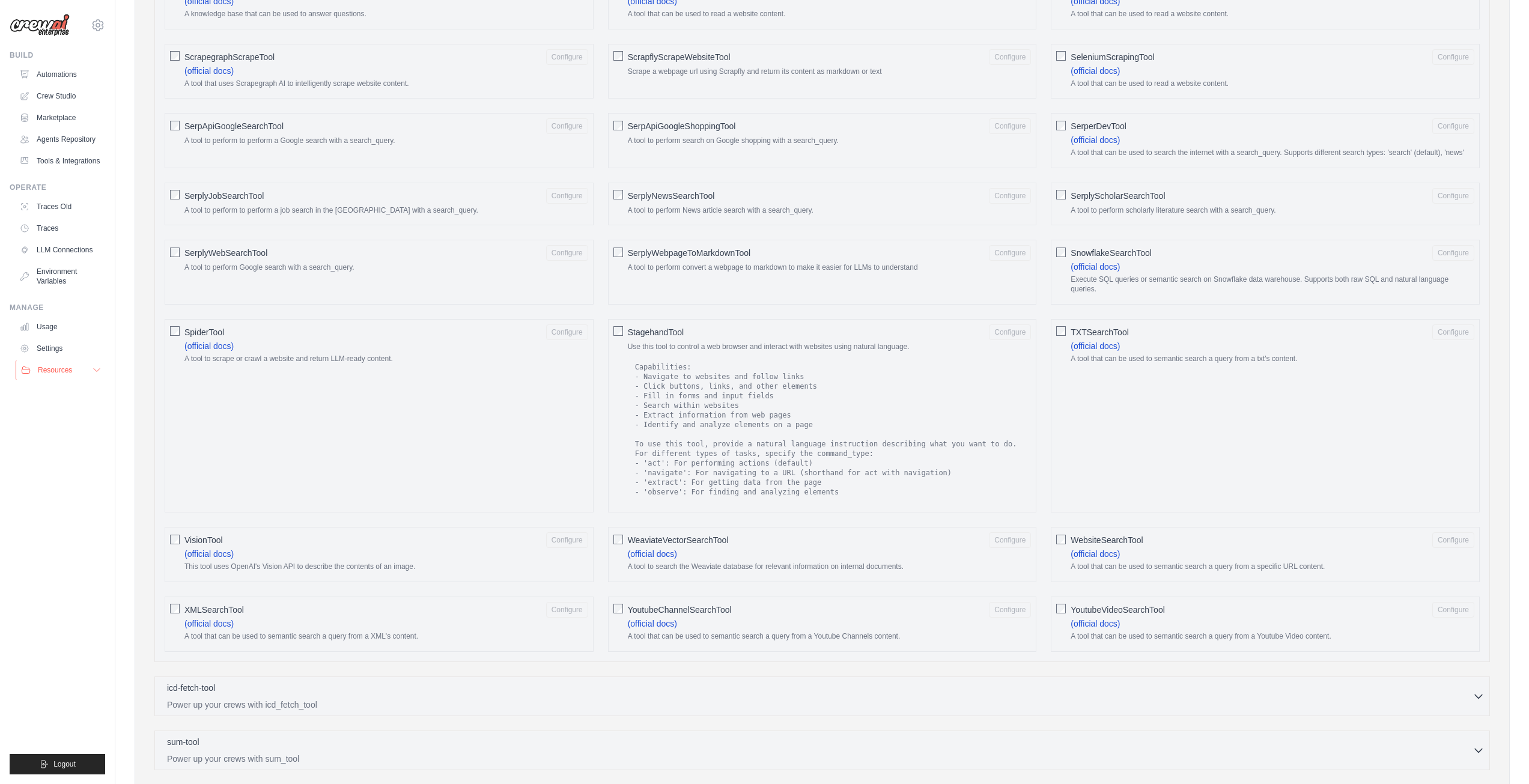
click at [67, 371] on span "Resources" at bounding box center [54, 370] width 34 height 10
click at [71, 384] on link "Documentation" at bounding box center [65, 390] width 83 height 17
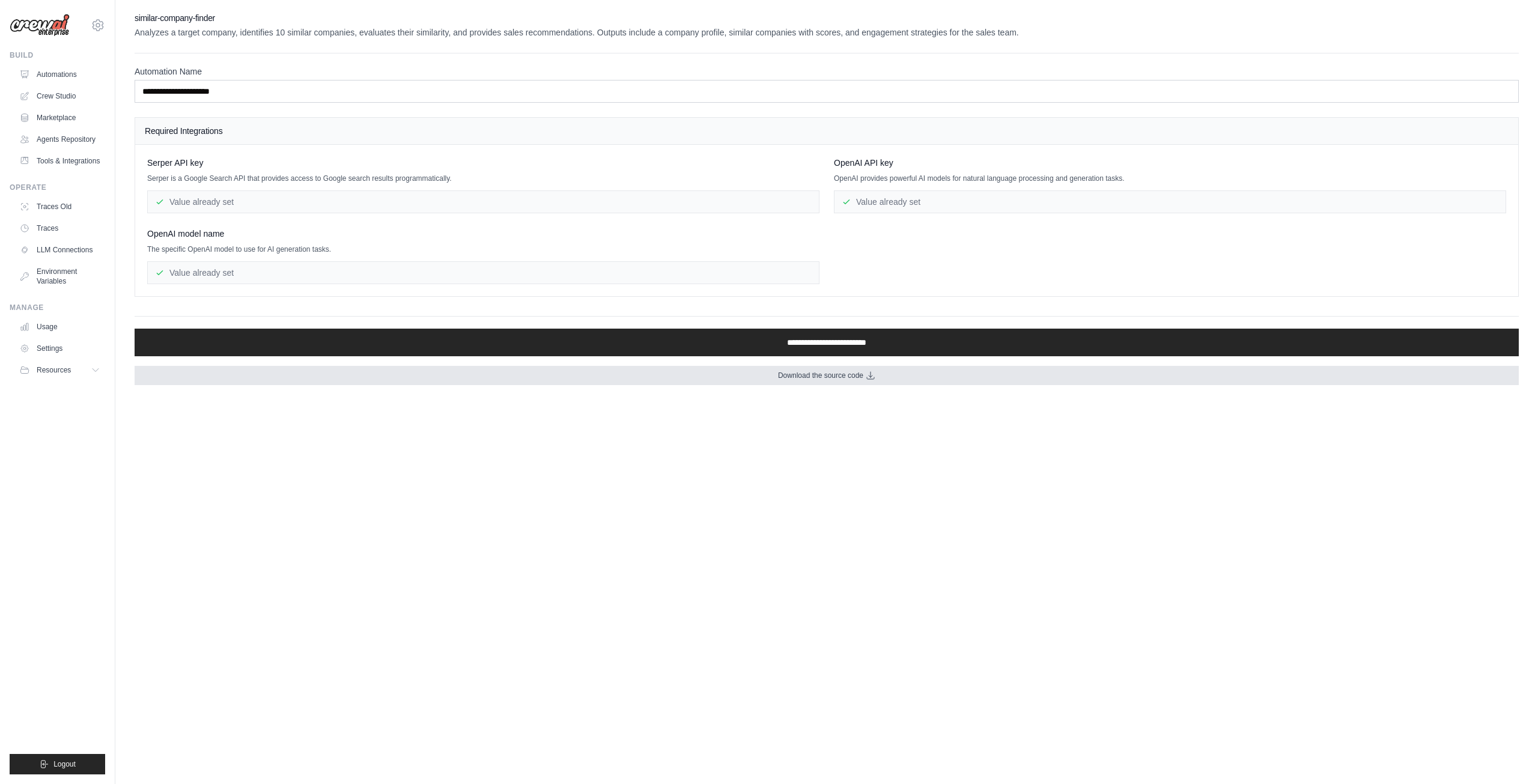
click at [768, 378] on link "Download the source code" at bounding box center [826, 376] width 1384 height 19
